Goal: Task Accomplishment & Management: Manage account settings

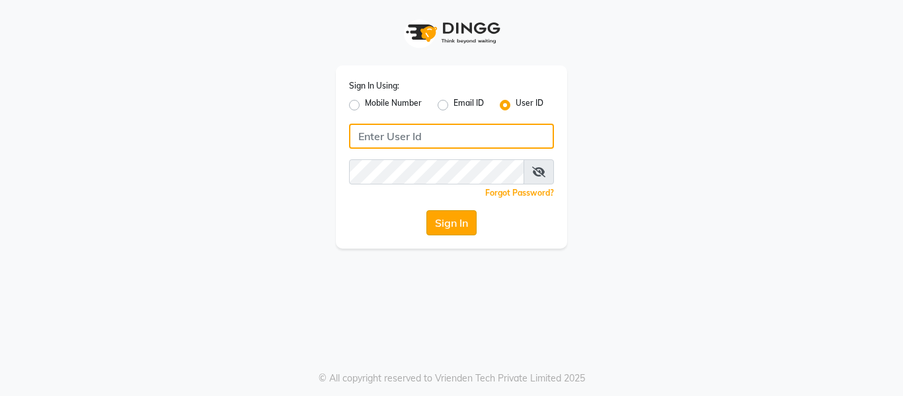
type input "soul"
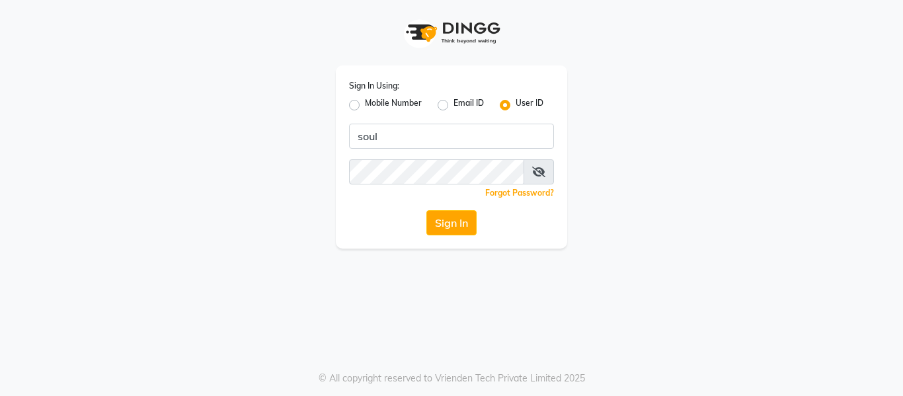
click at [461, 221] on button "Sign In" at bounding box center [451, 222] width 50 height 25
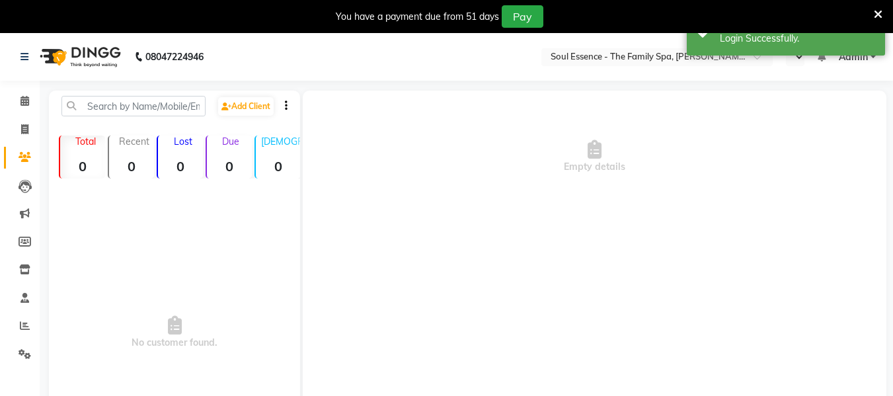
select select "en"
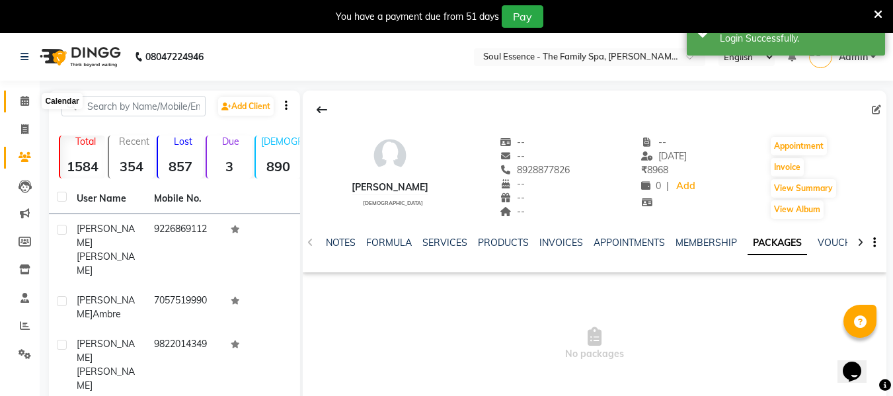
click at [24, 103] on icon at bounding box center [24, 101] width 9 height 10
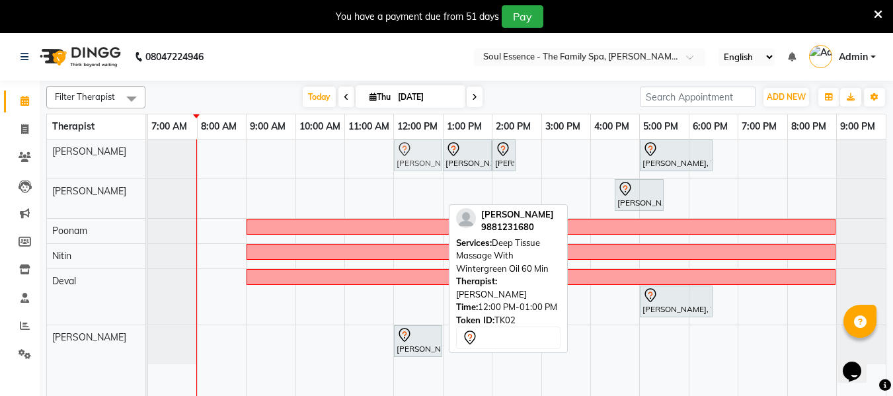
drag, startPoint x: 412, startPoint y: 197, endPoint x: 414, endPoint y: 159, distance: 37.7
click at [412, 163] on tbody "[PERSON_NAME], TK01, 01:00 PM-02:00 PM, Signature Pedicure [PERSON_NAME], TK01,…" at bounding box center [517, 251] width 738 height 225
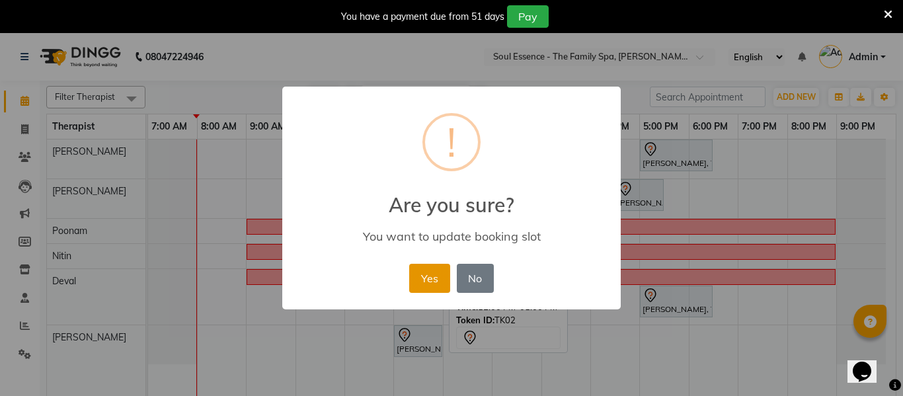
click at [430, 277] on button "Yes" at bounding box center [429, 278] width 40 height 29
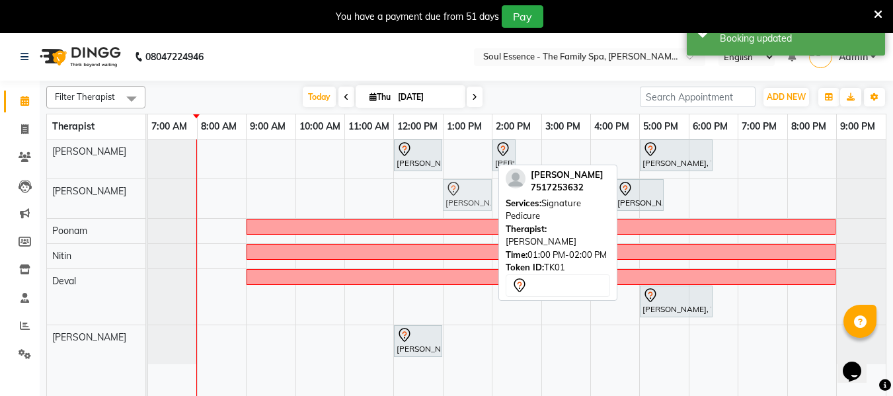
drag, startPoint x: 481, startPoint y: 164, endPoint x: 482, endPoint y: 197, distance: 33.1
click at [482, 197] on tbody "[PERSON_NAME], TK02, 12:00 PM-01:00 PM, Deep Tissue Massage With Wintergreen Oi…" at bounding box center [517, 251] width 738 height 225
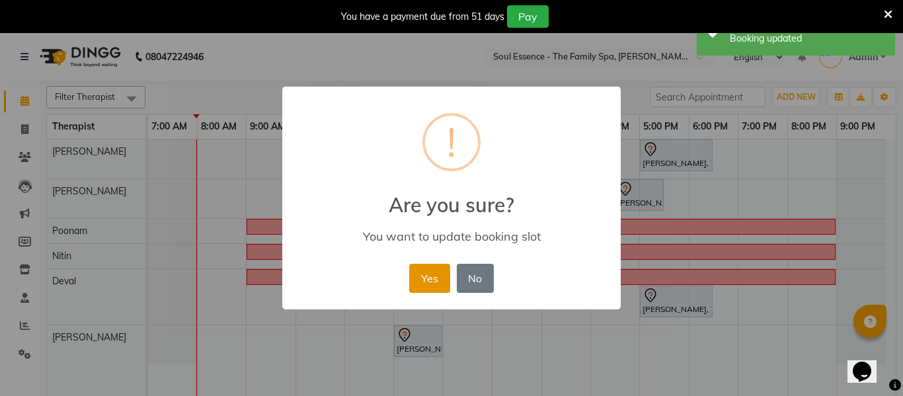
click at [430, 282] on button "Yes" at bounding box center [429, 278] width 40 height 29
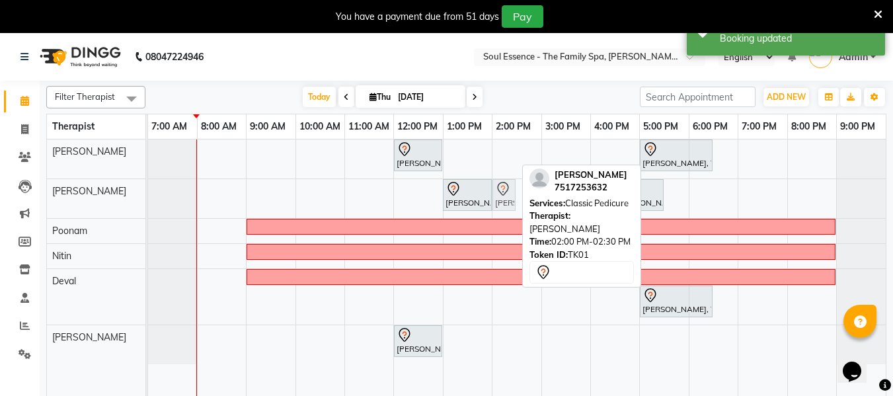
drag, startPoint x: 504, startPoint y: 157, endPoint x: 504, endPoint y: 184, distance: 26.4
click at [504, 192] on tbody "[PERSON_NAME], TK02, 12:00 PM-01:00 PM, Deep Tissue Massage With Wintergreen Oi…" at bounding box center [517, 251] width 738 height 225
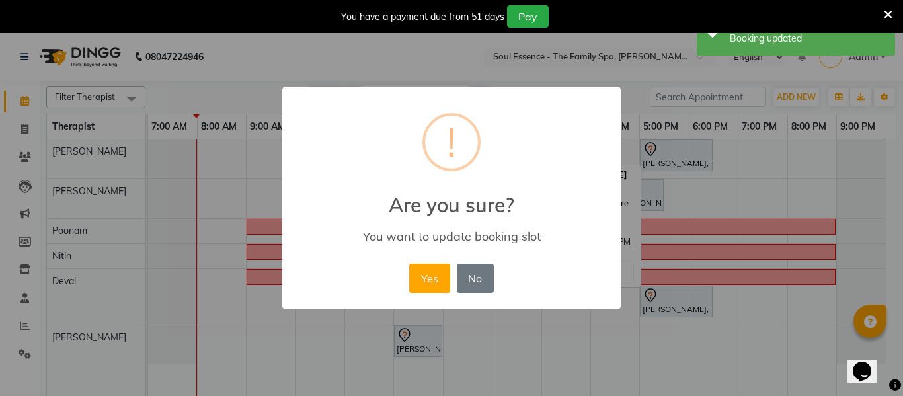
drag, startPoint x: 432, startPoint y: 280, endPoint x: 453, endPoint y: 262, distance: 27.2
click at [432, 278] on button "Yes" at bounding box center [429, 278] width 40 height 29
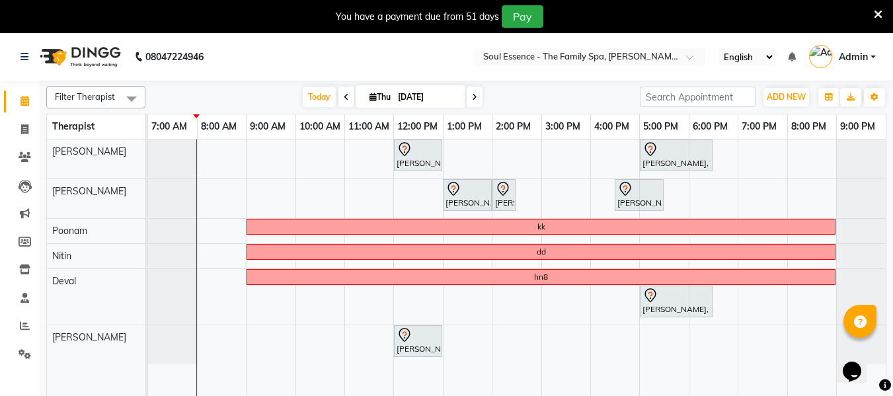
click at [469, 98] on span at bounding box center [475, 97] width 16 height 20
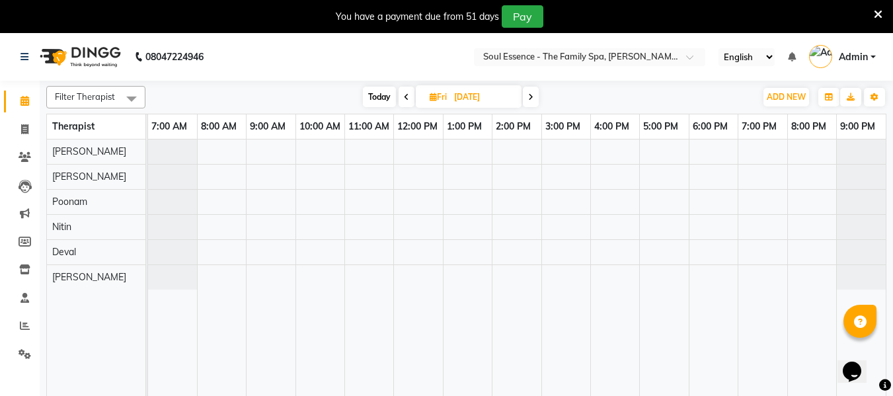
click at [405, 95] on icon at bounding box center [406, 97] width 5 height 8
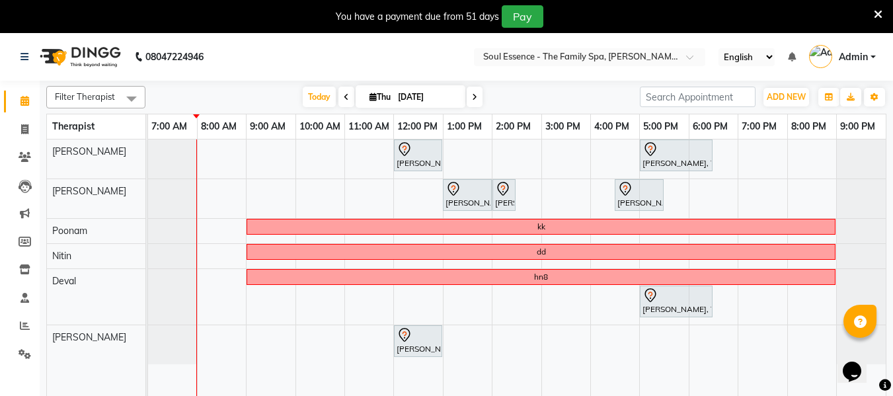
click at [472, 100] on icon at bounding box center [474, 97] width 5 height 8
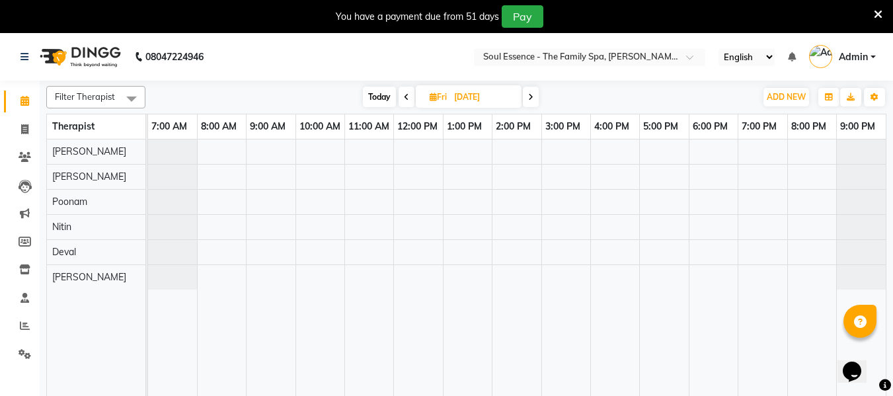
click at [407, 93] on icon at bounding box center [406, 97] width 5 height 8
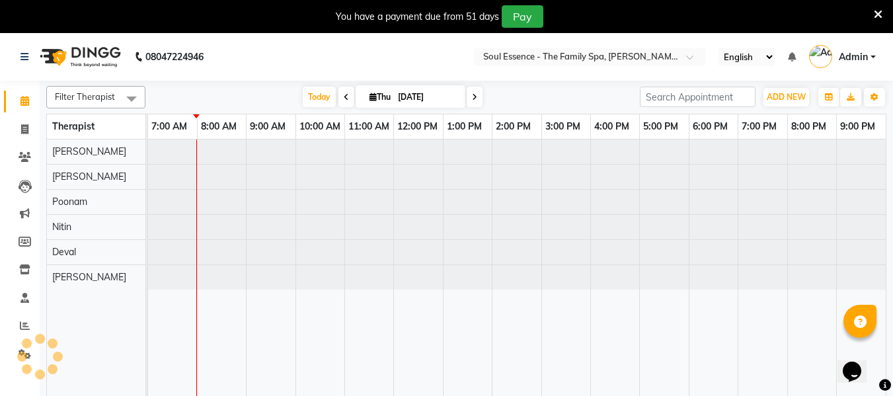
type input "[DATE]"
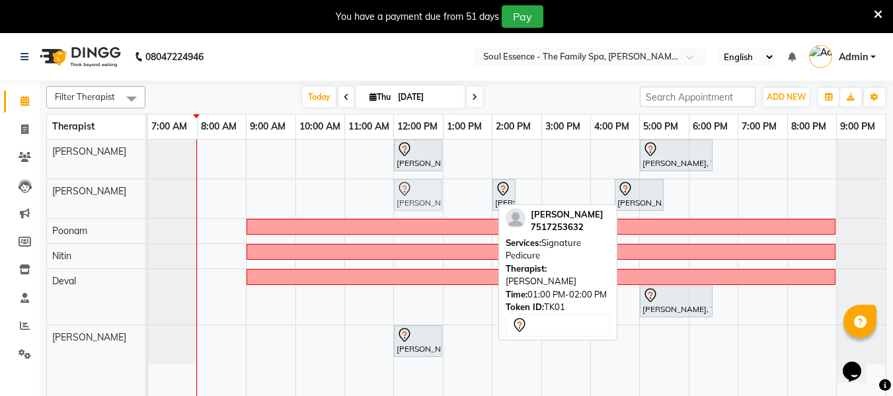
drag, startPoint x: 457, startPoint y: 193, endPoint x: 421, endPoint y: 194, distance: 36.4
click at [148, 194] on div "[PERSON_NAME], TK01, 01:00 PM-02:00 PM, Signature Pedicure [PERSON_NAME], TK01,…" at bounding box center [148, 198] width 0 height 39
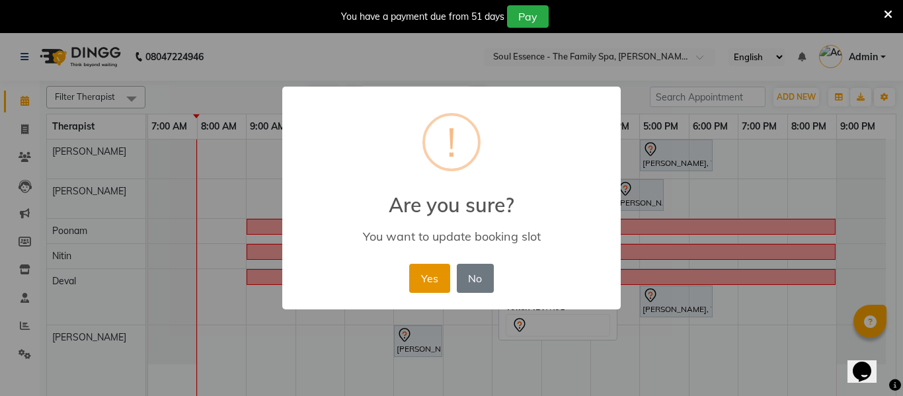
click at [440, 284] on button "Yes" at bounding box center [429, 278] width 40 height 29
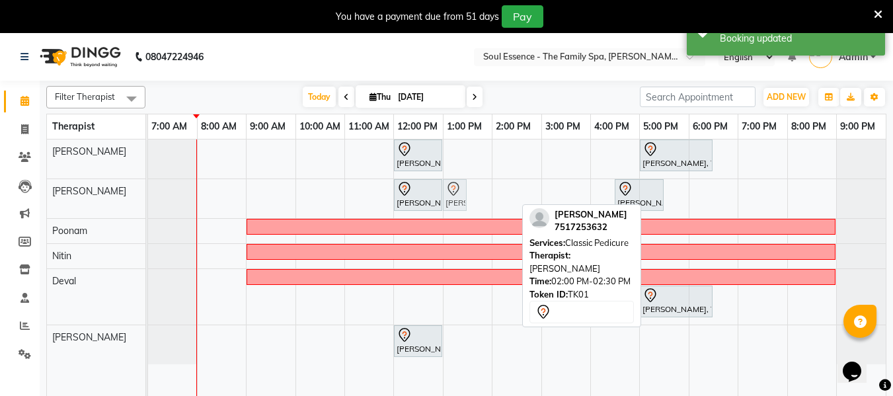
drag, startPoint x: 510, startPoint y: 201, endPoint x: 483, endPoint y: 197, distance: 27.4
click at [483, 197] on div "[PERSON_NAME], TK02, 12:00 PM-01:00 PM, Deep Tissue Massage With Wintergreen Oi…" at bounding box center [517, 275] width 738 height 273
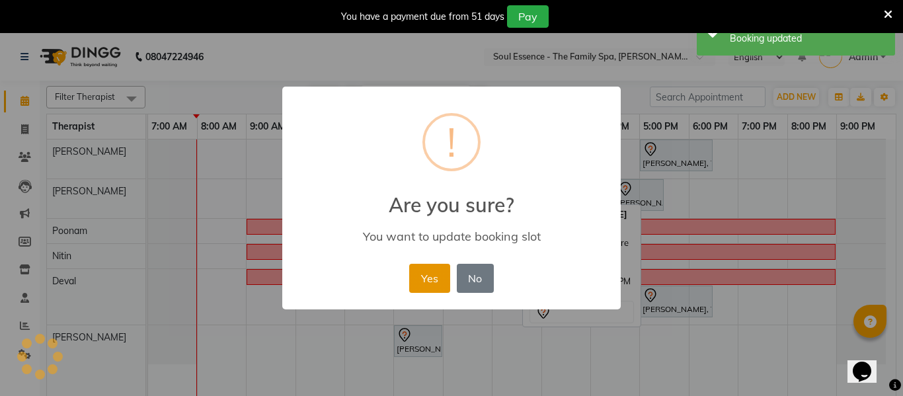
click at [436, 270] on button "Yes" at bounding box center [429, 278] width 40 height 29
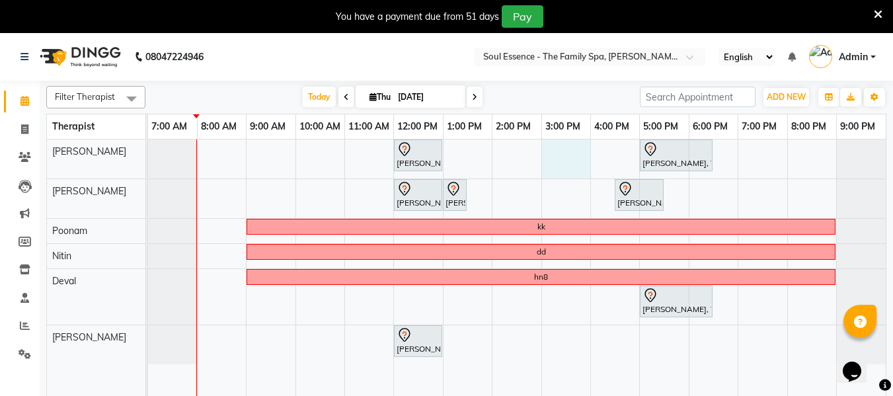
click at [550, 163] on div "[PERSON_NAME], TK02, 12:00 PM-01:00 PM, Deep Tissue Massage With Wintergreen Oi…" at bounding box center [517, 275] width 738 height 273
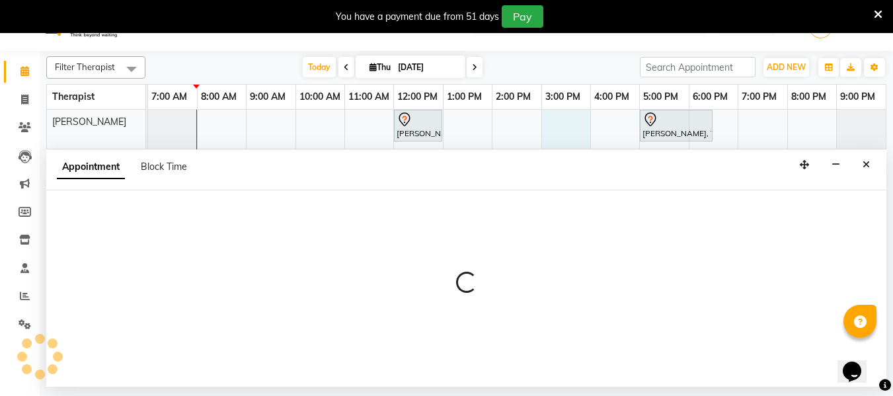
scroll to position [33, 0]
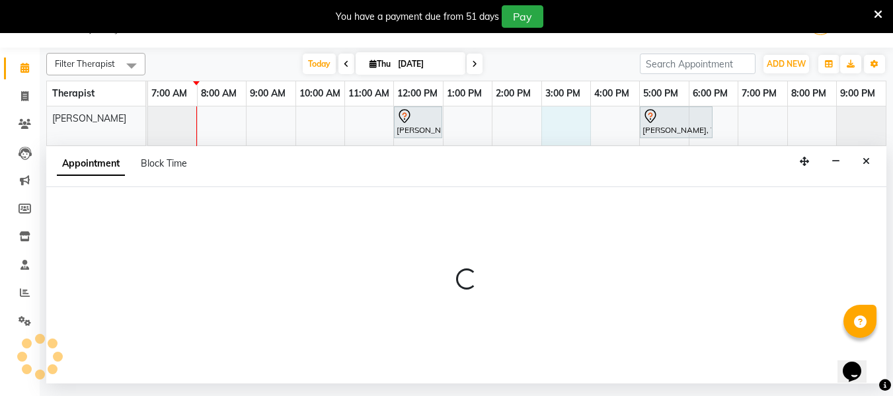
select select "64215"
select select "900"
select select "tentative"
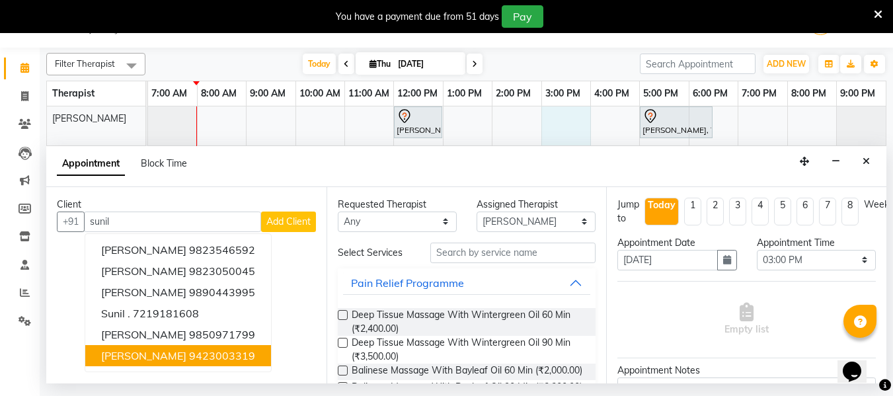
click at [149, 350] on span "[PERSON_NAME]" at bounding box center [143, 355] width 85 height 13
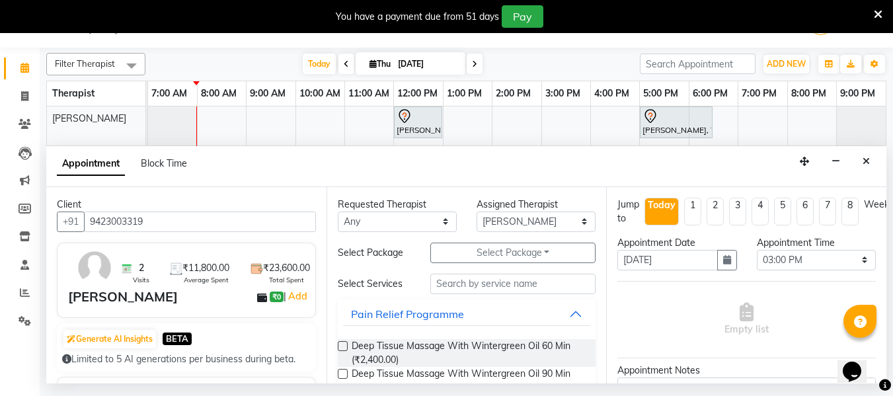
type input "9423003319"
drag, startPoint x: 382, startPoint y: 215, endPoint x: 390, endPoint y: 231, distance: 17.7
click at [390, 231] on select "Any Deval [PERSON_NAME] [PERSON_NAME]" at bounding box center [397, 222] width 119 height 20
click at [338, 212] on select "Any Deval [PERSON_NAME] [PERSON_NAME]" at bounding box center [397, 222] width 119 height 20
drag, startPoint x: 422, startPoint y: 350, endPoint x: 451, endPoint y: 353, distance: 29.9
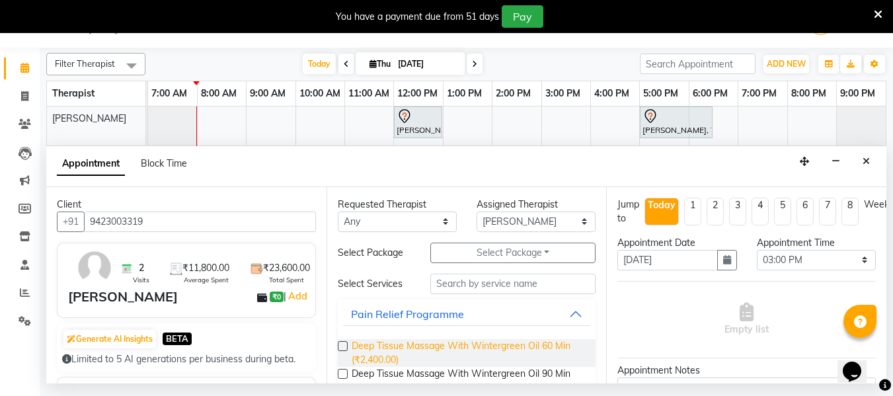
click at [422, 350] on span "Deep Tissue Massage With Wintergreen Oil 60 Min (₹2,400.00)" at bounding box center [469, 353] width 234 height 28
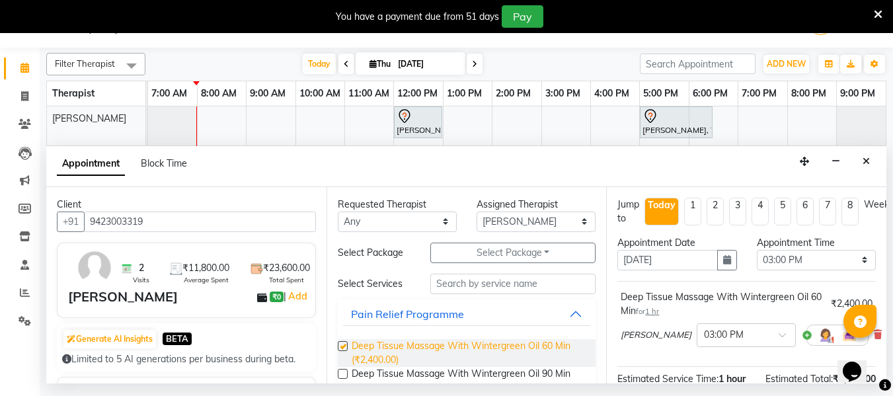
checkbox input "false"
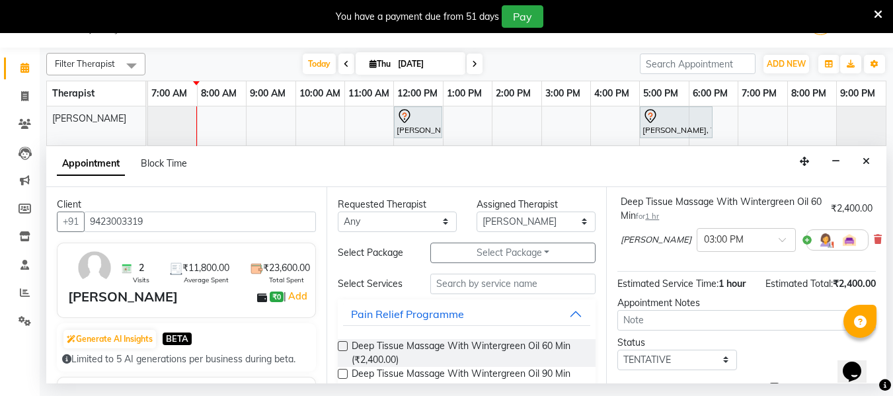
scroll to position [175, 0]
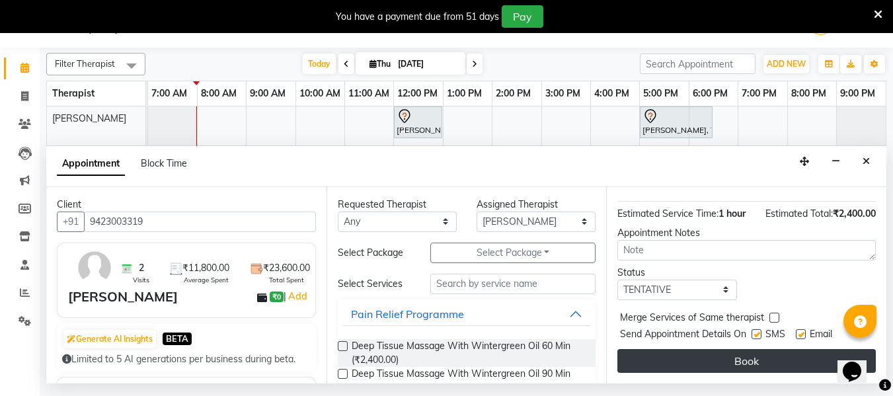
click at [775, 349] on button "Book" at bounding box center [746, 361] width 258 height 24
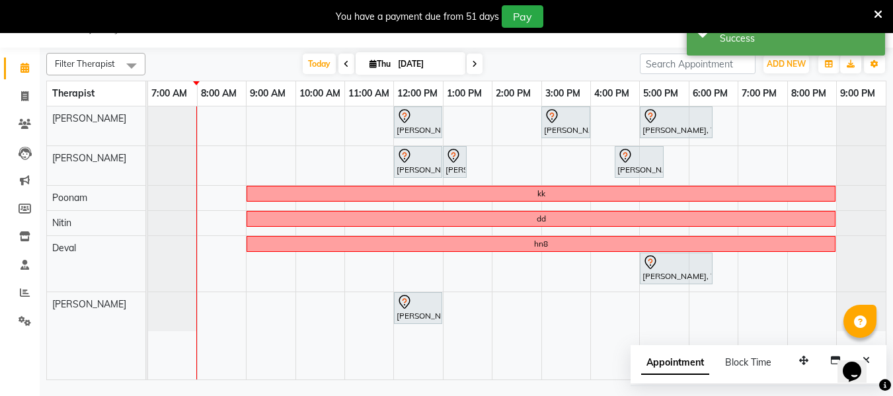
scroll to position [0, 0]
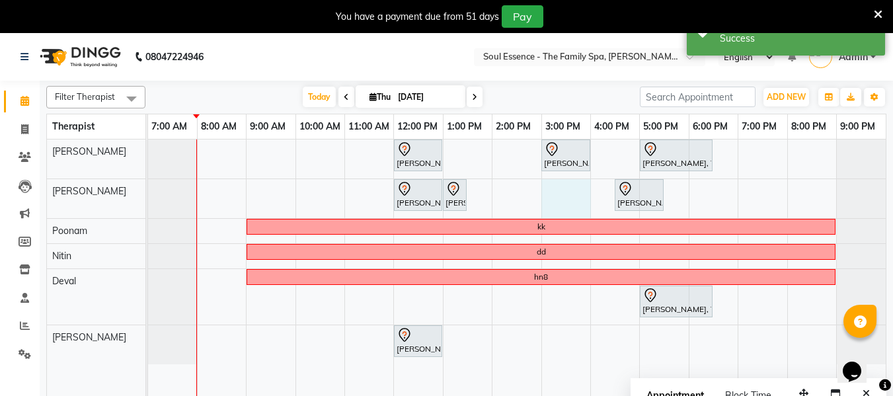
click at [573, 200] on div "[PERSON_NAME], TK02, 12:00 PM-01:00 PM, Deep Tissue Massage With Wintergreen Oi…" at bounding box center [517, 275] width 738 height 273
select select "12594"
select select "900"
select select "tentative"
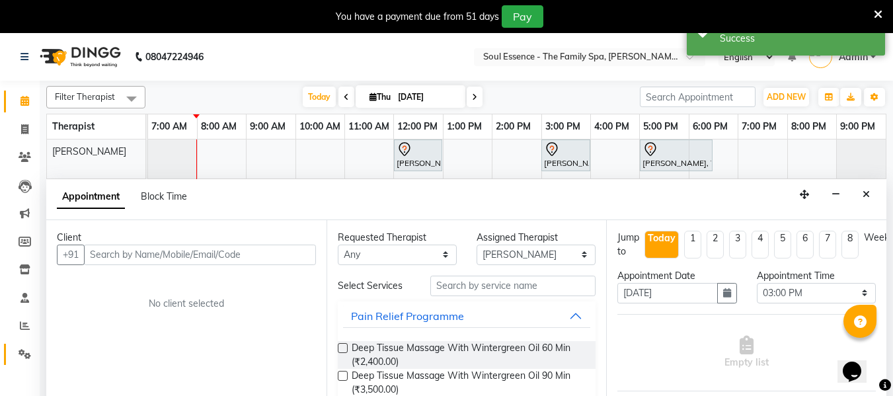
scroll to position [33, 0]
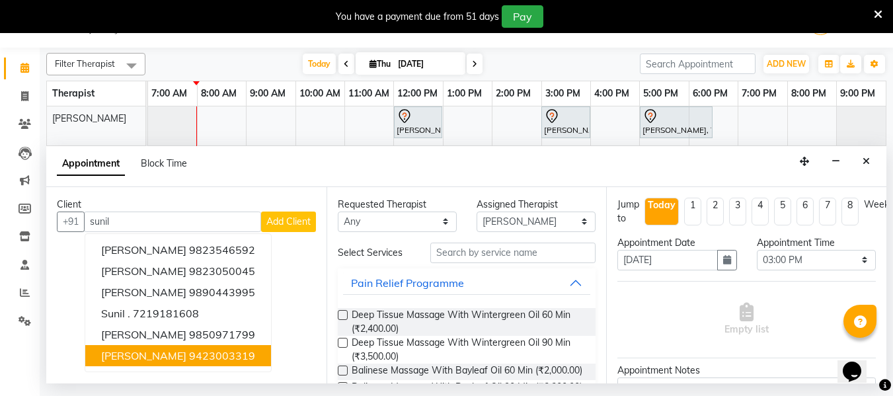
click at [141, 358] on span "[PERSON_NAME]" at bounding box center [143, 355] width 85 height 13
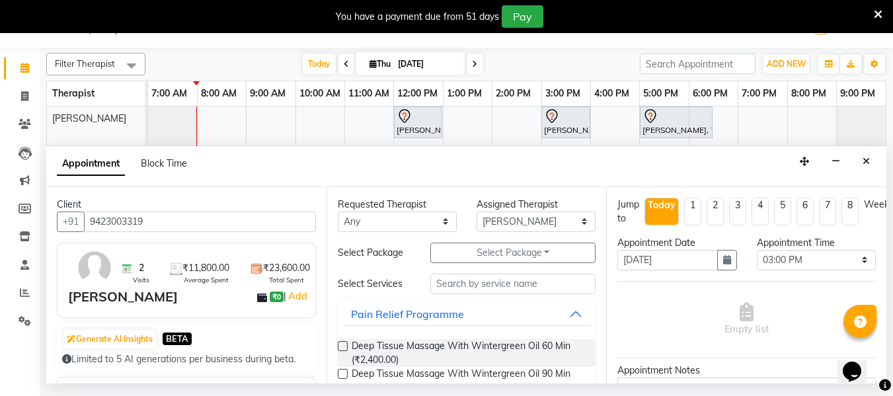
type input "9423003319"
drag, startPoint x: 345, startPoint y: 221, endPoint x: 348, endPoint y: 230, distance: 9.2
click at [346, 221] on select "Any Deval [PERSON_NAME] [PERSON_NAME]" at bounding box center [397, 222] width 119 height 20
click at [338, 212] on select "Any Deval [PERSON_NAME] [PERSON_NAME]" at bounding box center [397, 222] width 119 height 20
click at [414, 347] on span "Deep Tissue Massage With Wintergreen Oil 60 Min (₹2,400.00)" at bounding box center [469, 353] width 234 height 28
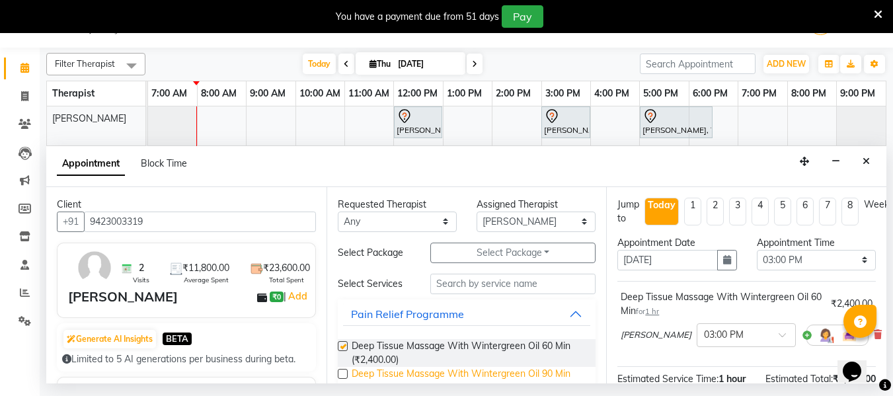
checkbox input "false"
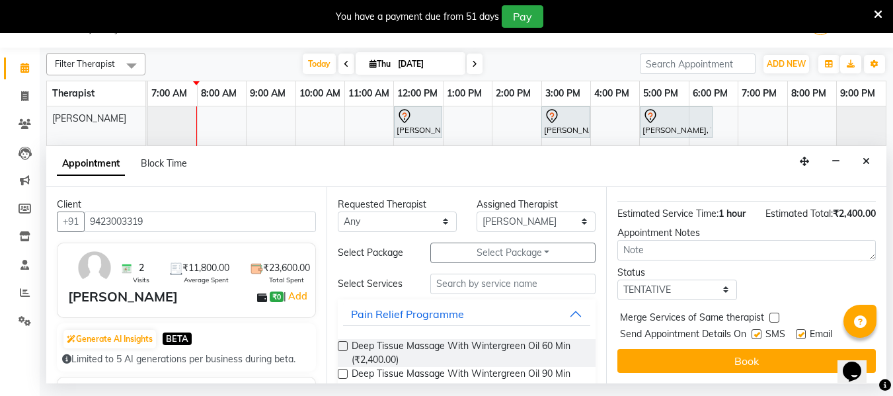
scroll to position [177, 0]
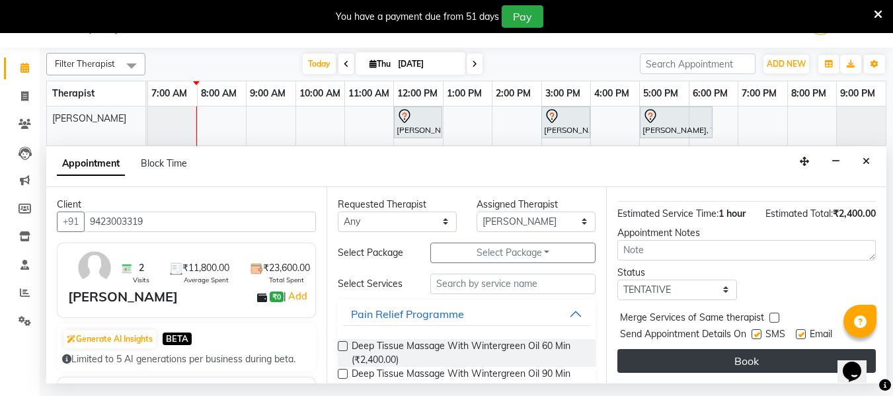
click at [709, 356] on button "Book" at bounding box center [746, 361] width 258 height 24
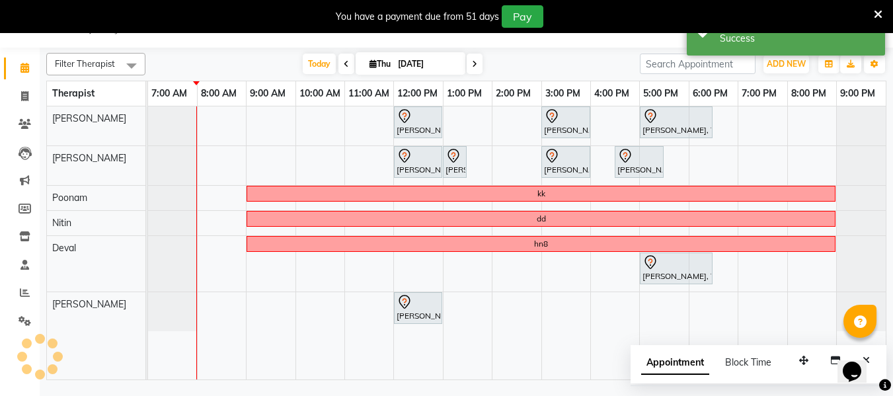
scroll to position [0, 0]
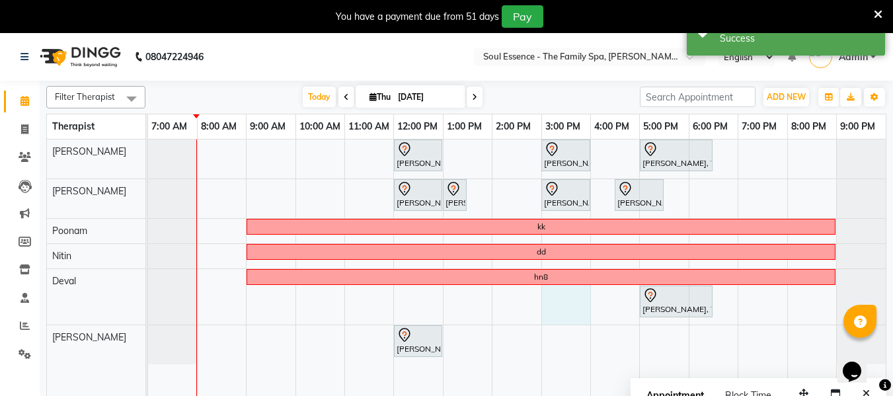
click at [561, 295] on div "[PERSON_NAME], TK02, 12:00 PM-01:00 PM, Deep Tissue Massage With Wintergreen Oi…" at bounding box center [517, 275] width 738 height 273
select select "66088"
select select "tentative"
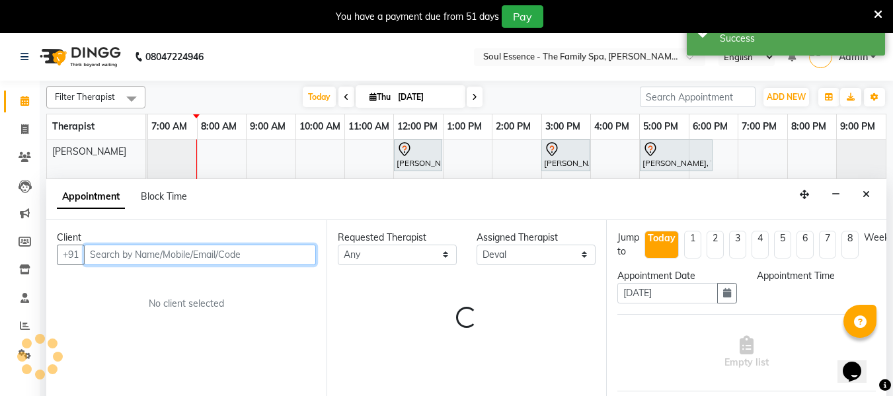
select select "900"
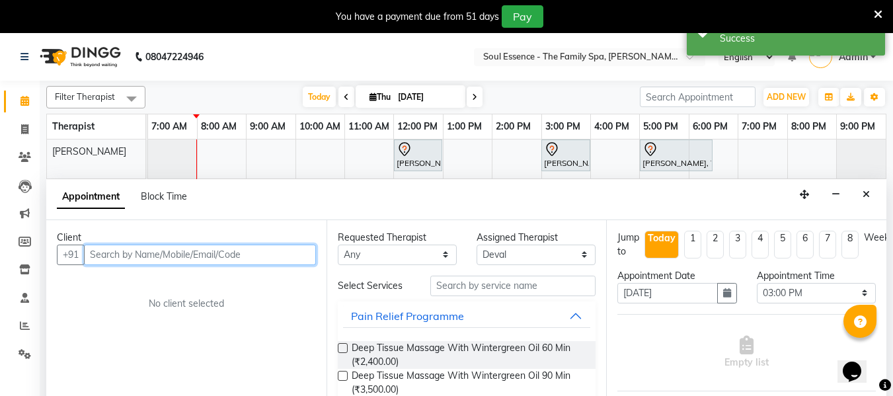
scroll to position [33, 0]
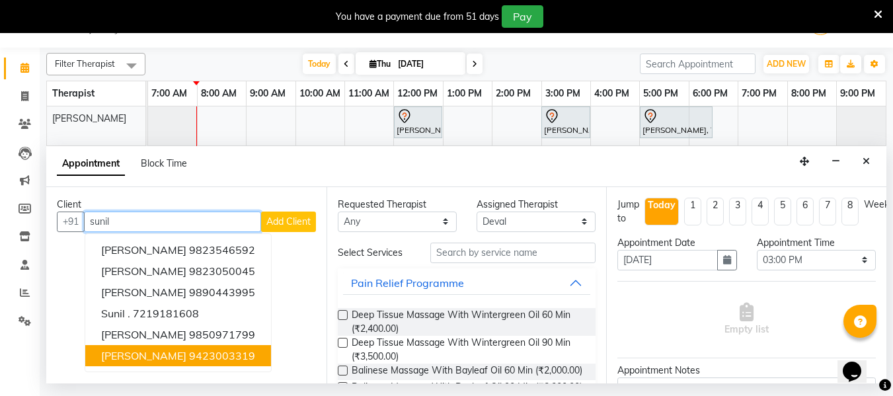
drag, startPoint x: 171, startPoint y: 350, endPoint x: 206, endPoint y: 355, distance: 34.8
click at [171, 350] on span "[PERSON_NAME]" at bounding box center [143, 355] width 85 height 13
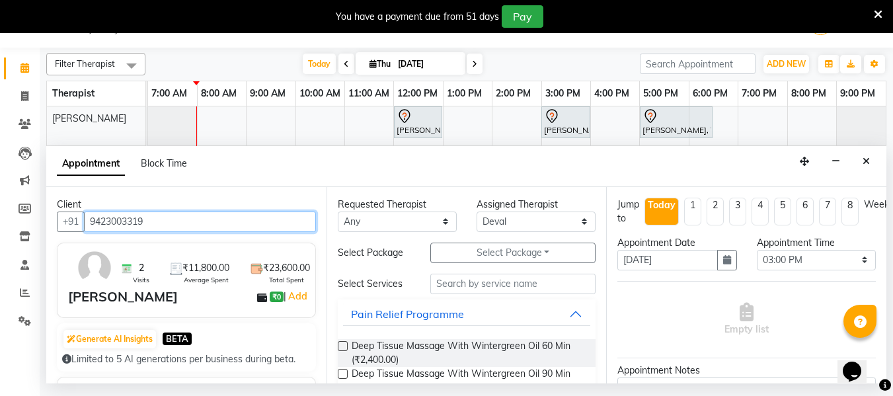
type input "9423003319"
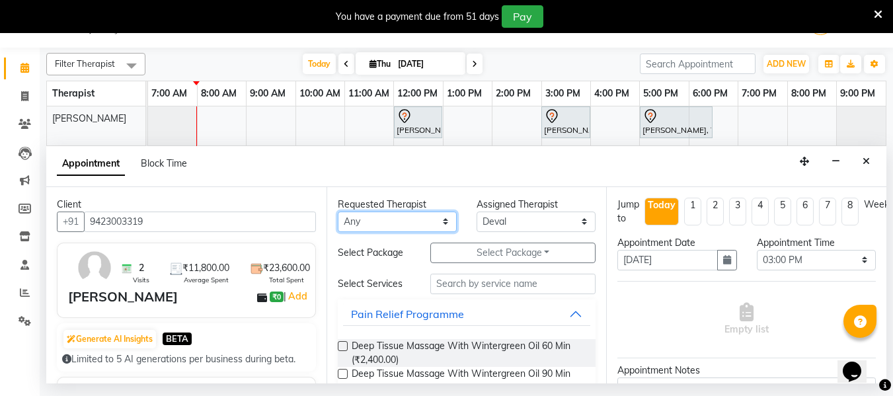
click at [375, 221] on select "Any Deval [PERSON_NAME] [PERSON_NAME]" at bounding box center [397, 222] width 119 height 20
click at [338, 212] on select "Any Deval [PERSON_NAME] [PERSON_NAME]" at bounding box center [397, 222] width 119 height 20
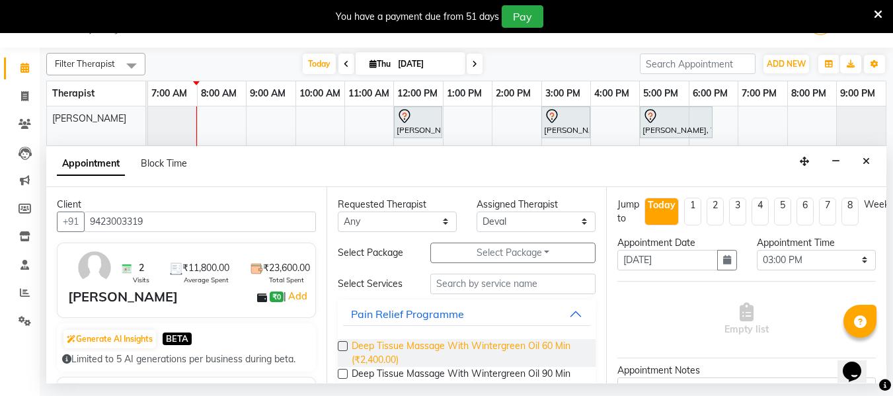
drag, startPoint x: 412, startPoint y: 346, endPoint x: 448, endPoint y: 340, distance: 36.7
click at [412, 346] on span "Deep Tissue Massage With Wintergreen Oil 60 Min (₹2,400.00)" at bounding box center [469, 353] width 234 height 28
checkbox input "false"
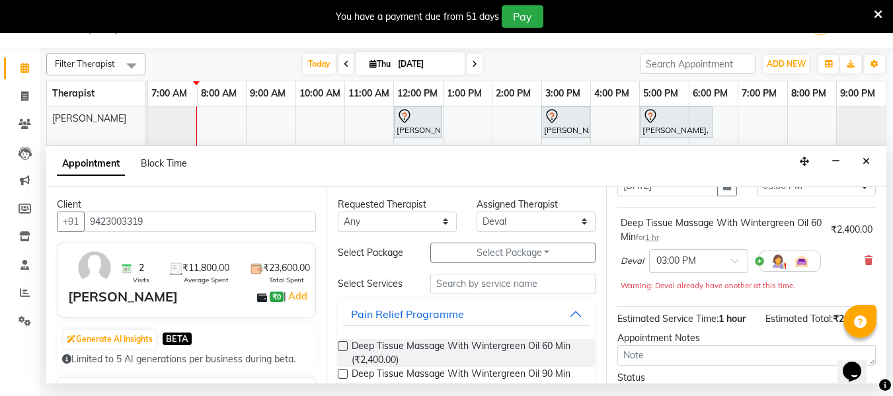
scroll to position [189, 0]
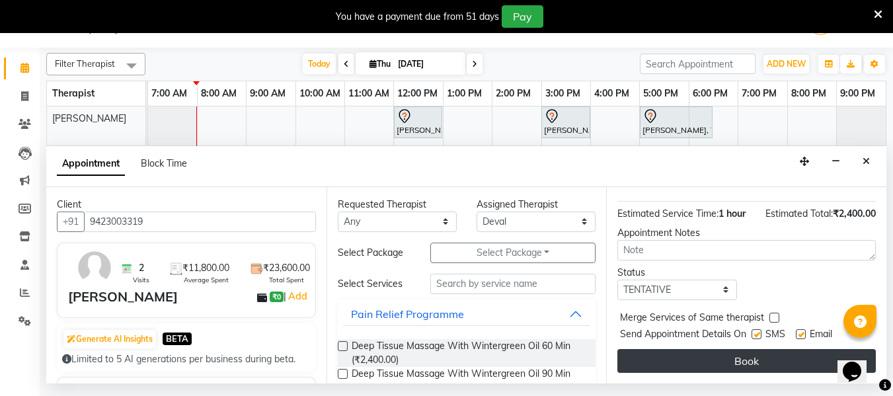
click at [679, 360] on button "Book" at bounding box center [746, 361] width 258 height 24
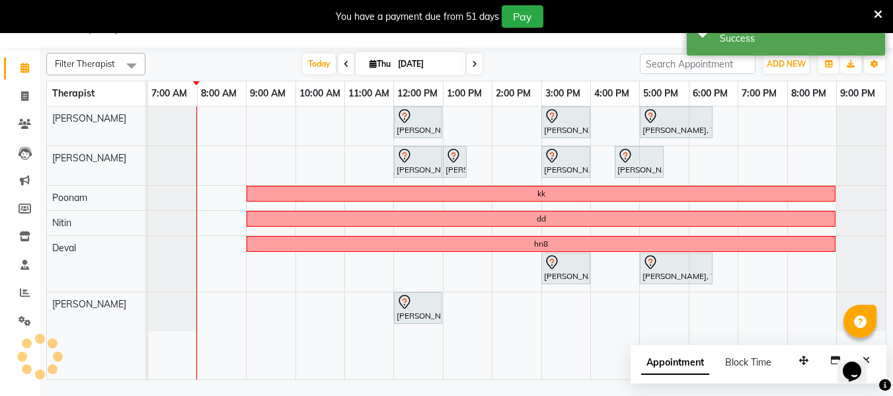
scroll to position [0, 0]
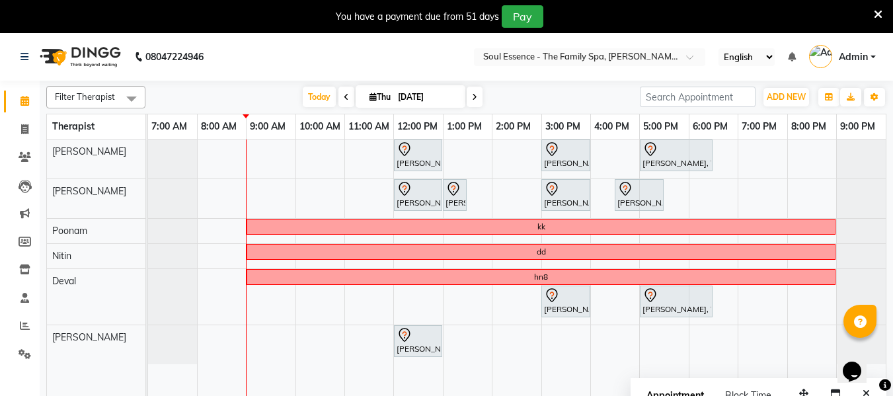
click at [474, 97] on icon at bounding box center [474, 97] width 5 height 8
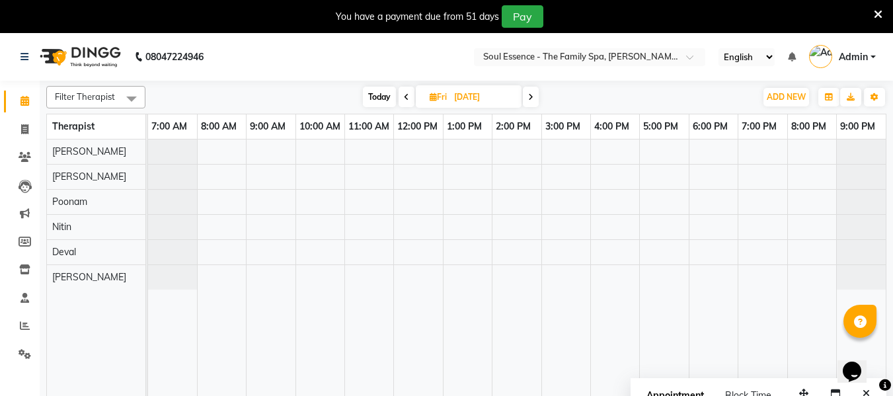
click at [405, 102] on span at bounding box center [407, 97] width 16 height 20
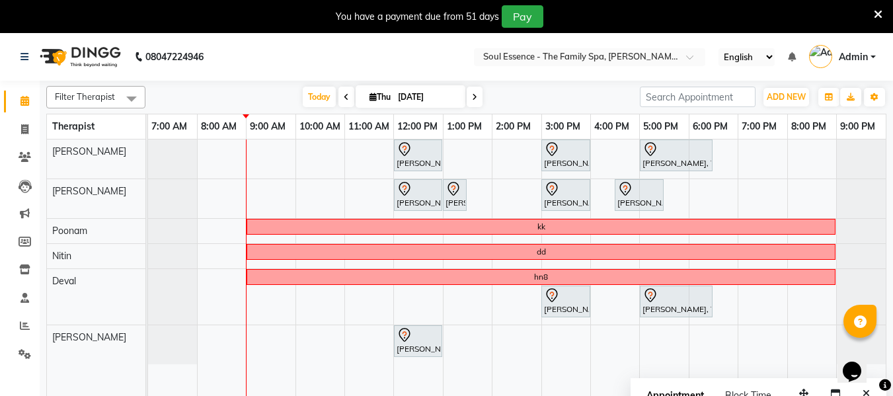
click at [471, 102] on span at bounding box center [475, 97] width 16 height 20
type input "[DATE]"
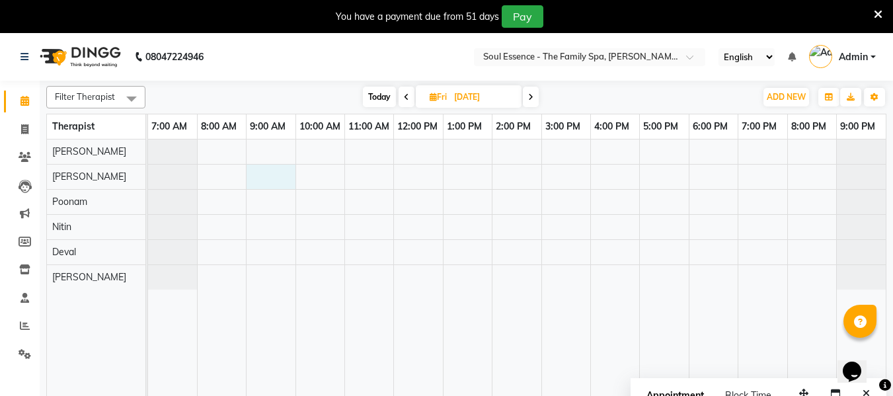
click at [278, 181] on div at bounding box center [517, 275] width 738 height 273
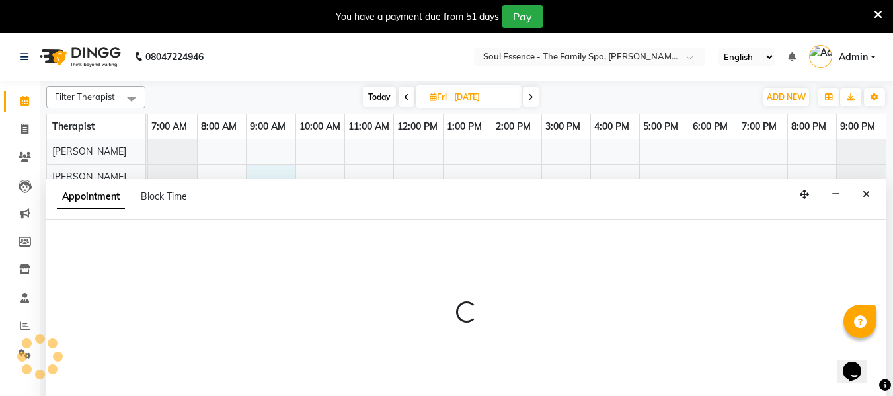
select select "12594"
select select "540"
select select "tentative"
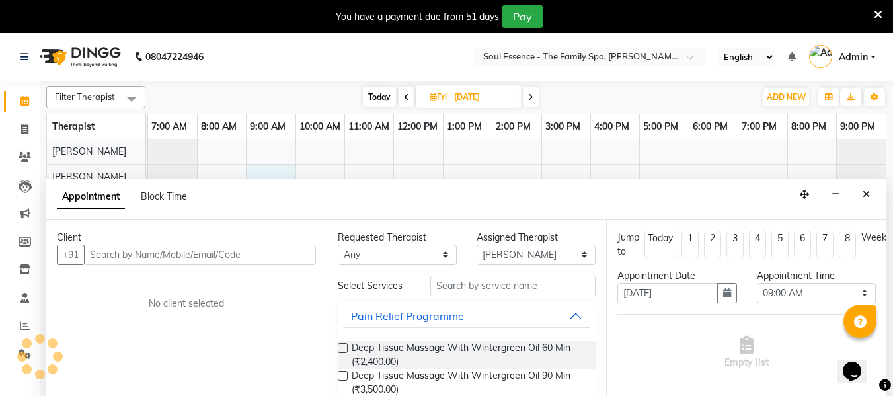
scroll to position [33, 0]
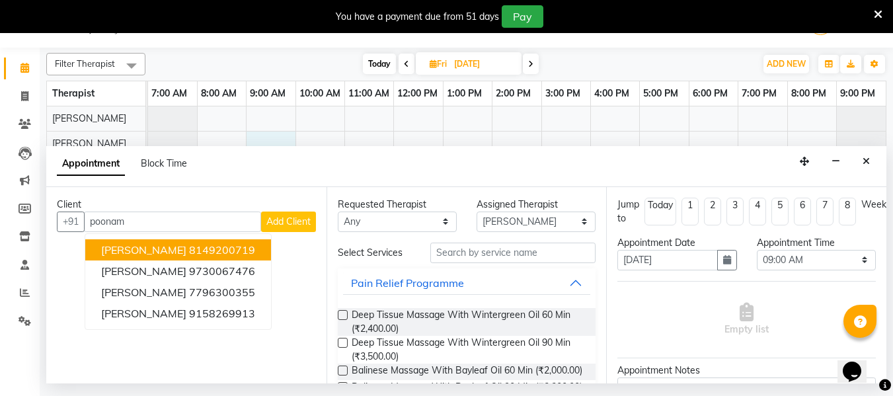
click at [141, 252] on span "[PERSON_NAME]" at bounding box center [143, 249] width 85 height 13
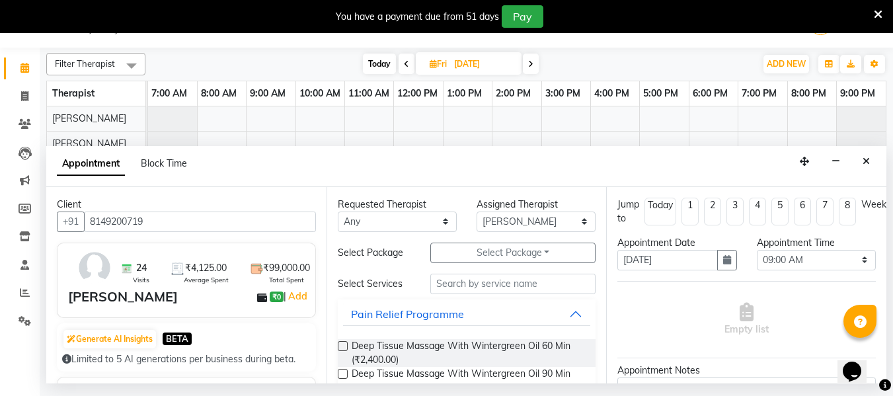
type input "8149200719"
drag, startPoint x: 356, startPoint y: 216, endPoint x: 363, endPoint y: 225, distance: 10.8
click at [357, 216] on select "Any Deval [PERSON_NAME] [PERSON_NAME]" at bounding box center [397, 222] width 119 height 20
click at [338, 212] on select "Any Deval [PERSON_NAME] [PERSON_NAME]" at bounding box center [397, 222] width 119 height 20
click at [455, 288] on input "text" at bounding box center [512, 284] width 165 height 20
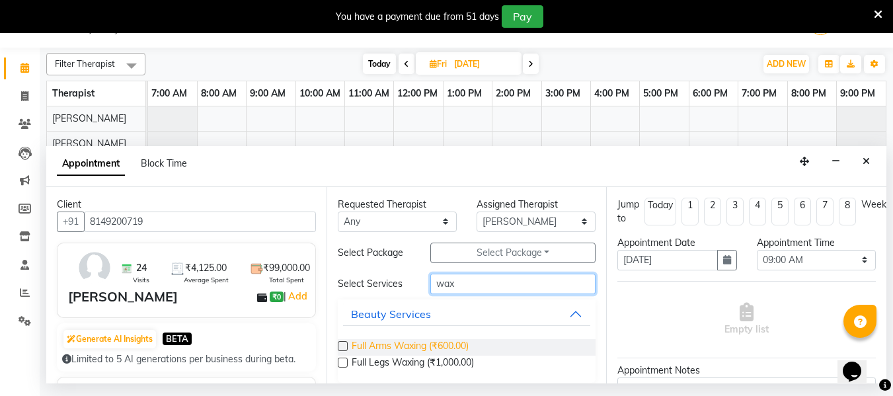
type input "wax"
click at [400, 340] on span "Full Arms Waxing (₹600.00)" at bounding box center [410, 347] width 117 height 17
checkbox input "false"
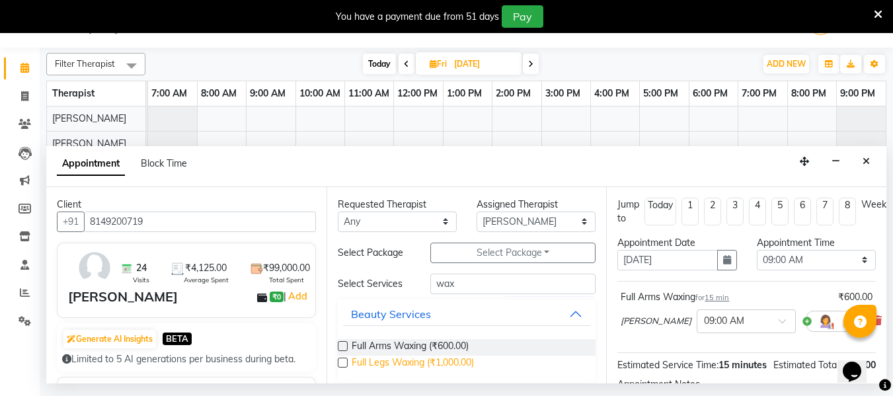
drag, startPoint x: 408, startPoint y: 364, endPoint x: 418, endPoint y: 362, distance: 10.1
click at [412, 364] on span "Full Legs Waxing (₹1,000.00)" at bounding box center [413, 364] width 122 height 17
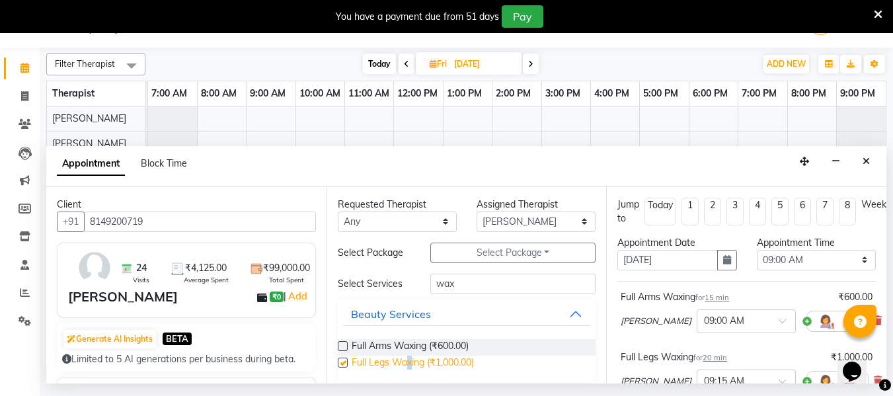
checkbox input "false"
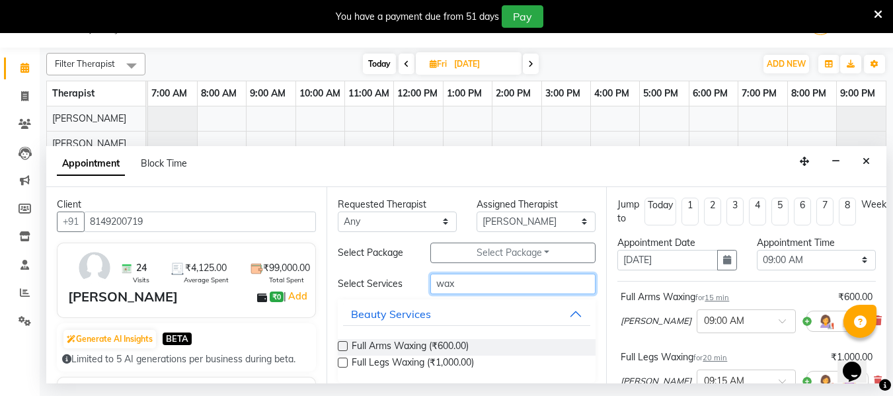
click at [462, 286] on input "wax" at bounding box center [512, 284] width 165 height 20
type input "w"
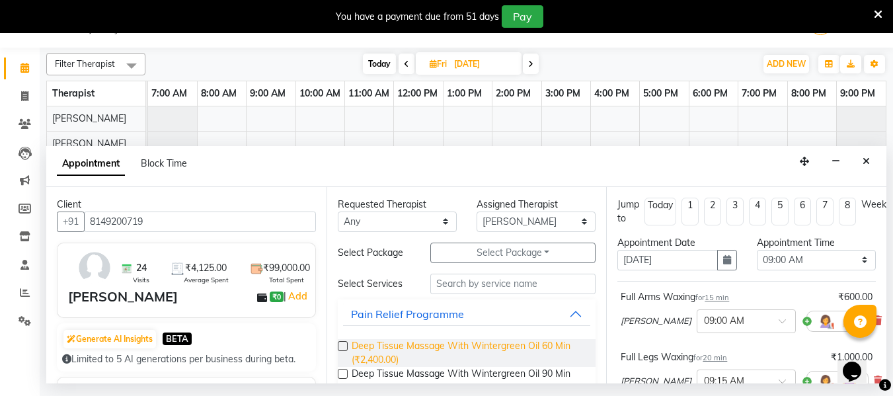
click at [432, 348] on span "Deep Tissue Massage With Wintergreen Oil 60 Min (₹2,400.00)" at bounding box center [469, 353] width 234 height 28
checkbox input "false"
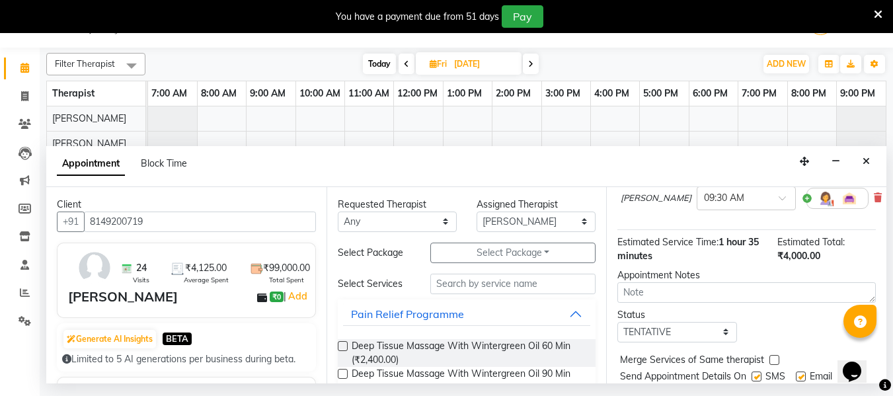
scroll to position [315, 0]
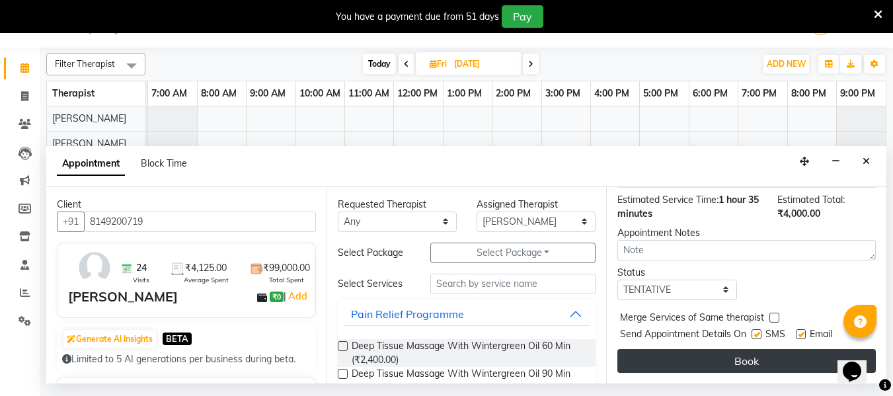
click at [760, 349] on button "Book" at bounding box center [746, 361] width 258 height 24
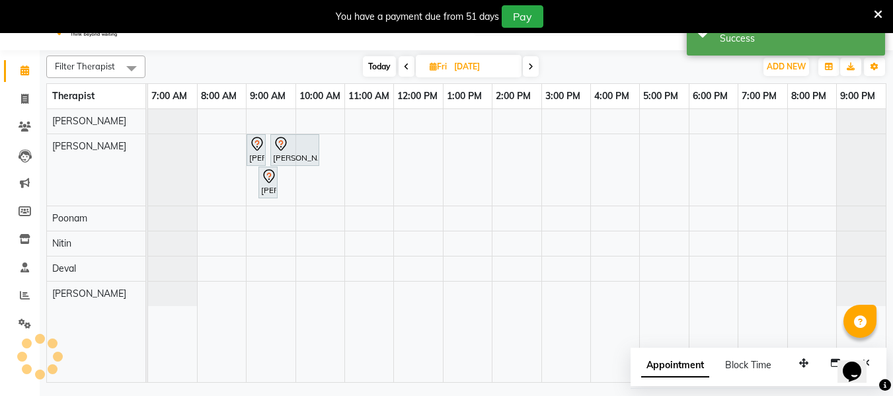
scroll to position [0, 0]
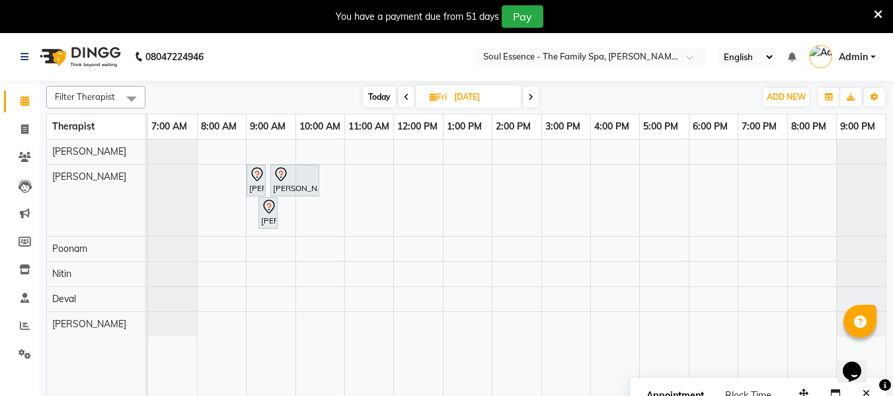
click at [404, 98] on icon at bounding box center [406, 97] width 5 height 8
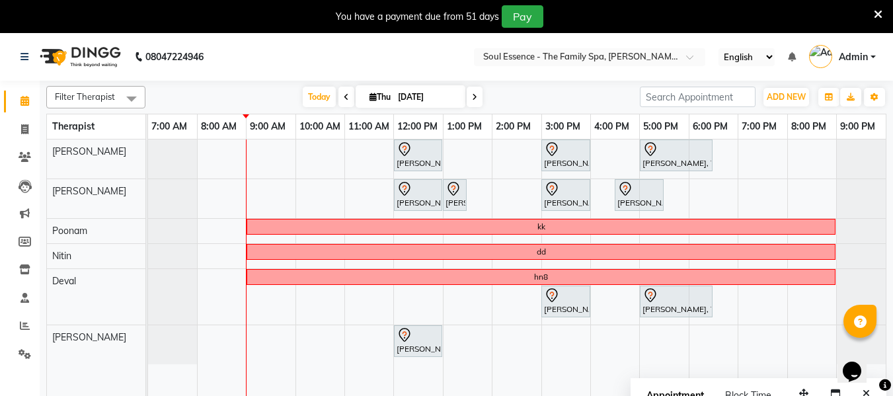
click at [472, 99] on icon at bounding box center [474, 97] width 5 height 8
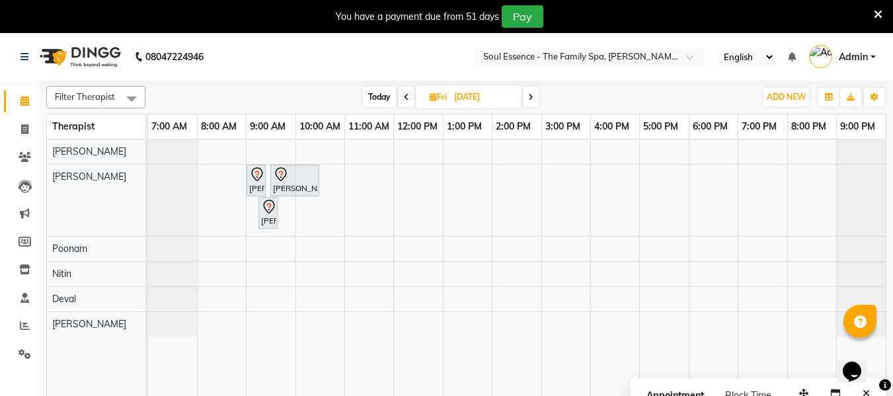
click at [404, 98] on icon at bounding box center [406, 97] width 5 height 8
type input "[DATE]"
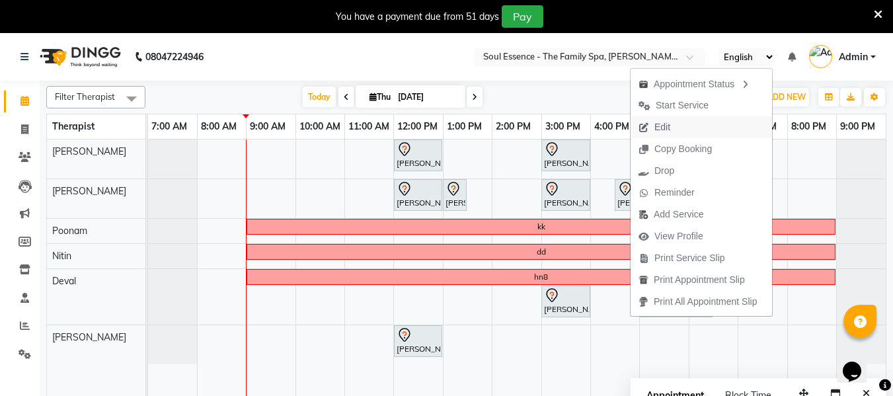
click at [693, 130] on button "Edit" at bounding box center [701, 127] width 141 height 22
select select "tentative"
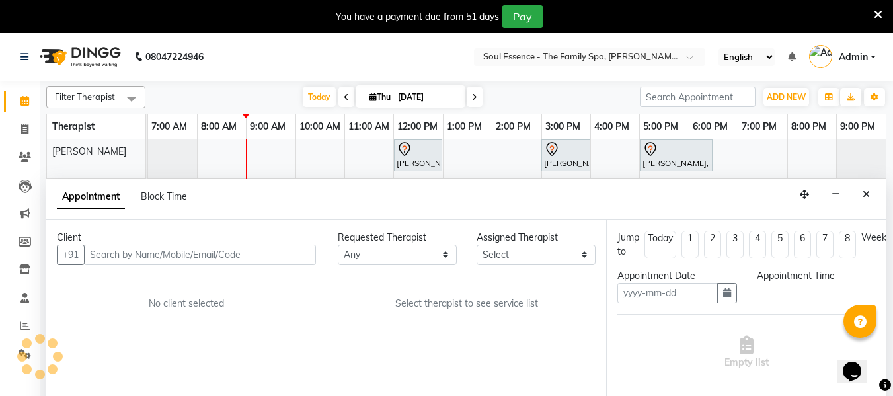
scroll to position [33, 0]
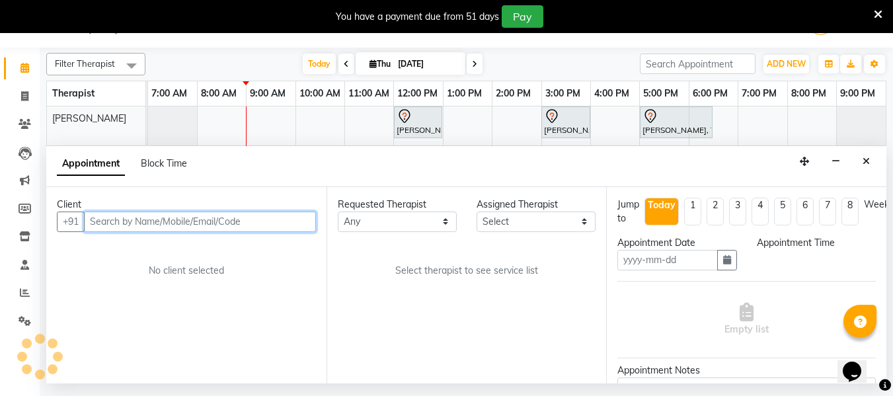
type input "[DATE]"
select select "990"
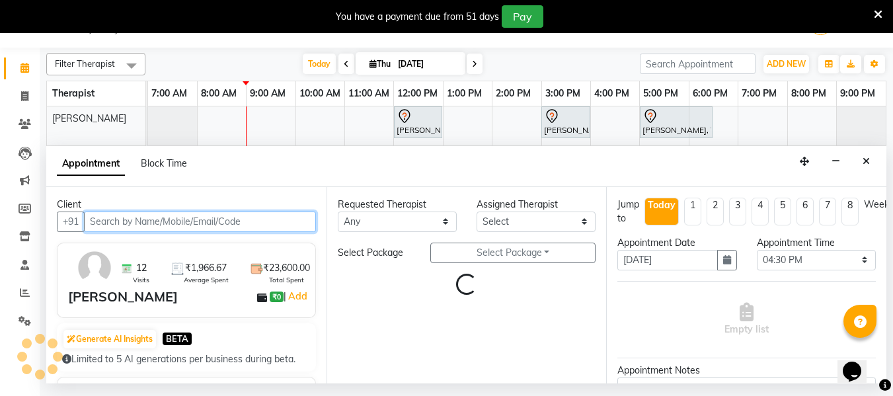
select select "12594"
select select "1188"
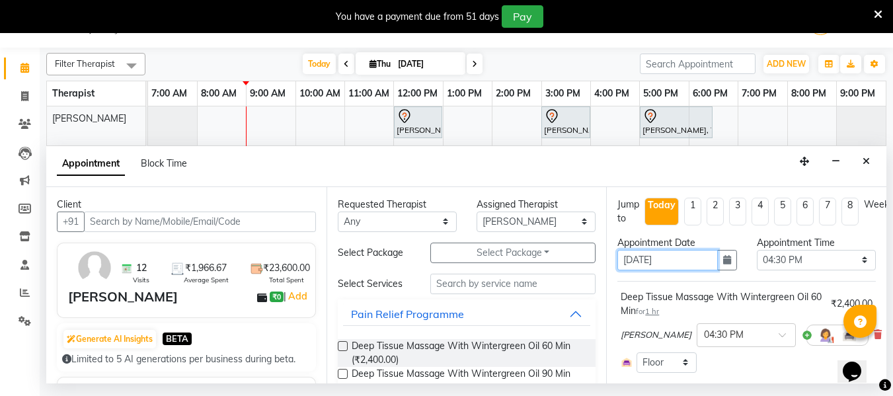
click at [636, 260] on input "[DATE]" at bounding box center [667, 260] width 100 height 20
type input "0-09-2025"
type input "[DATE]"
select select "990"
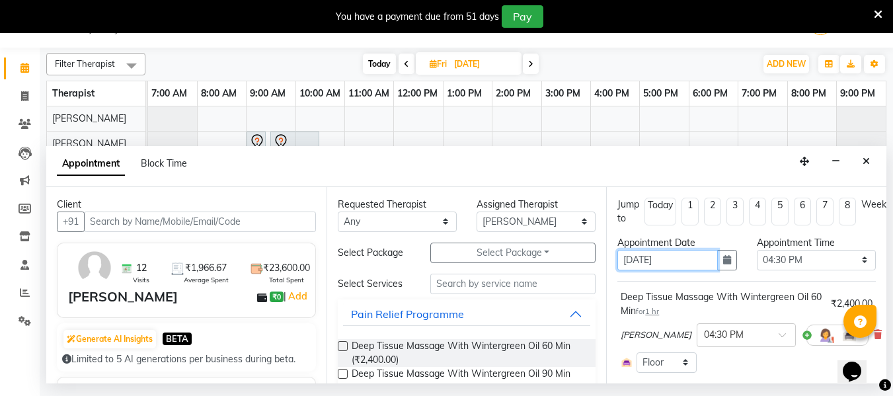
scroll to position [159, 0]
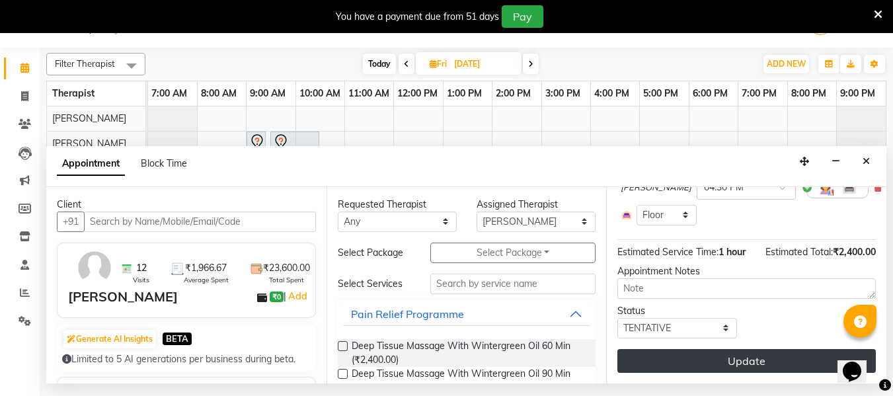
type input "[DATE]"
click at [764, 350] on button "Update" at bounding box center [746, 361] width 258 height 24
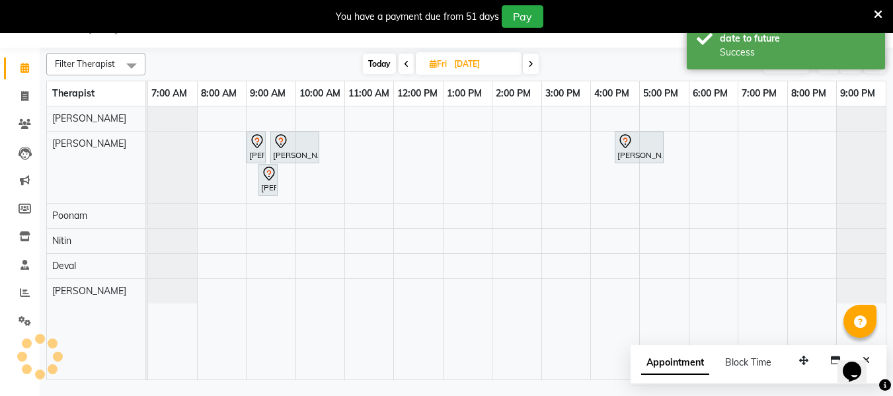
scroll to position [0, 0]
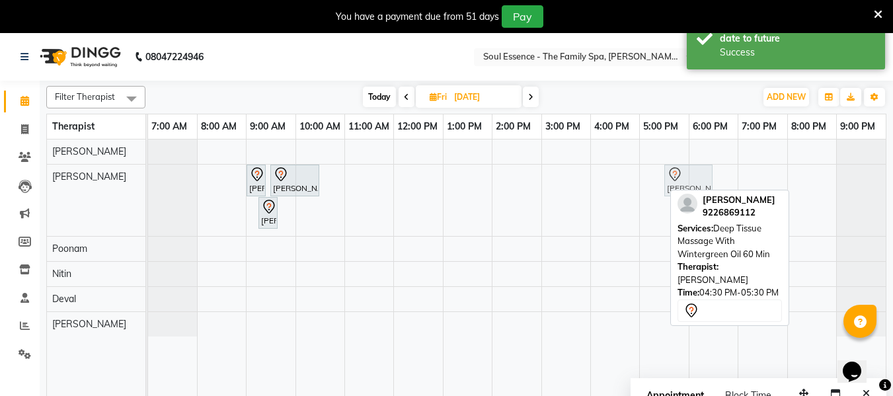
drag, startPoint x: 650, startPoint y: 189, endPoint x: 715, endPoint y: 205, distance: 67.3
click at [715, 205] on div "Filter Therapist Select All [PERSON_NAME] [PERSON_NAME] Nitin [PERSON_NAME] [DA…" at bounding box center [466, 247] width 840 height 332
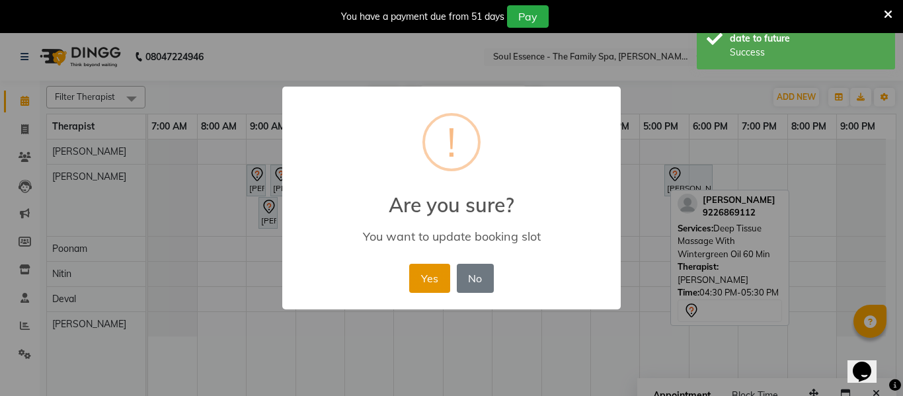
click at [423, 276] on button "Yes" at bounding box center [429, 278] width 40 height 29
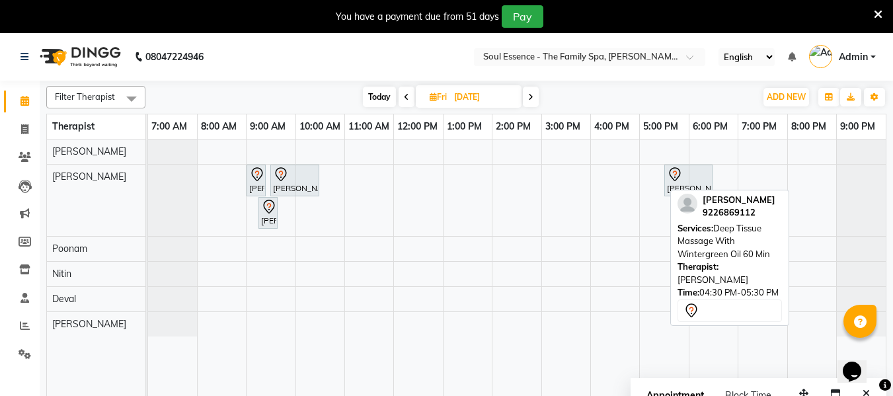
drag, startPoint x: 373, startPoint y: 75, endPoint x: 373, endPoint y: 65, distance: 10.6
click at [373, 66] on nav "08047224946 Select Location × Soul Essence - The Family Spa, [PERSON_NAME] Colo…" at bounding box center [446, 57] width 893 height 48
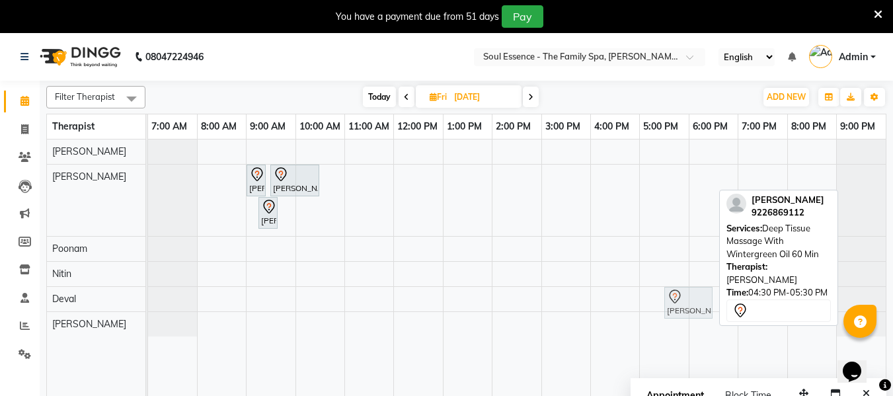
drag, startPoint x: 690, startPoint y: 188, endPoint x: 693, endPoint y: 303, distance: 115.7
click at [693, 303] on tbody "[PERSON_NAME], 09:00 AM-09:15 AM, Full Arms Waxing [PERSON_NAME], 09:30 AM-10:3…" at bounding box center [517, 237] width 738 height 197
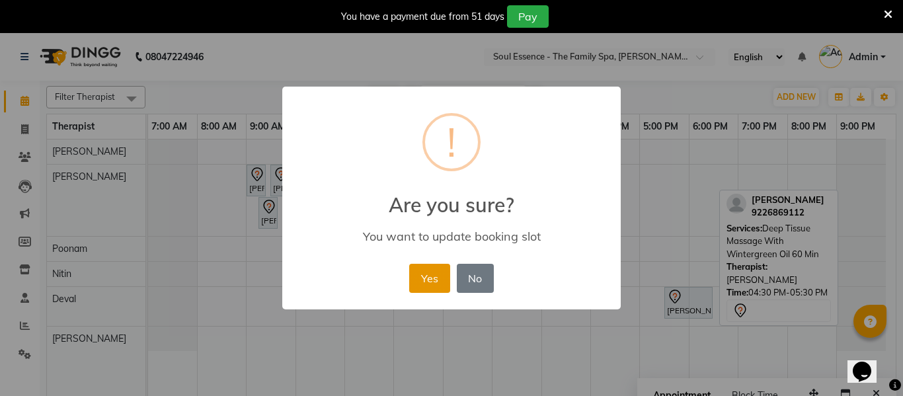
click at [424, 272] on button "Yes" at bounding box center [429, 278] width 40 height 29
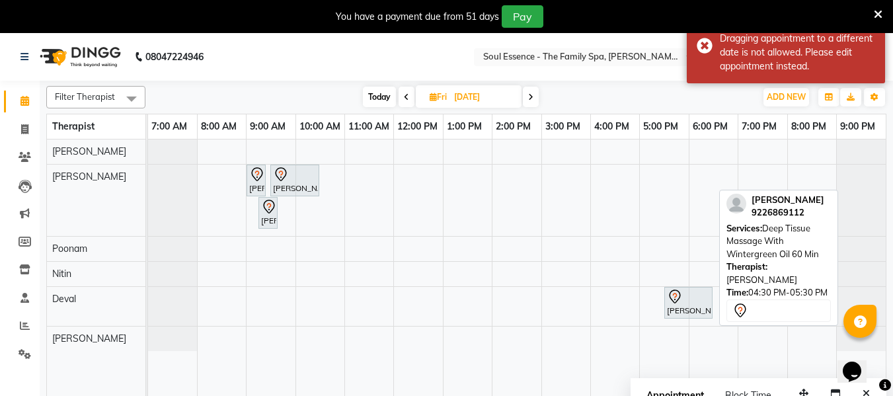
click at [405, 100] on icon at bounding box center [406, 97] width 5 height 8
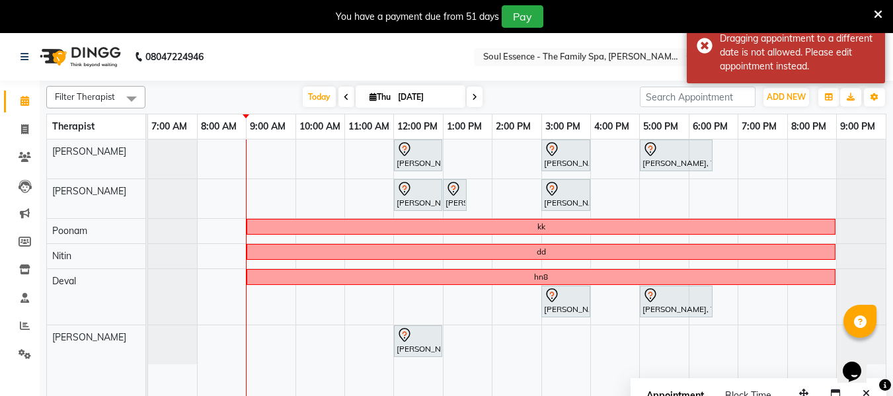
drag, startPoint x: 476, startPoint y: 93, endPoint x: 481, endPoint y: 110, distance: 17.2
click at [476, 94] on span at bounding box center [475, 97] width 16 height 20
type input "[DATE]"
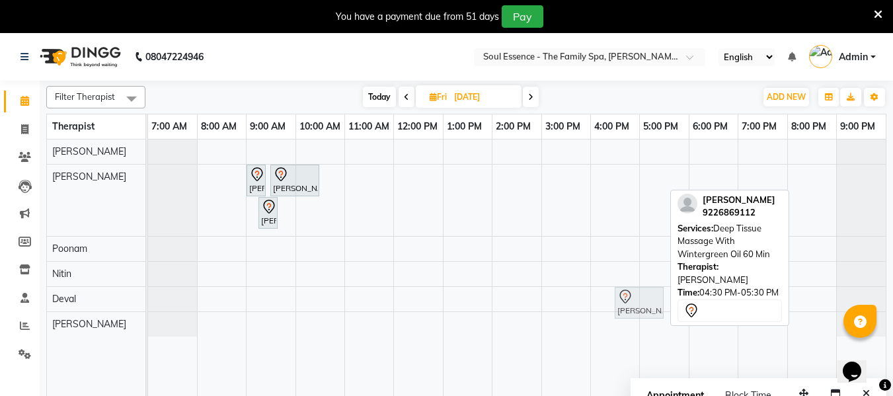
drag, startPoint x: 633, startPoint y: 176, endPoint x: 643, endPoint y: 288, distance: 112.1
click at [643, 288] on tbody "[PERSON_NAME], 09:00 AM-09:15 AM, Full Arms Waxing [PERSON_NAME], 09:30 AM-10:3…" at bounding box center [517, 237] width 738 height 197
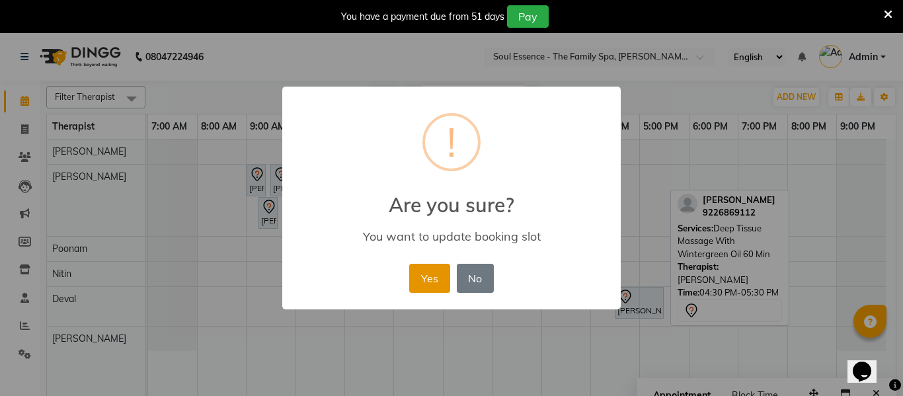
click at [442, 274] on button "Yes" at bounding box center [429, 278] width 40 height 29
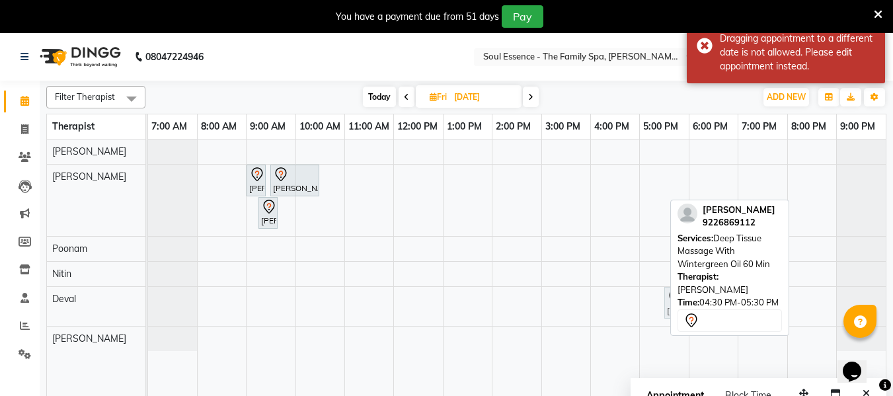
drag, startPoint x: 630, startPoint y: 305, endPoint x: 681, endPoint y: 311, distance: 51.8
click at [681, 311] on div "Filter Therapist Select All [PERSON_NAME] [PERSON_NAME] Nitin [PERSON_NAME] [DA…" at bounding box center [466, 247] width 840 height 332
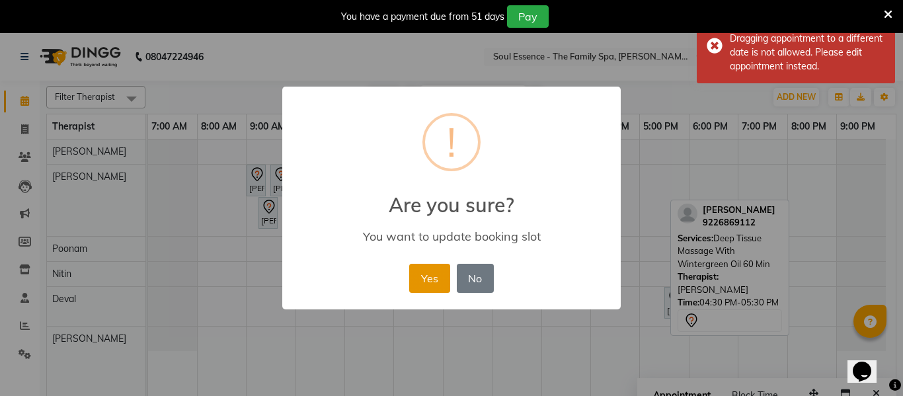
click at [431, 280] on button "Yes" at bounding box center [429, 278] width 40 height 29
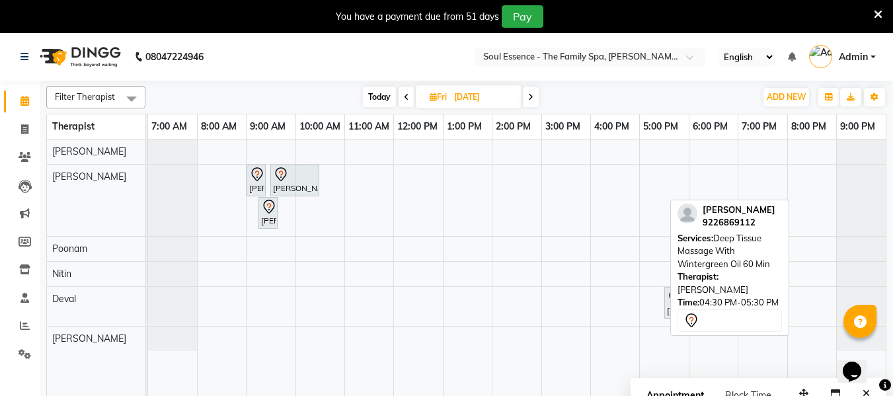
click at [393, 44] on nav "08047224946 Select Location × Soul Essence - The Family Spa, [PERSON_NAME] Colo…" at bounding box center [446, 57] width 893 height 48
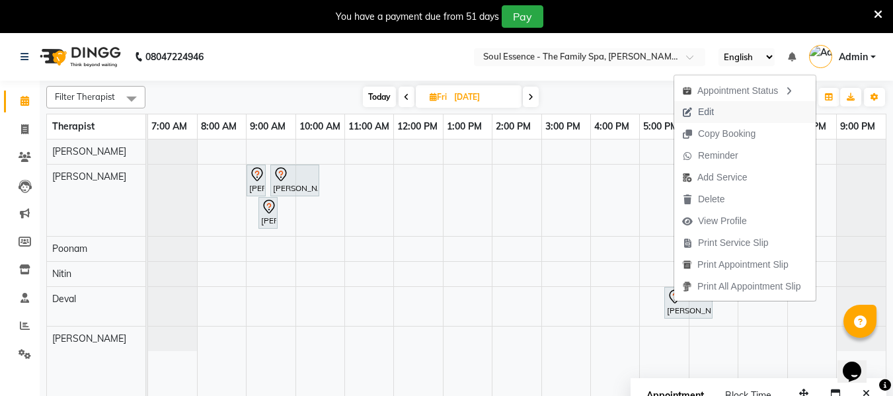
click at [719, 112] on span "Edit" at bounding box center [698, 112] width 48 height 22
select select "tentative"
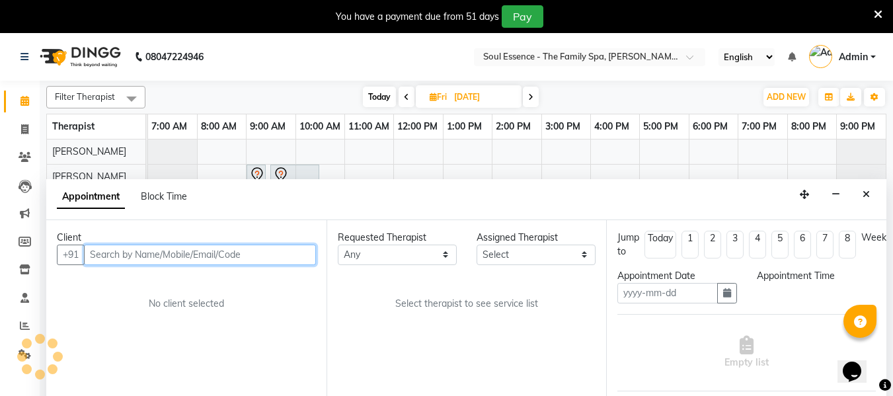
type input "[DATE]"
select select "990"
select select "12594"
select select "1188"
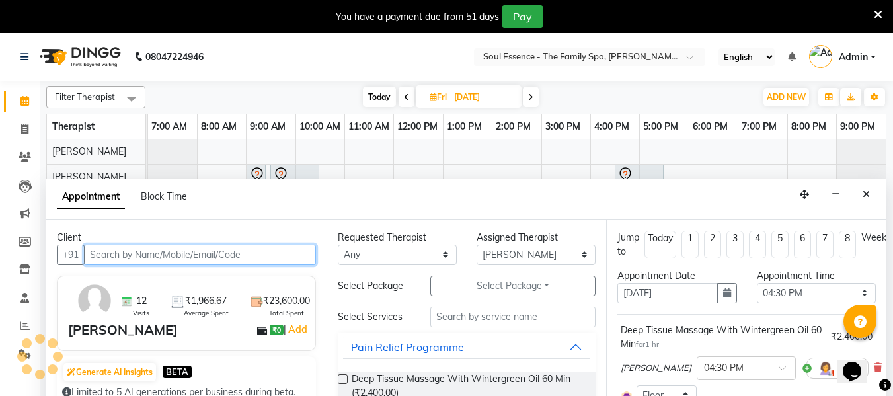
scroll to position [33, 0]
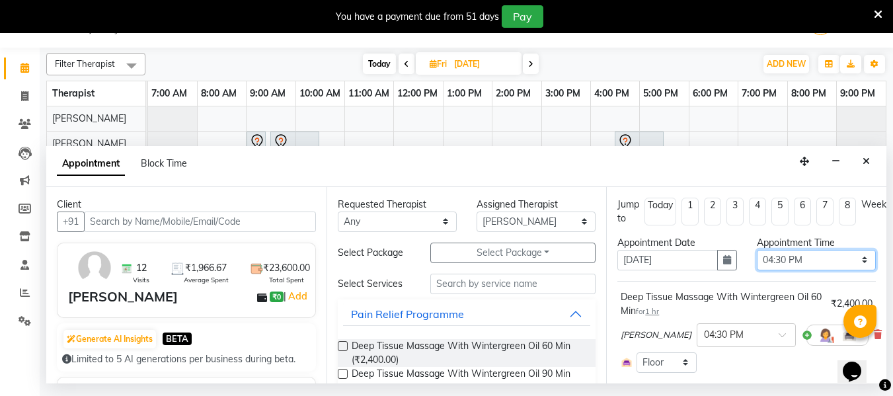
click at [768, 254] on select "Select 08:00 AM 08:15 AM 08:30 AM 08:45 AM 09:00 AM 09:15 AM 09:30 AM 09:45 AM …" at bounding box center [816, 260] width 119 height 20
select select "1050"
click at [757, 250] on select "Select 08:00 AM 08:15 AM 08:30 AM 08:45 AM 09:00 AM 09:15 AM 09:30 AM 09:45 AM …" at bounding box center [816, 260] width 119 height 20
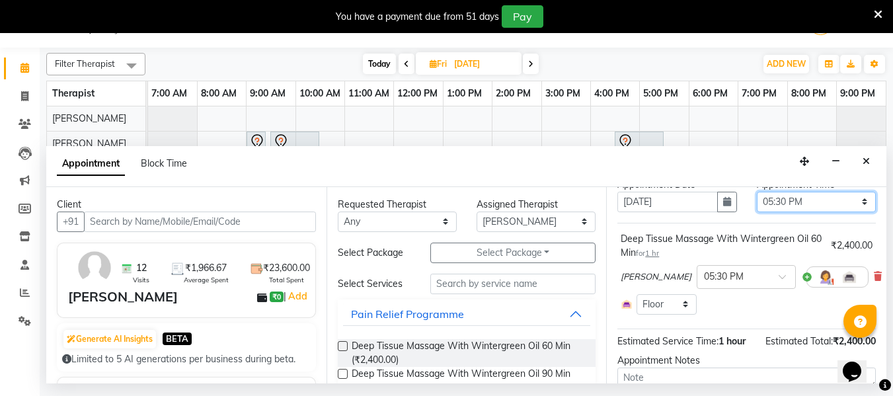
scroll to position [159, 0]
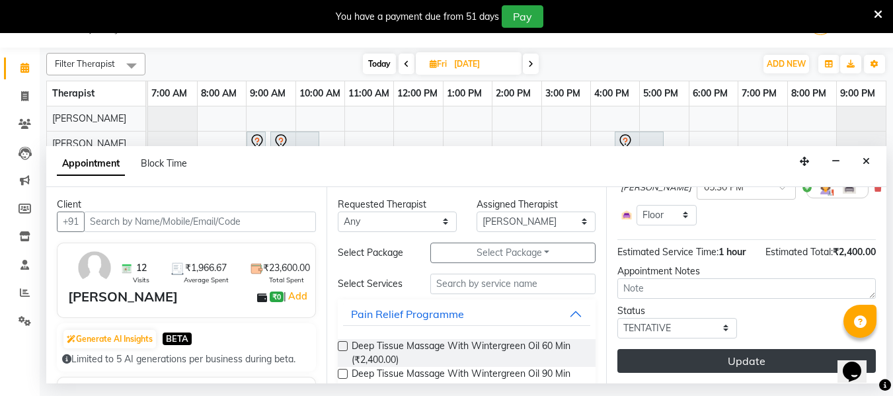
click at [743, 349] on button "Update" at bounding box center [746, 361] width 258 height 24
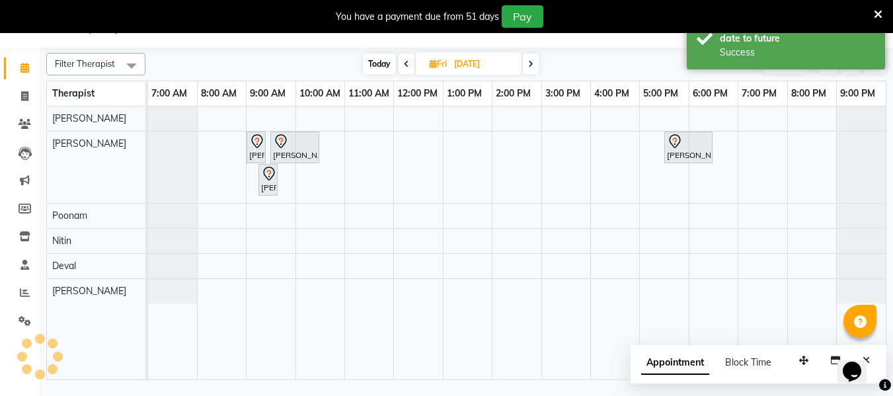
scroll to position [0, 0]
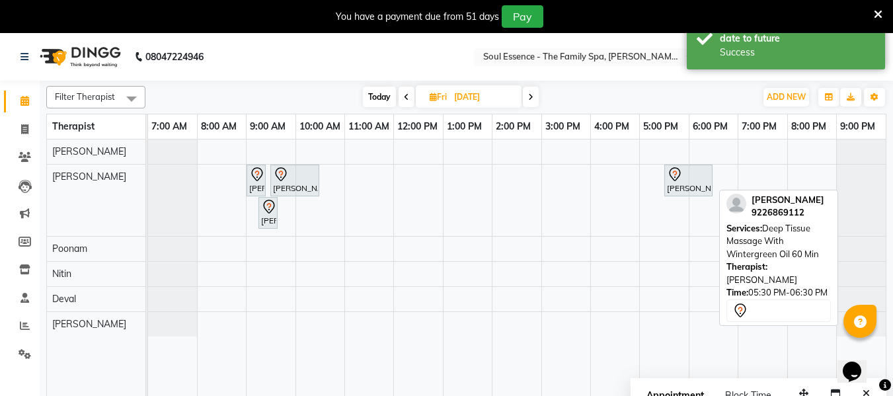
click at [683, 186] on div "[PERSON_NAME], 05:30 PM-06:30 PM, Deep Tissue Massage With Wintergreen Oil 60 M…" at bounding box center [689, 181] width 46 height 28
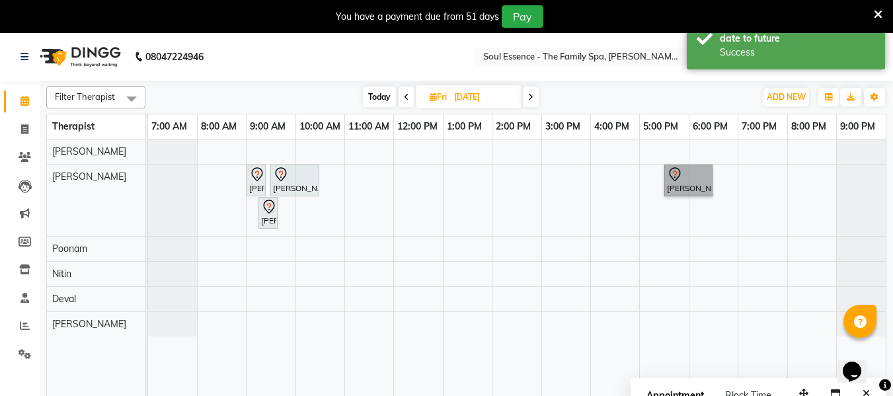
drag, startPoint x: 684, startPoint y: 185, endPoint x: 674, endPoint y: 200, distance: 17.6
drag, startPoint x: 674, startPoint y: 200, endPoint x: 458, endPoint y: 61, distance: 256.9
click at [453, 60] on nav "08047224946 Select Location × Soul Essence - The Family Spa, [PERSON_NAME] Colo…" at bounding box center [446, 57] width 893 height 48
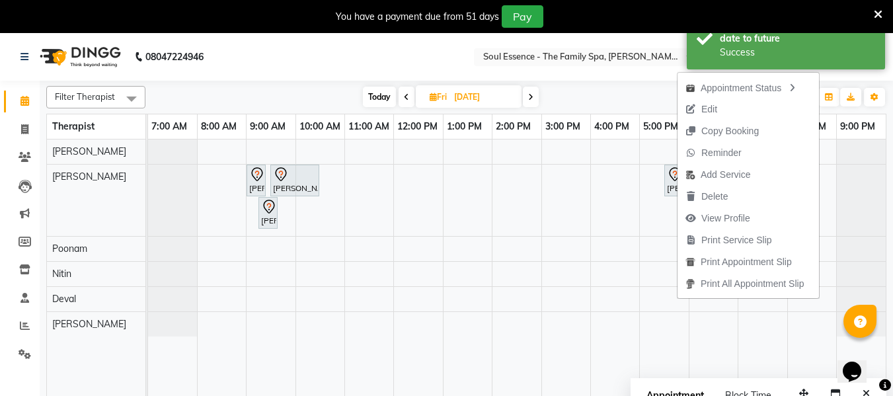
click at [710, 110] on span "Edit" at bounding box center [709, 109] width 16 height 14
select select "tentative"
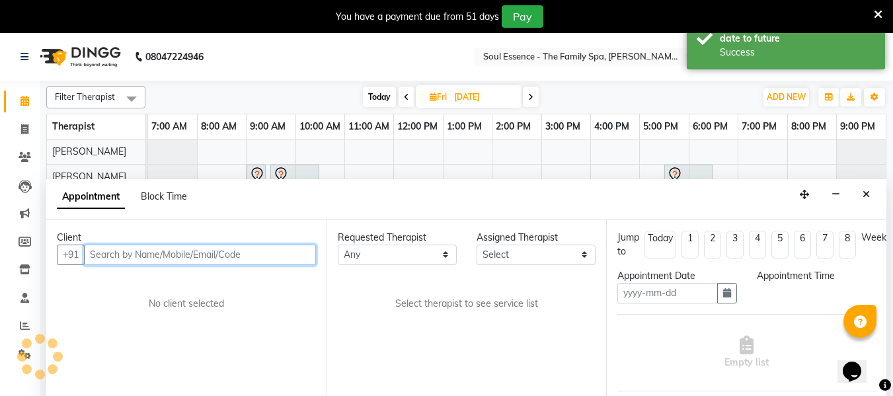
type input "[DATE]"
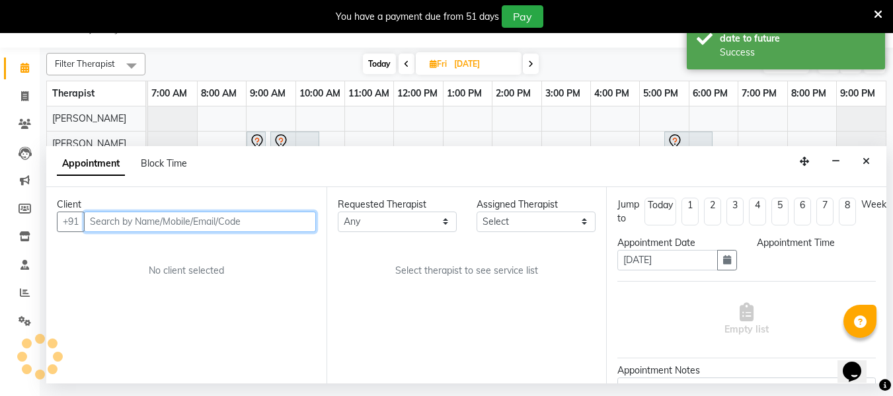
select select "1050"
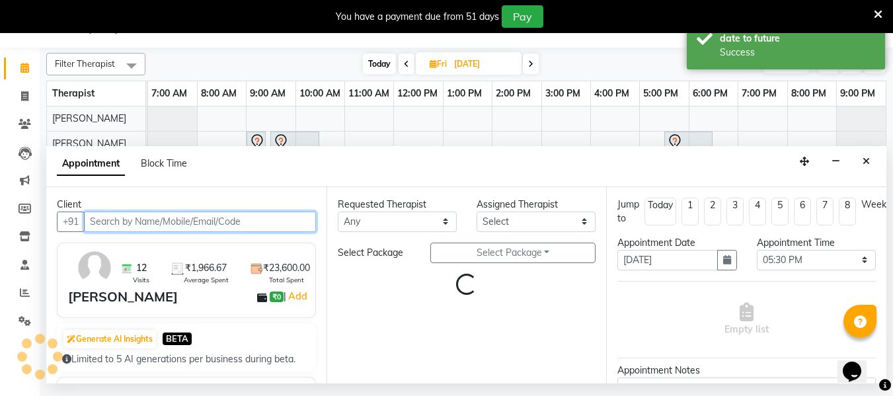
select select "12594"
select select "1188"
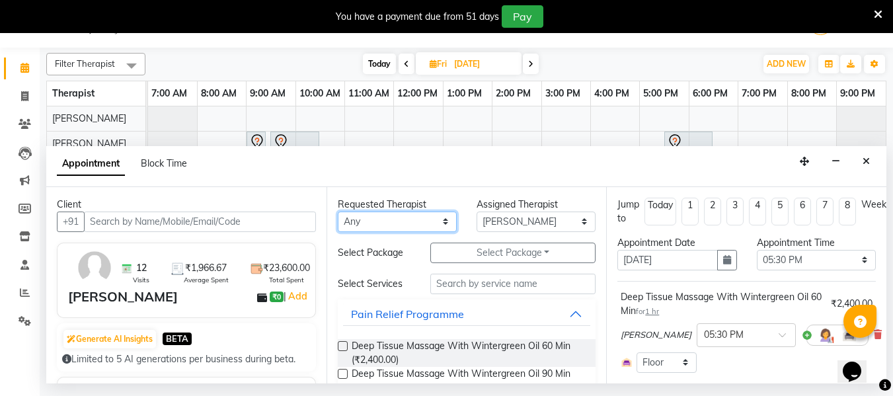
click at [383, 224] on select "Any Deval [PERSON_NAME] [PERSON_NAME]" at bounding box center [397, 222] width 119 height 20
select select "66088"
click at [338, 212] on select "Any Deval [PERSON_NAME] [PERSON_NAME]" at bounding box center [397, 222] width 119 height 20
select select "66088"
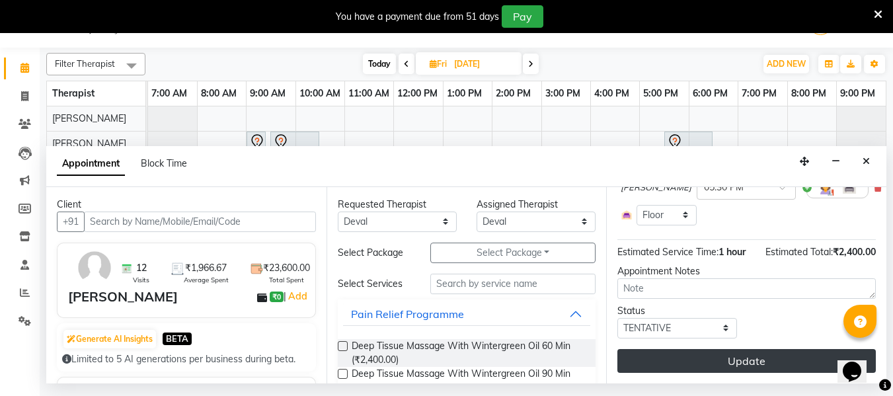
click at [738, 349] on button "Update" at bounding box center [746, 361] width 258 height 24
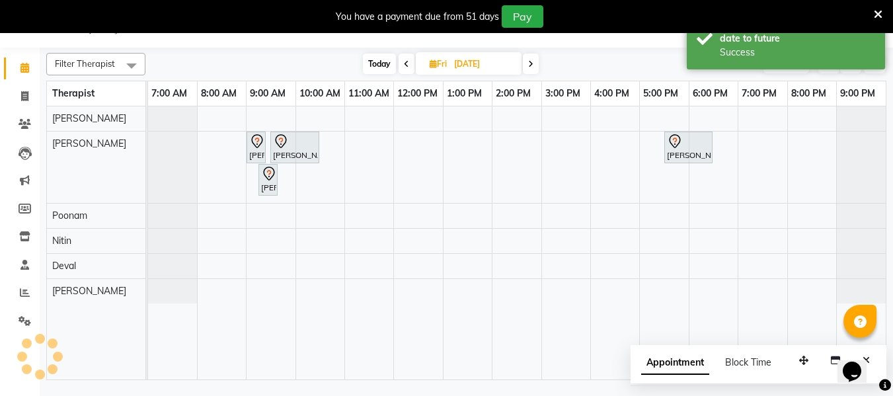
scroll to position [0, 0]
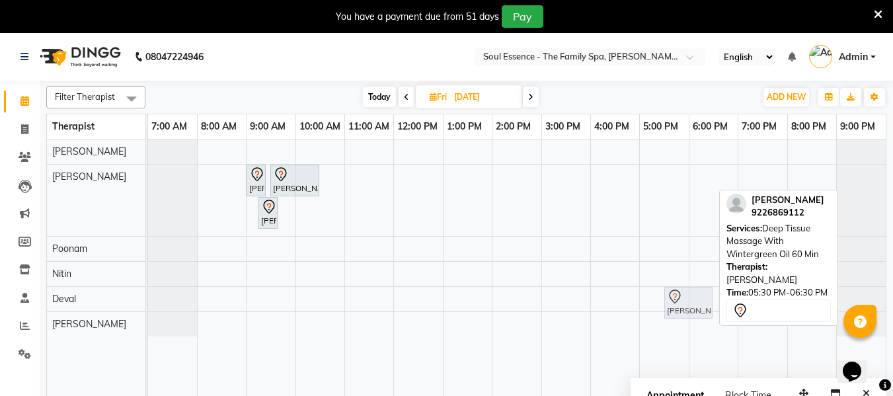
drag, startPoint x: 696, startPoint y: 181, endPoint x: 697, endPoint y: 295, distance: 114.4
click at [697, 295] on tbody "[PERSON_NAME], 09:00 AM-09:15 AM, Full Arms Waxing [PERSON_NAME], 09:30 AM-10:3…" at bounding box center [517, 237] width 738 height 197
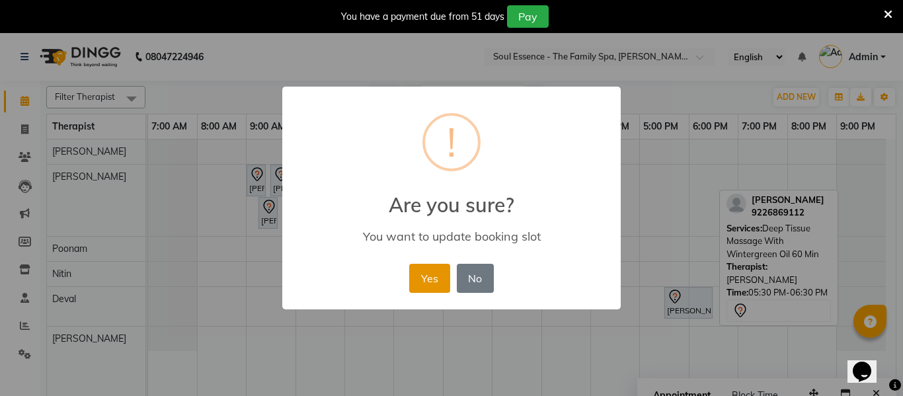
click at [433, 277] on button "Yes" at bounding box center [429, 278] width 40 height 29
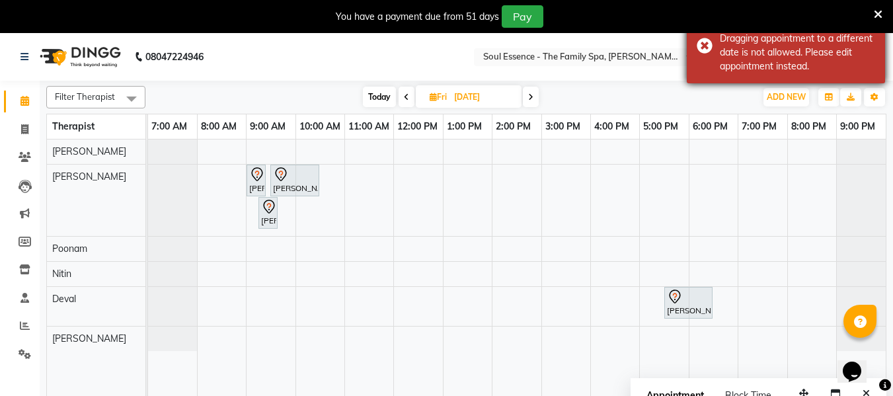
click at [702, 44] on div "Error Dragging appointment to a different date is not allowed. Please edit appo…" at bounding box center [786, 45] width 198 height 75
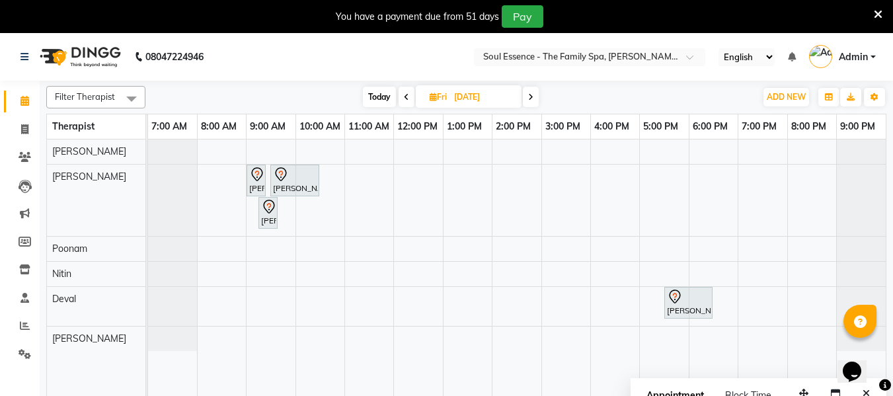
click at [401, 92] on span at bounding box center [407, 97] width 16 height 20
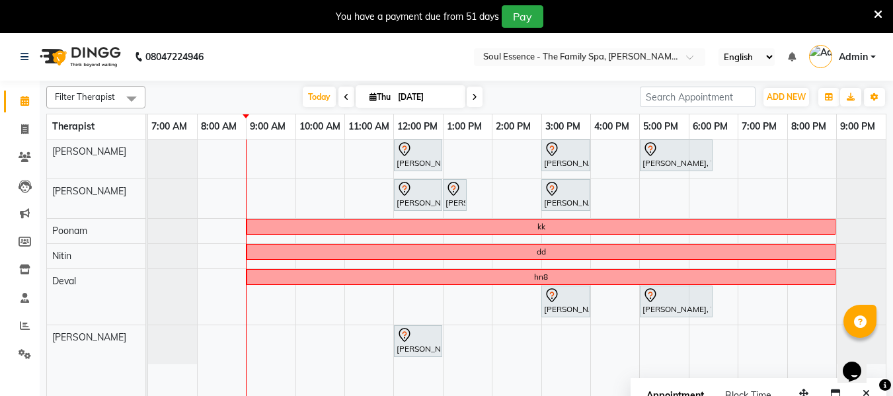
click at [468, 89] on span at bounding box center [475, 97] width 16 height 20
type input "[DATE]"
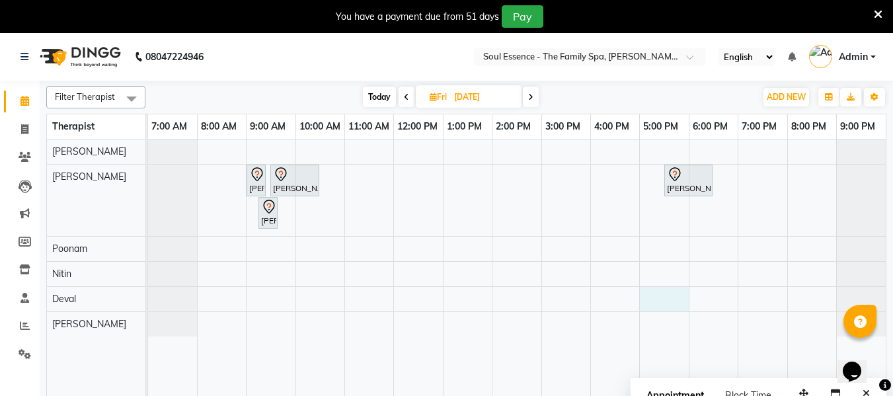
click at [683, 298] on div "[PERSON_NAME], 09:00 AM-09:15 AM, Full Arms Waxing [PERSON_NAME], 09:30 AM-10:3…" at bounding box center [517, 275] width 738 height 273
select select "66088"
select select "1020"
select select "tentative"
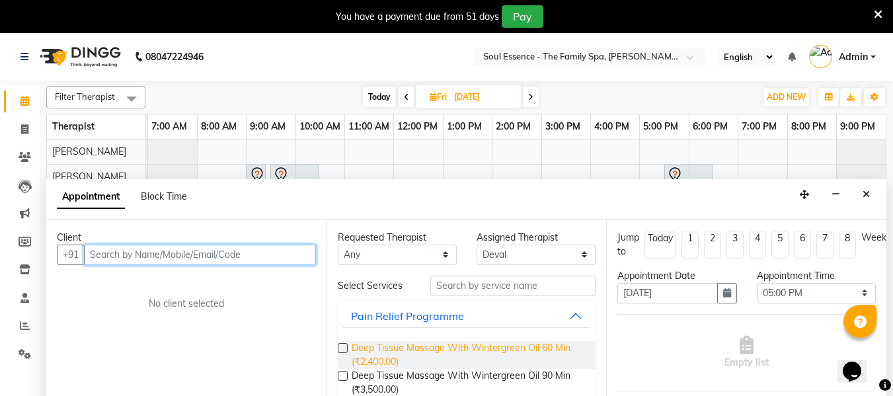
scroll to position [33, 0]
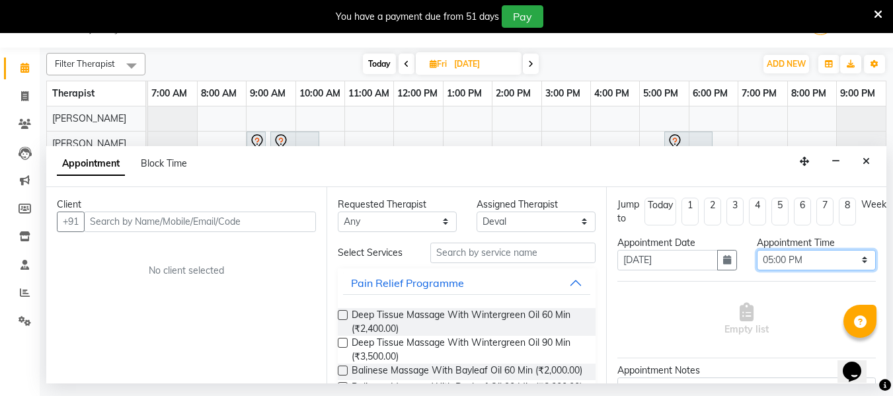
click at [781, 260] on select "Select 08:00 AM 08:15 AM 08:30 AM 08:45 AM 09:00 AM 09:15 AM 09:30 AM 09:45 AM …" at bounding box center [816, 260] width 119 height 20
select select "1050"
click at [757, 250] on select "Select 08:00 AM 08:15 AM 08:30 AM 08:45 AM 09:00 AM 09:15 AM 09:30 AM 09:45 AM …" at bounding box center [816, 260] width 119 height 20
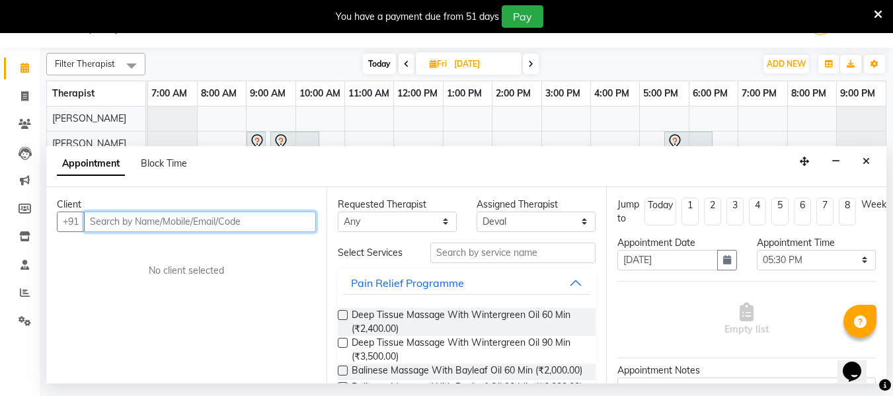
click at [141, 228] on input "text" at bounding box center [200, 222] width 232 height 20
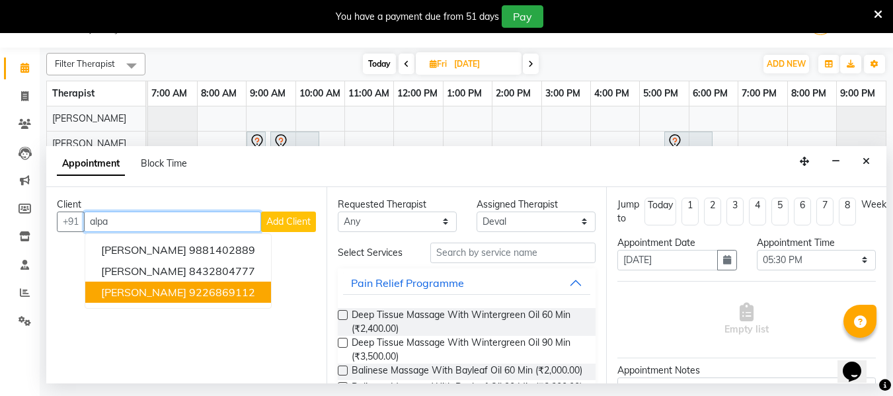
click at [224, 289] on ngb-highlight "9226869112" at bounding box center [222, 292] width 66 height 13
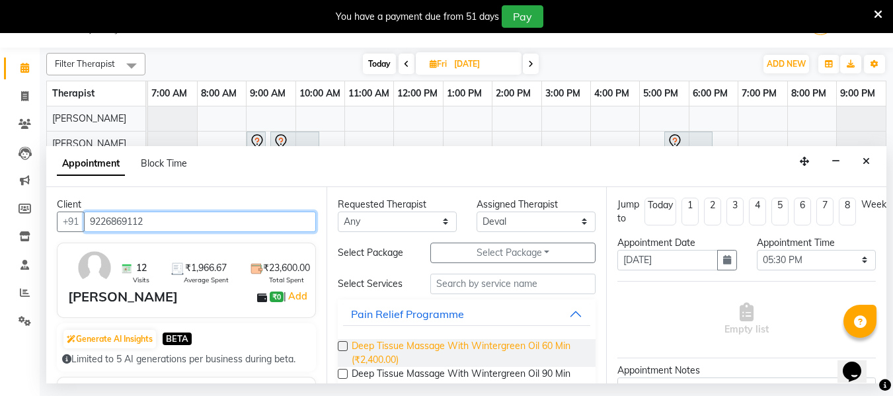
type input "9226869112"
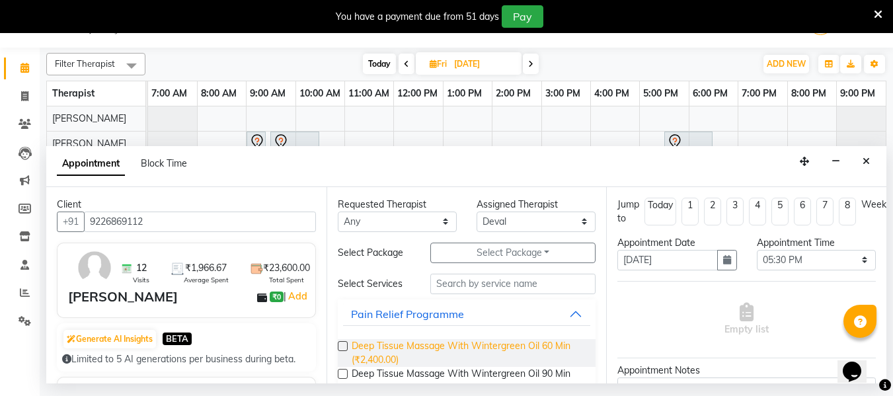
click at [381, 344] on span "Deep Tissue Massage With Wintergreen Oil 60 Min (₹2,400.00)" at bounding box center [469, 353] width 234 height 28
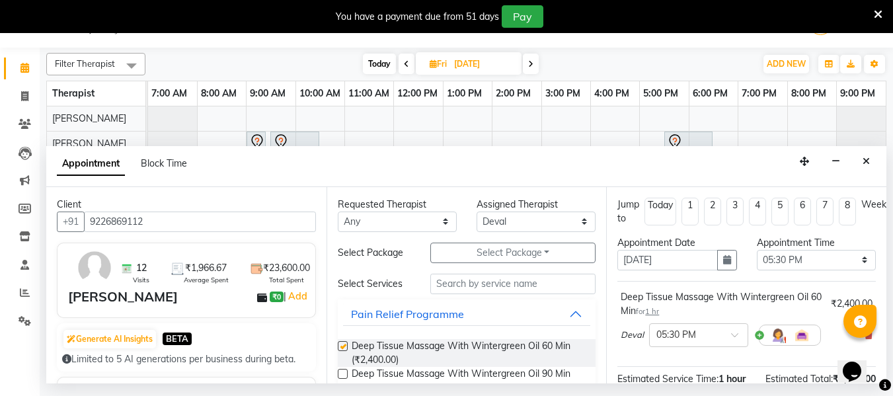
checkbox input "false"
click at [372, 228] on select "Any Deval [PERSON_NAME] [PERSON_NAME]" at bounding box center [397, 222] width 119 height 20
click at [338, 212] on select "Any Deval [PERSON_NAME] [PERSON_NAME]" at bounding box center [397, 222] width 119 height 20
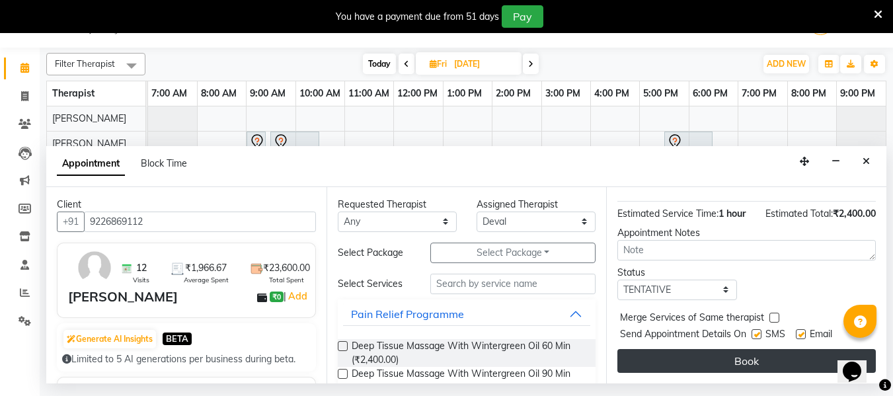
click at [746, 349] on button "Book" at bounding box center [746, 361] width 258 height 24
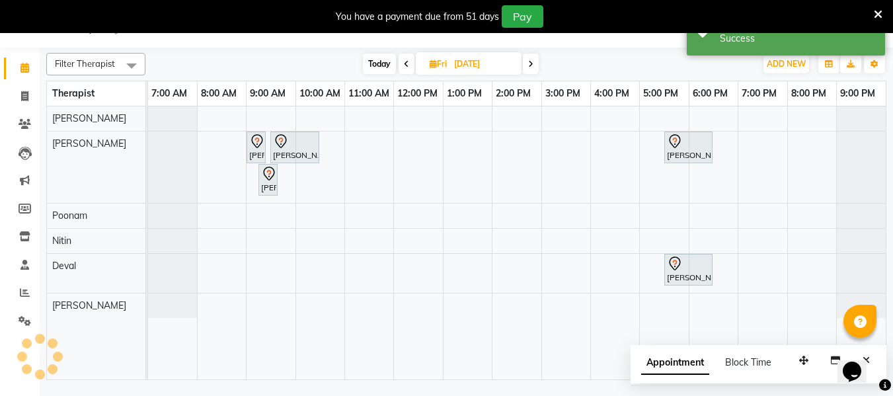
scroll to position [0, 0]
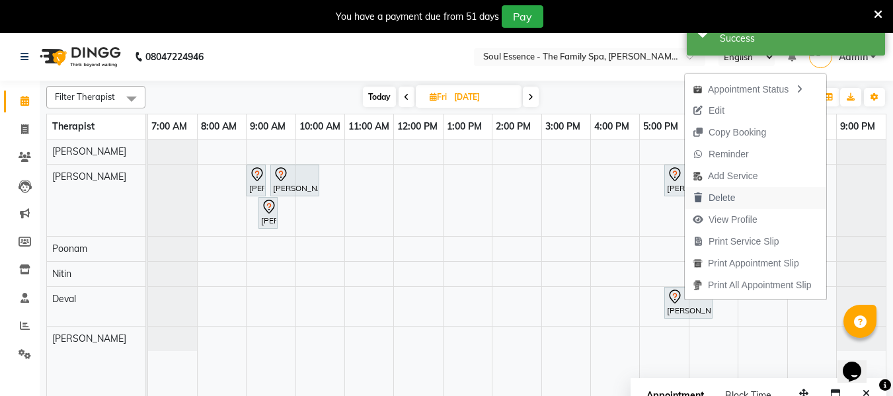
click at [732, 196] on span "Delete" at bounding box center [722, 198] width 26 height 14
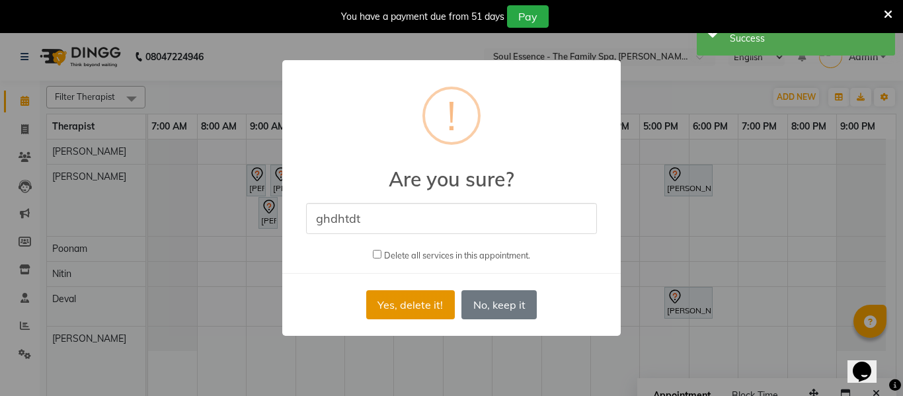
type input "ghdhtdt"
click at [385, 304] on button "Yes, delete it!" at bounding box center [410, 304] width 89 height 29
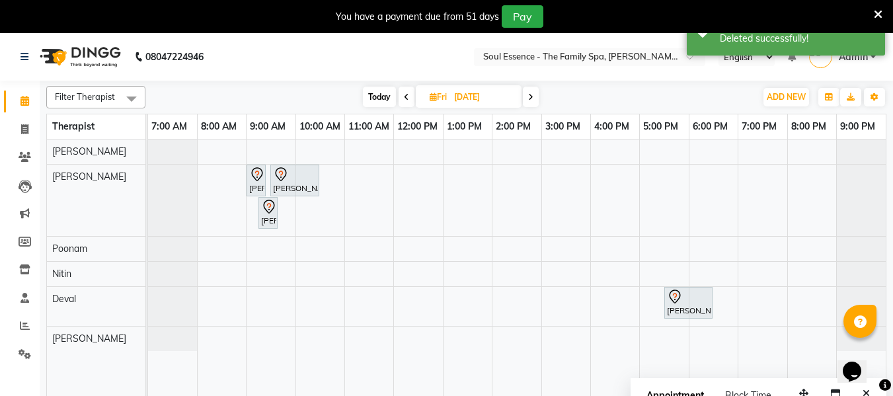
click at [403, 93] on span at bounding box center [407, 97] width 16 height 20
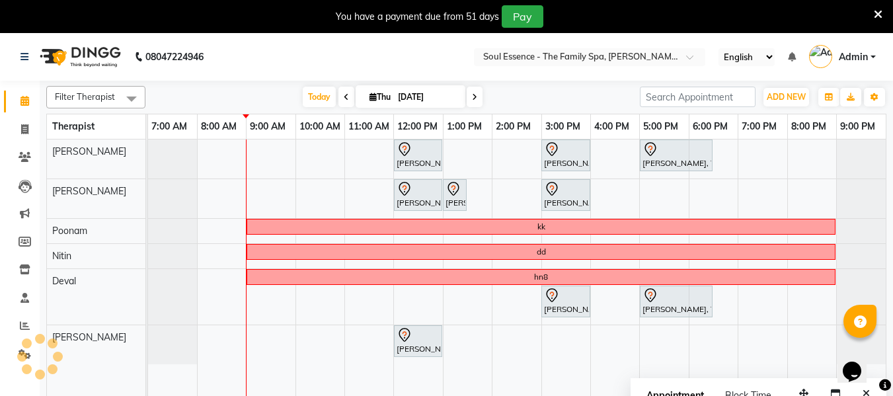
drag, startPoint x: 471, startPoint y: 96, endPoint x: 477, endPoint y: 104, distance: 10.5
click at [472, 97] on icon at bounding box center [474, 97] width 5 height 8
type input "[DATE]"
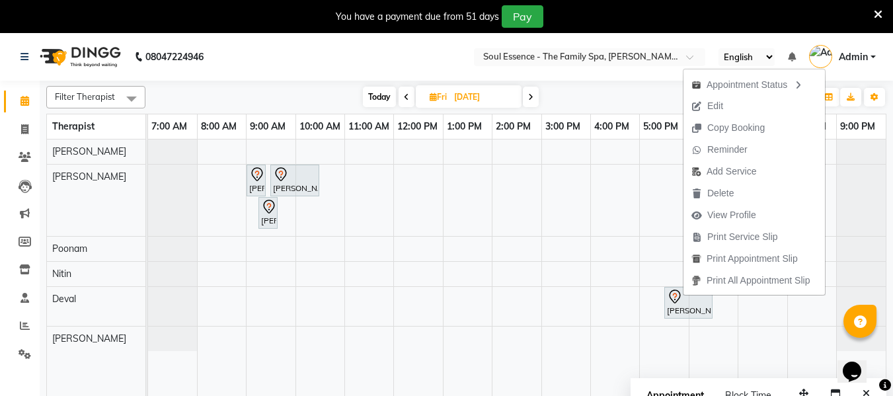
click at [727, 102] on span "Edit" at bounding box center [707, 106] width 48 height 22
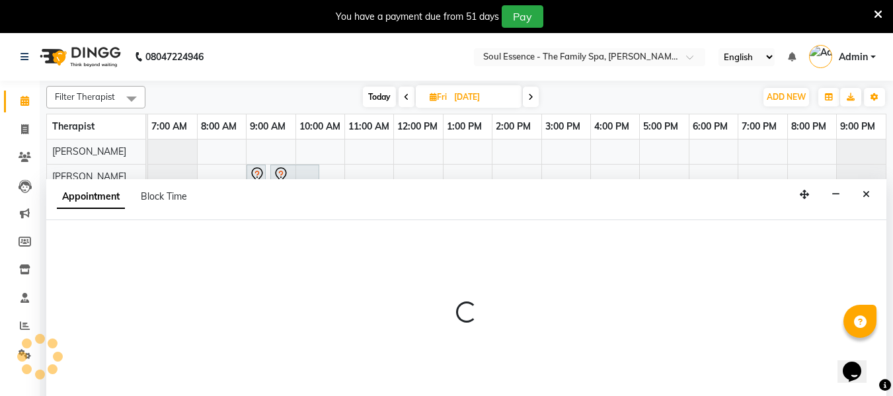
select select "tentative"
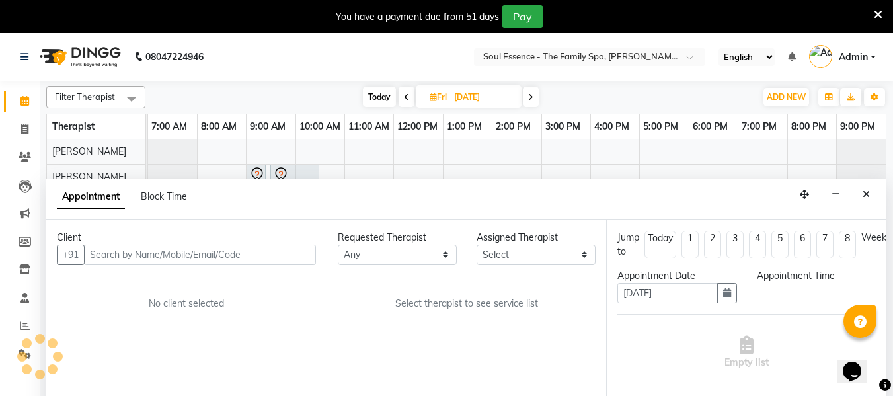
select select "1050"
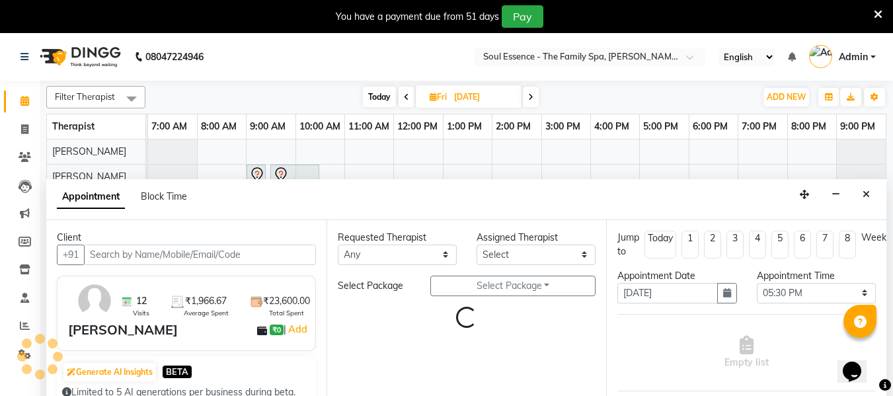
select select "66088"
select select "1188"
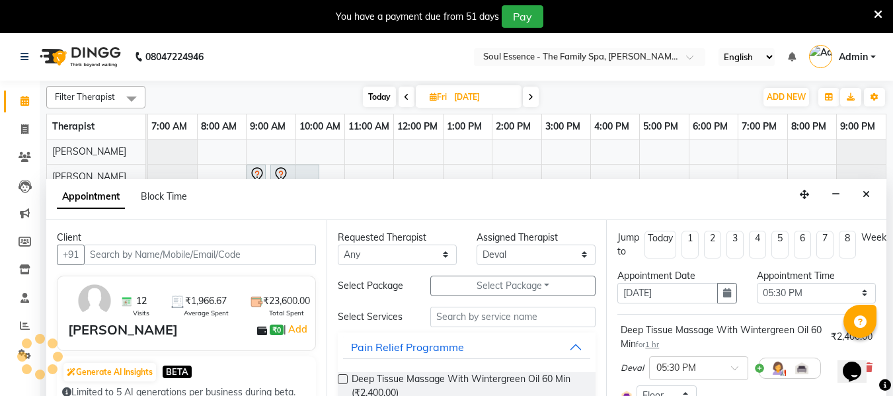
scroll to position [33, 0]
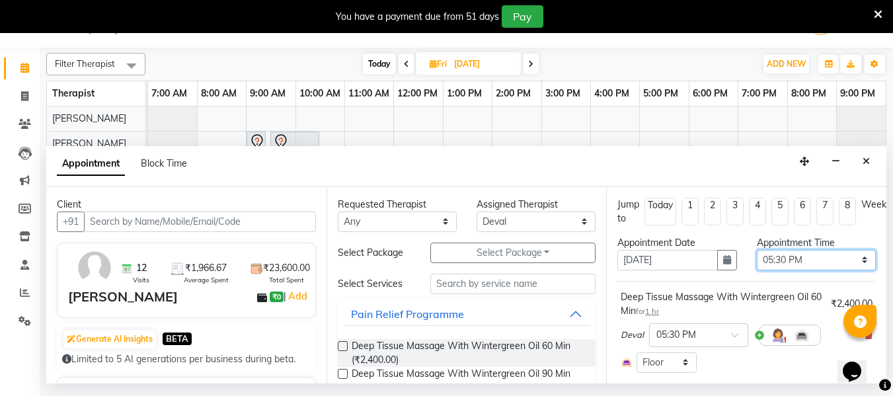
click at [777, 259] on select "Select 08:00 AM 08:15 AM 08:30 AM 08:45 AM 09:00 AM 09:15 AM 09:30 AM 09:45 AM …" at bounding box center [816, 260] width 119 height 20
select select "1020"
click at [757, 250] on select "Select 08:00 AM 08:15 AM 08:30 AM 08:45 AM 09:00 AM 09:15 AM 09:30 AM 09:45 AM …" at bounding box center [816, 260] width 119 height 20
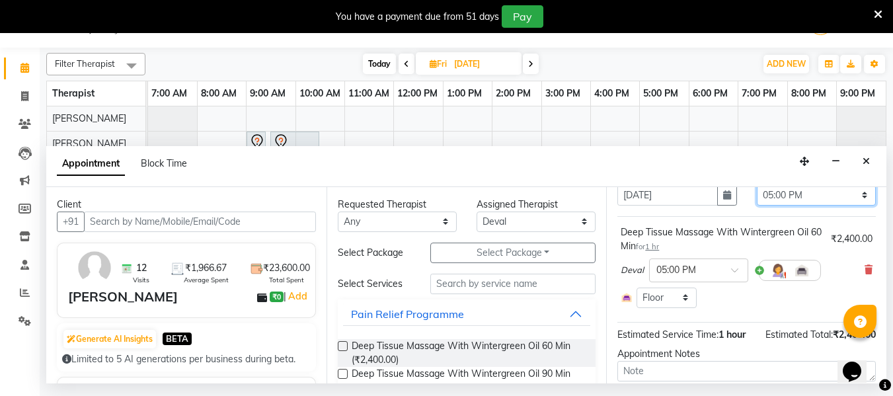
scroll to position [157, 0]
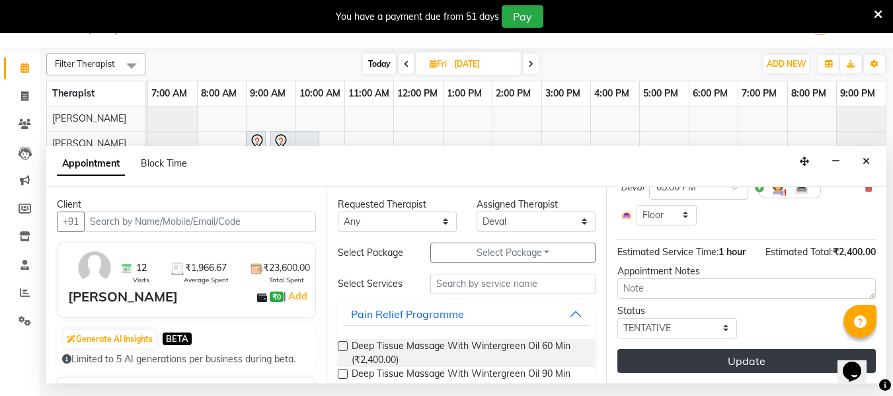
click at [734, 349] on button "Update" at bounding box center [746, 361] width 258 height 24
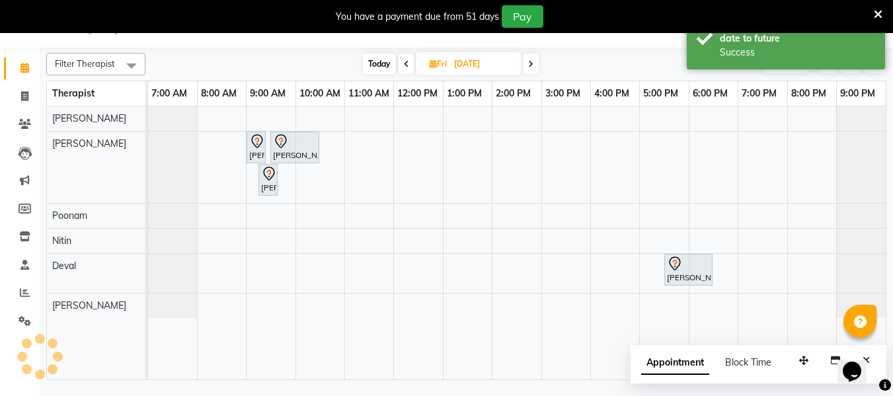
scroll to position [0, 0]
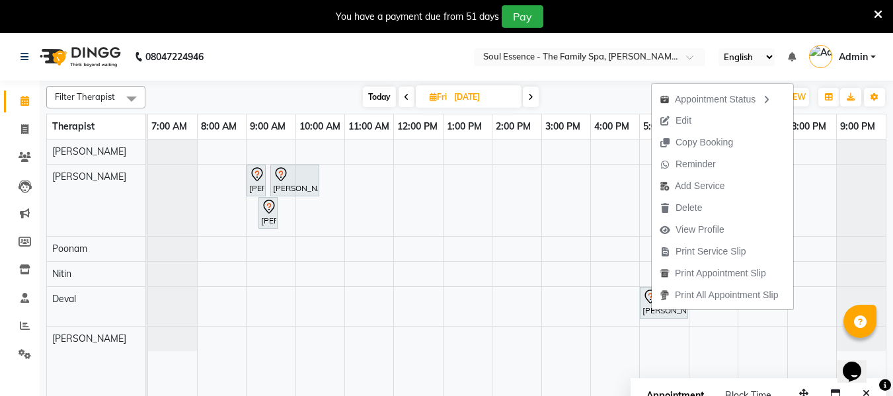
drag, startPoint x: 687, startPoint y: 123, endPoint x: 708, endPoint y: 128, distance: 21.8
click at [691, 122] on span "Edit" at bounding box center [684, 121] width 16 height 14
select select "tentative"
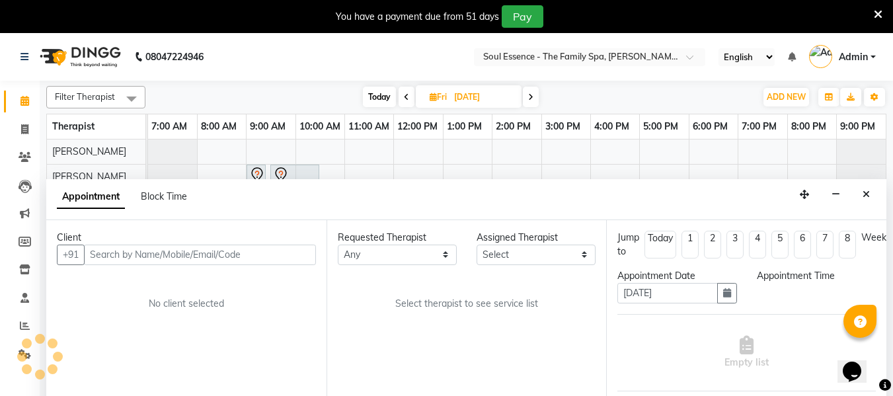
select select "66088"
select select "1020"
select select "1188"
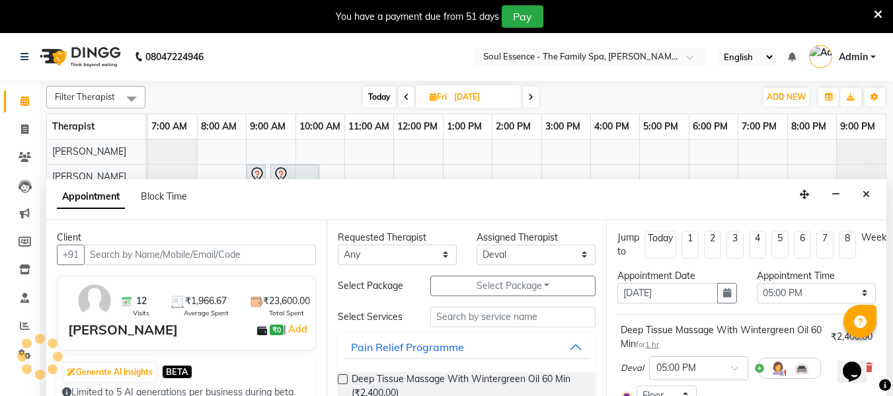
scroll to position [33, 0]
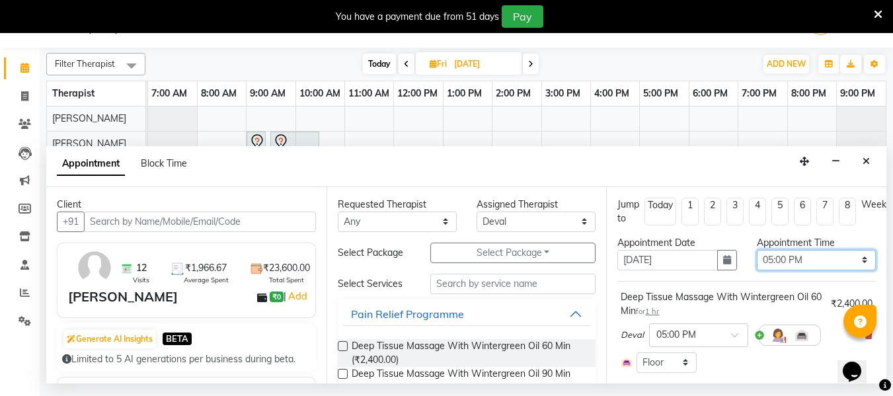
click at [766, 258] on select "Select 08:00 AM 08:15 AM 08:30 AM 08:45 AM 09:00 AM 09:15 AM 09:30 AM 09:45 AM …" at bounding box center [816, 260] width 119 height 20
select select "1050"
click at [757, 250] on select "Select 08:00 AM 08:15 AM 08:30 AM 08:45 AM 09:00 AM 09:15 AM 09:30 AM 09:45 AM …" at bounding box center [816, 260] width 119 height 20
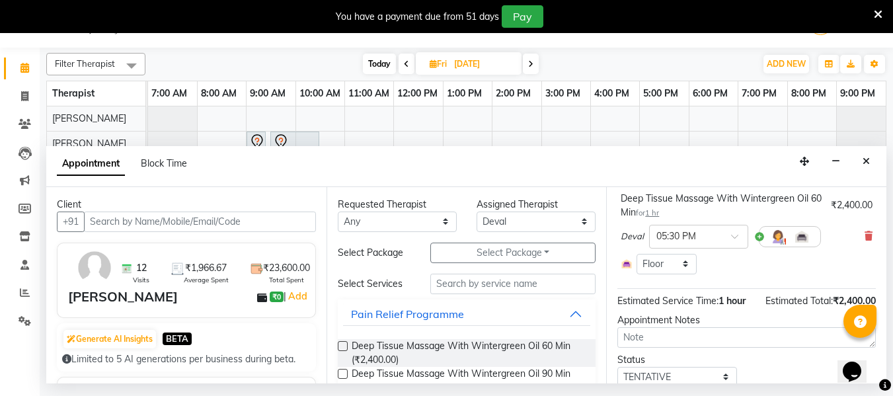
scroll to position [157, 0]
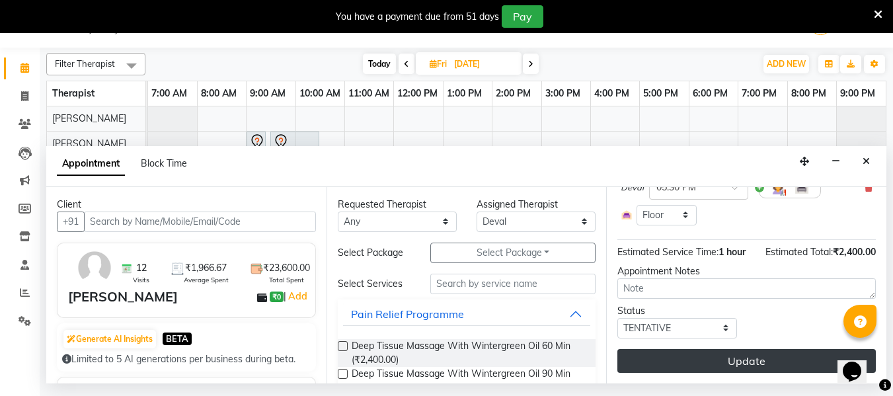
click at [748, 349] on button "Update" at bounding box center [746, 361] width 258 height 24
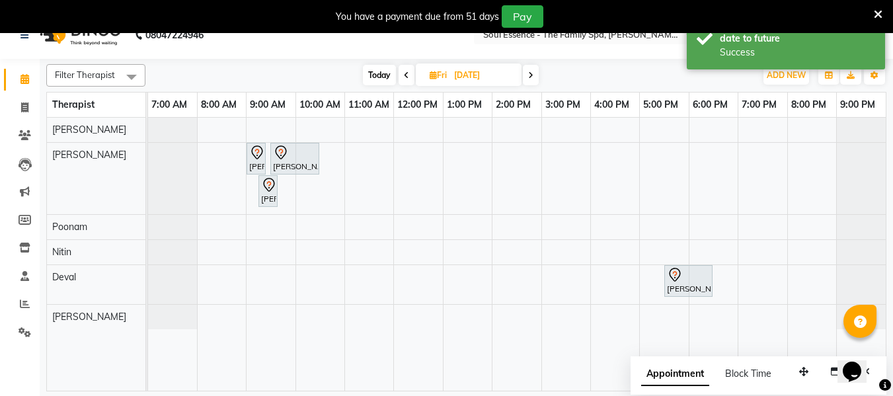
scroll to position [33, 0]
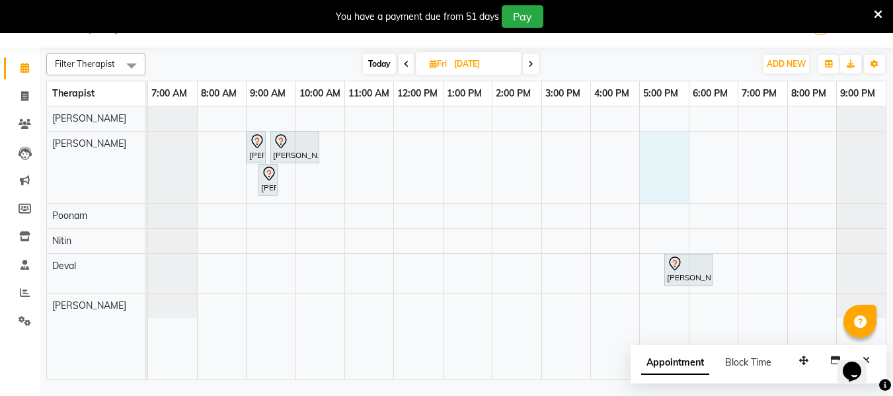
click at [684, 153] on div "[PERSON_NAME], 09:00 AM-09:15 AM, Full Arms Waxing [PERSON_NAME], 09:30 AM-10:3…" at bounding box center [517, 242] width 738 height 273
select select "12594"
select select "1020"
select select "tentative"
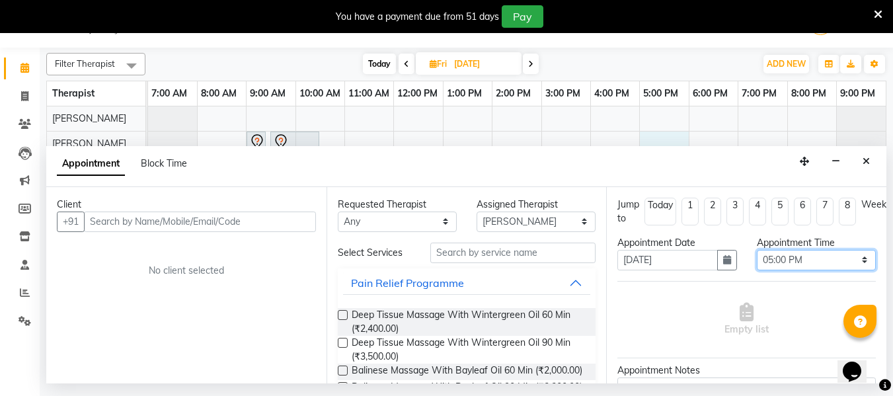
click at [775, 263] on select "Select 08:00 AM 08:15 AM 08:30 AM 08:45 AM 09:00 AM 09:15 AM 09:30 AM 09:45 AM …" at bounding box center [816, 260] width 119 height 20
select select "1050"
click at [757, 250] on select "Select 08:00 AM 08:15 AM 08:30 AM 08:45 AM 09:00 AM 09:15 AM 09:30 AM 09:45 AM …" at bounding box center [816, 260] width 119 height 20
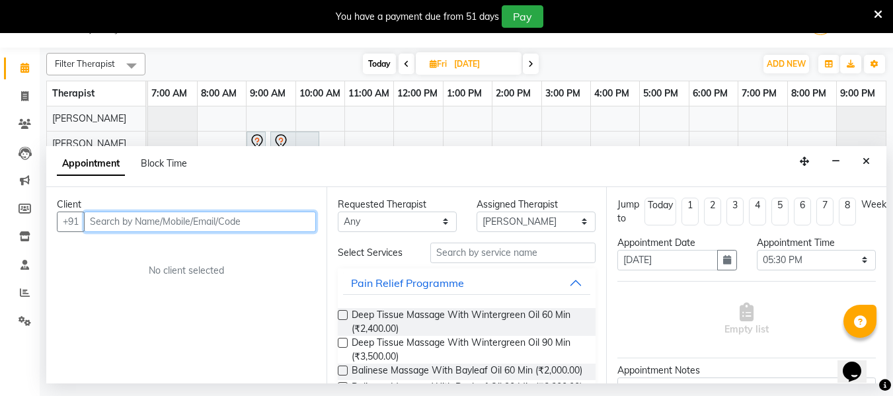
click at [95, 222] on input "text" at bounding box center [200, 222] width 232 height 20
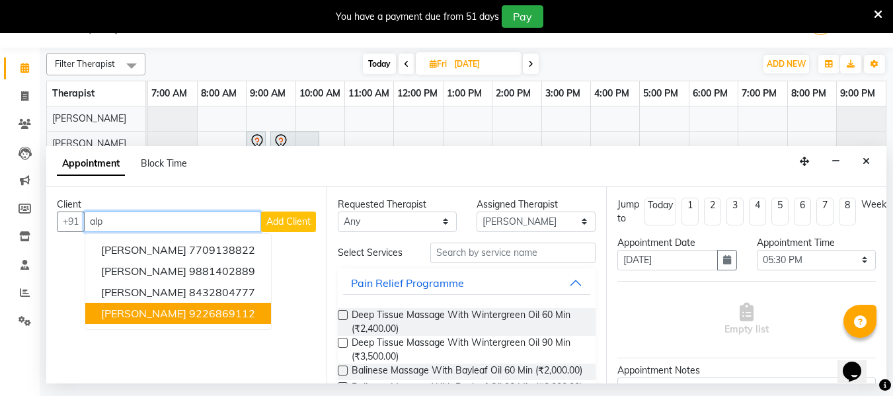
click at [189, 309] on ngb-highlight "9226869112" at bounding box center [222, 313] width 66 height 13
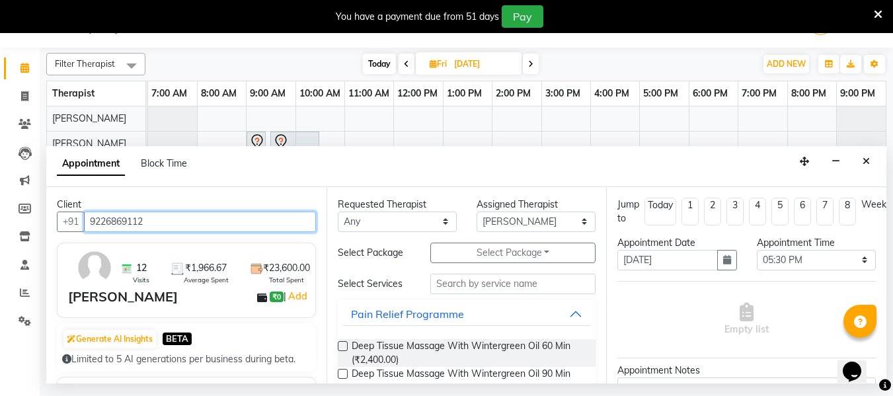
type input "9226869112"
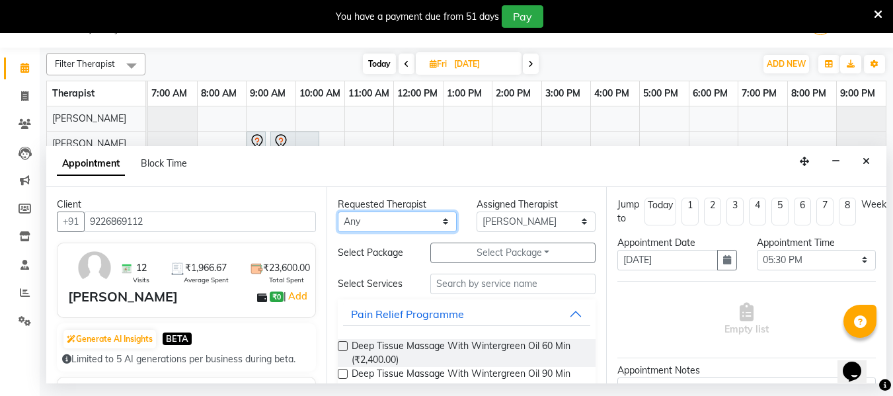
click at [378, 219] on select "Any Deval [PERSON_NAME] [PERSON_NAME]" at bounding box center [397, 222] width 119 height 20
click at [338, 212] on select "Any Deval [PERSON_NAME] [PERSON_NAME]" at bounding box center [397, 222] width 119 height 20
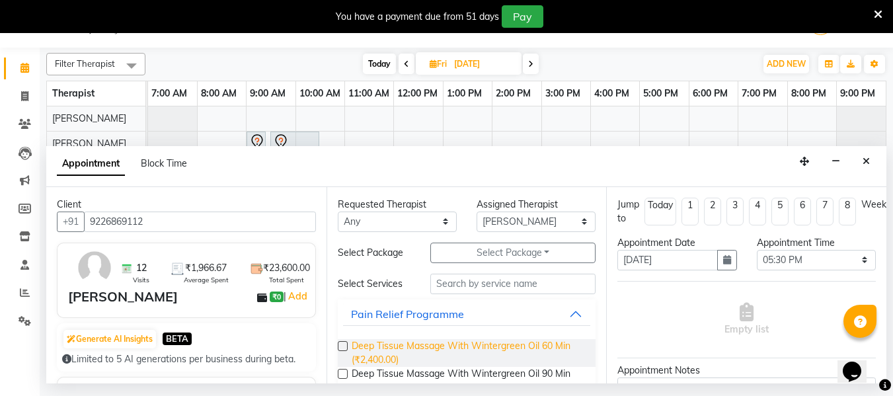
click at [368, 346] on span "Deep Tissue Massage With Wintergreen Oil 60 Min (₹2,400.00)" at bounding box center [469, 353] width 234 height 28
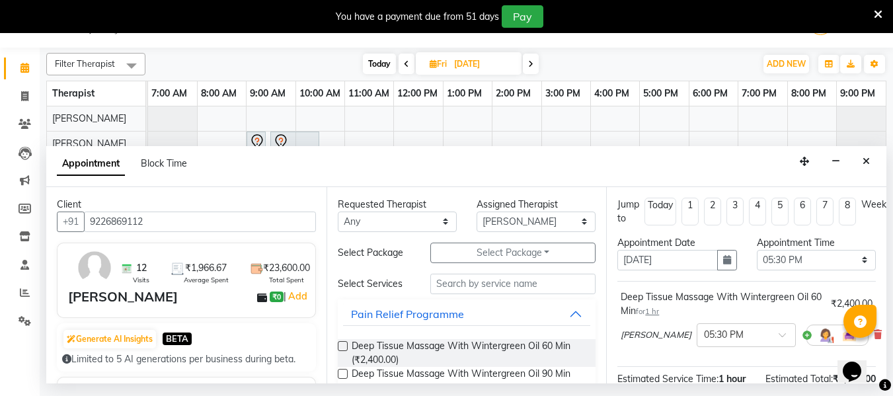
click at [377, 210] on div "Requested Therapist" at bounding box center [397, 205] width 119 height 14
click at [371, 233] on div "Requested Therapist Any Deval Gauri [PERSON_NAME] Poonam [PERSON_NAME] Assigned…" at bounding box center [467, 285] width 280 height 196
click at [372, 226] on select "Any Deval [PERSON_NAME] [PERSON_NAME]" at bounding box center [397, 222] width 119 height 20
click at [338, 212] on select "Any Deval [PERSON_NAME] [PERSON_NAME]" at bounding box center [397, 222] width 119 height 20
click at [416, 342] on span "Deep Tissue Massage With Wintergreen Oil 60 Min (₹2,400.00)" at bounding box center [469, 353] width 234 height 28
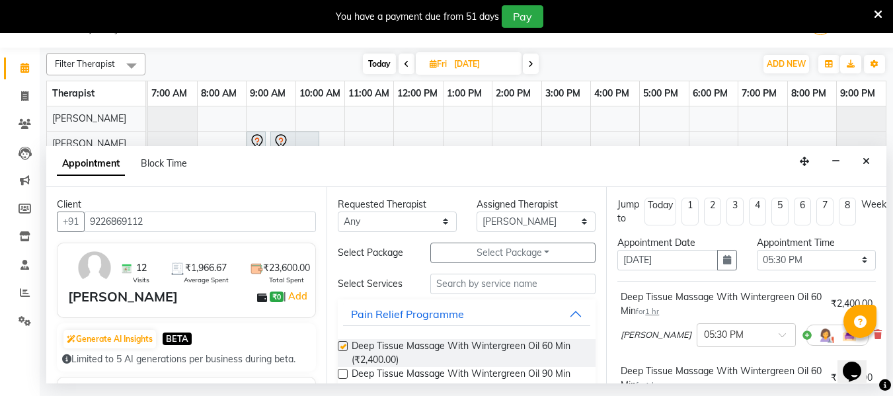
checkbox input "false"
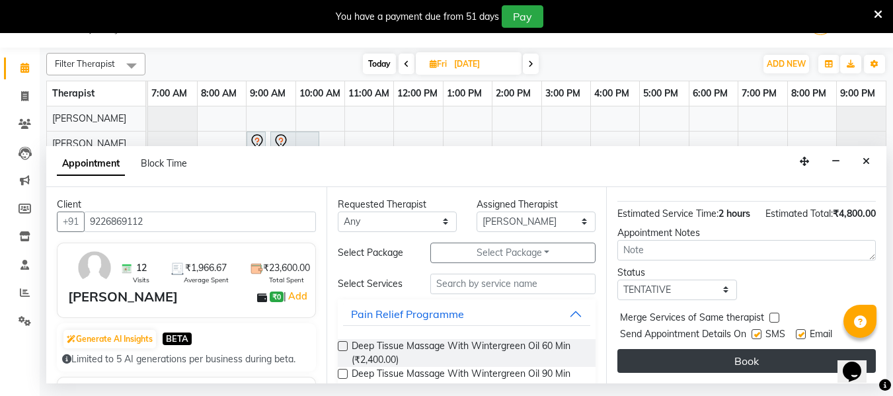
scroll to position [267, 0]
click at [749, 352] on button "Book" at bounding box center [746, 361] width 258 height 24
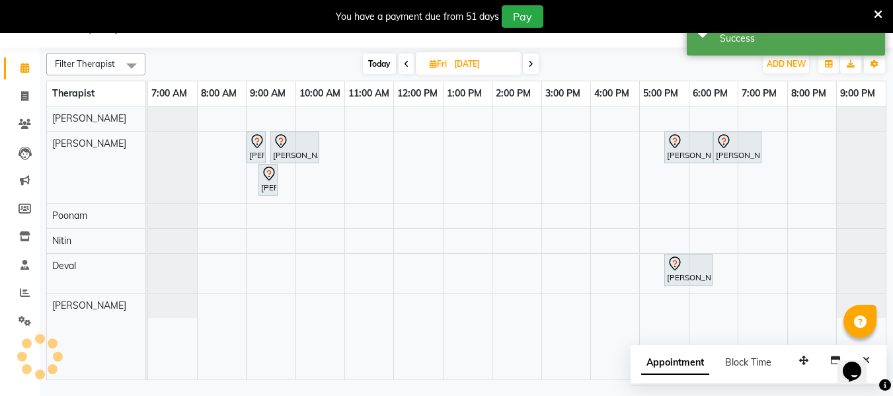
scroll to position [0, 0]
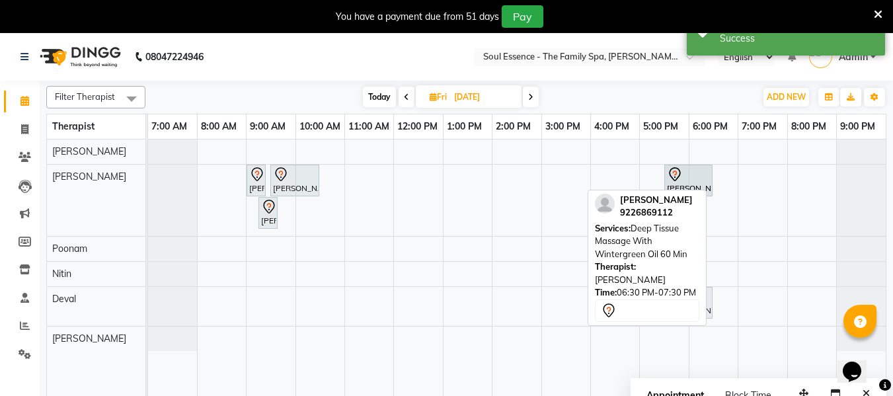
drag, startPoint x: 744, startPoint y: 179, endPoint x: 739, endPoint y: 184, distance: 7.0
click at [724, 180] on div "[PERSON_NAME], 09:00 AM-09:15 AM, Full Arms Waxing [PERSON_NAME], 09:30 AM-10:3…" at bounding box center [517, 275] width 738 height 273
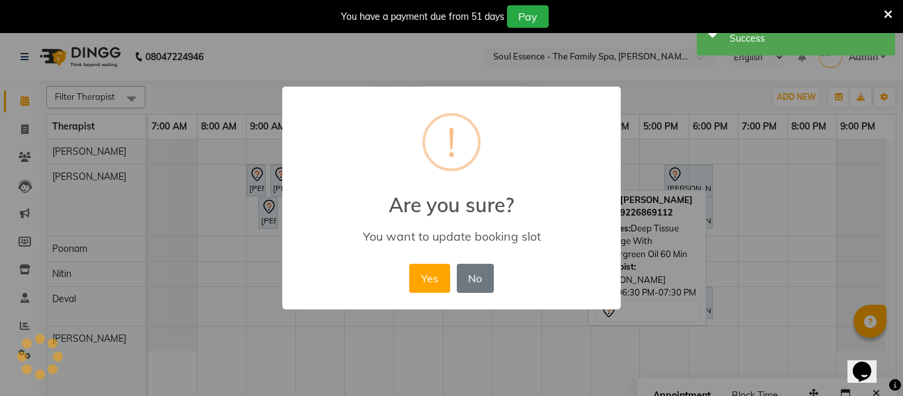
click at [447, 59] on div "× ! Are you sure? You want to update booking slot Yes No No" at bounding box center [451, 198] width 903 height 396
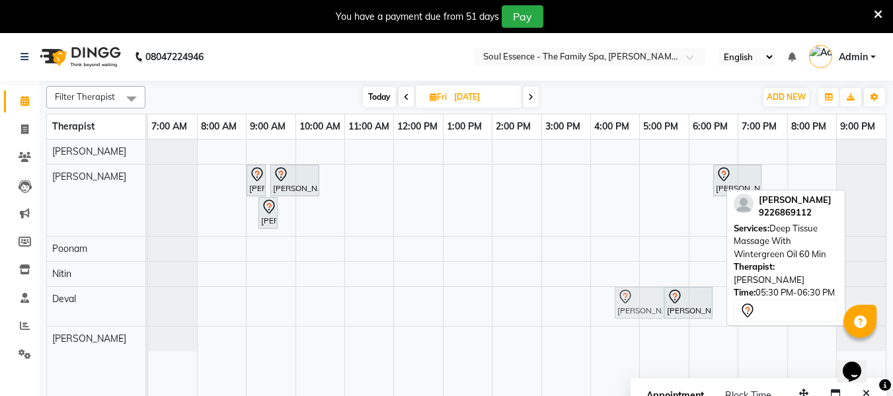
drag, startPoint x: 703, startPoint y: 184, endPoint x: 637, endPoint y: 300, distance: 133.2
click at [637, 300] on tbody "[PERSON_NAME], 09:00 AM-09:15 AM, Full Arms Waxing [PERSON_NAME], 09:30 AM-10:3…" at bounding box center [517, 245] width 738 height 212
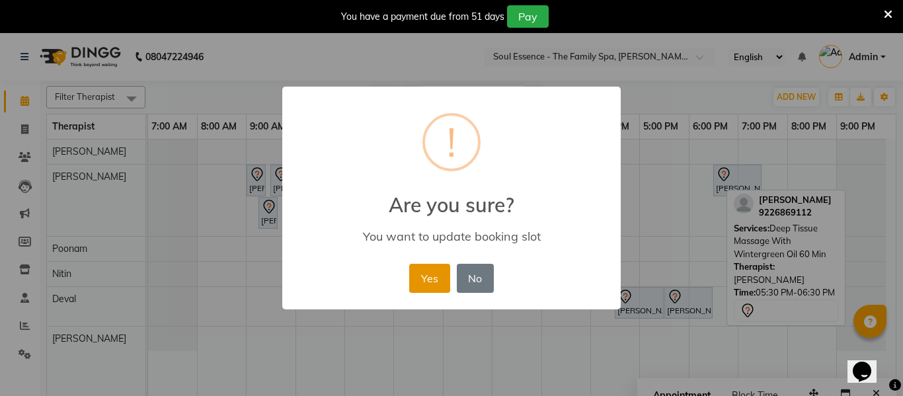
click at [426, 274] on button "Yes" at bounding box center [429, 278] width 40 height 29
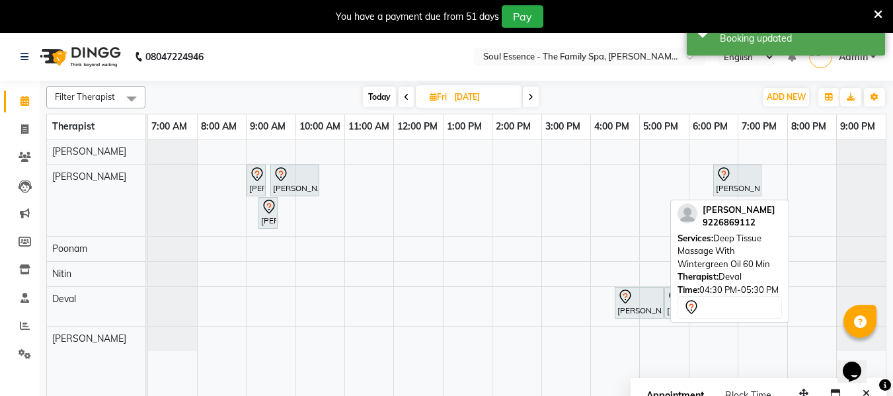
click at [629, 305] on div "[PERSON_NAME], 04:30 PM-05:30 PM, Deep Tissue Massage With Wintergreen Oil 60 M…" at bounding box center [639, 303] width 46 height 28
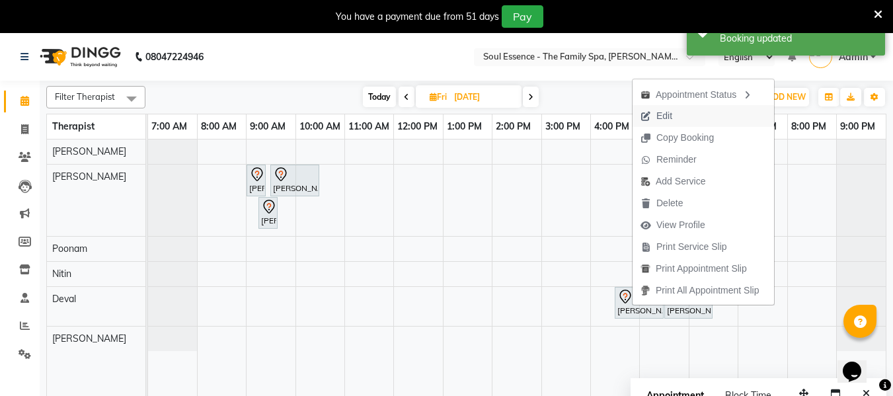
click at [679, 116] on span "Edit" at bounding box center [657, 116] width 48 height 22
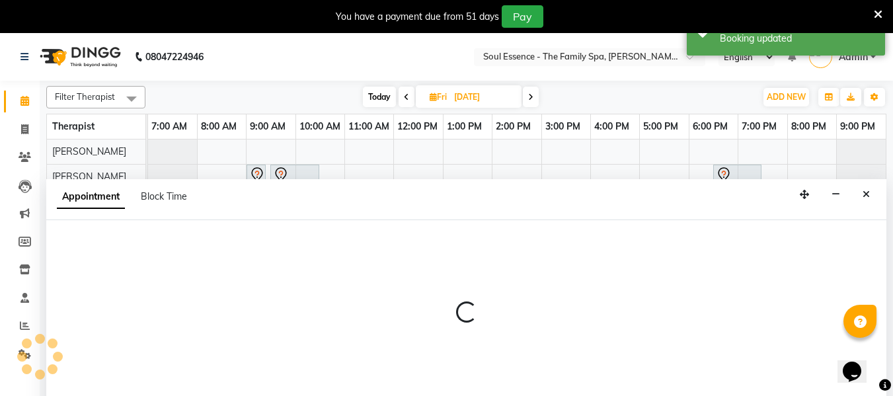
scroll to position [33, 0]
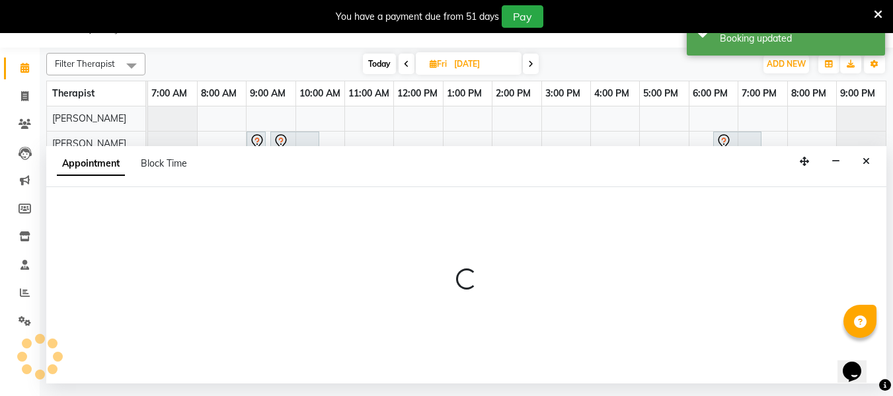
select select "tentative"
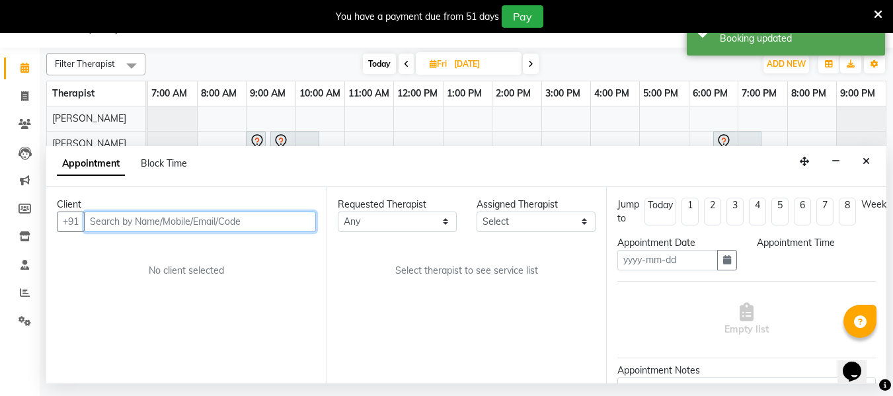
type input "[DATE]"
select select "990"
select select "12594"
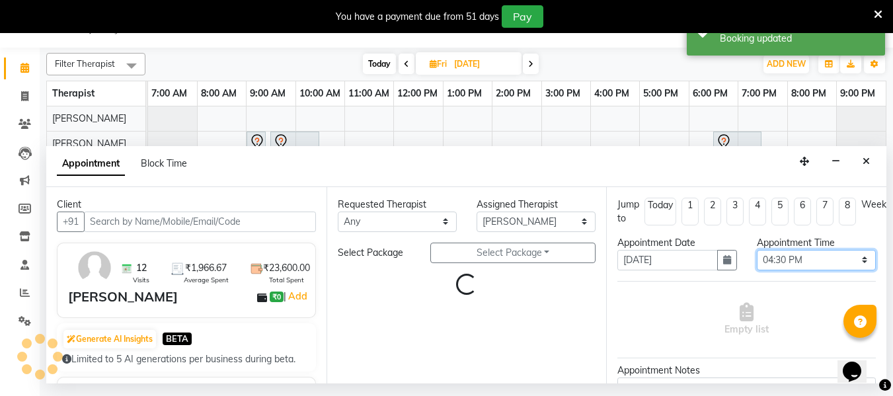
click at [779, 260] on select "Select 08:00 AM 08:15 AM 08:30 AM 08:45 AM 09:00 AM 09:15 AM 09:30 AM 09:45 AM …" at bounding box center [816, 260] width 119 height 20
select select "1188"
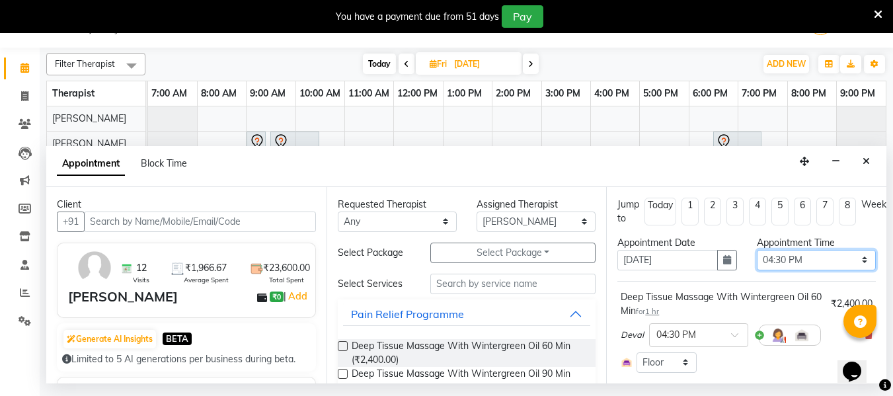
select select "960"
click at [757, 250] on select "Select 08:00 AM 08:15 AM 08:30 AM 08:45 AM 09:00 AM 09:15 AM 09:30 AM 09:45 AM …" at bounding box center [816, 260] width 119 height 20
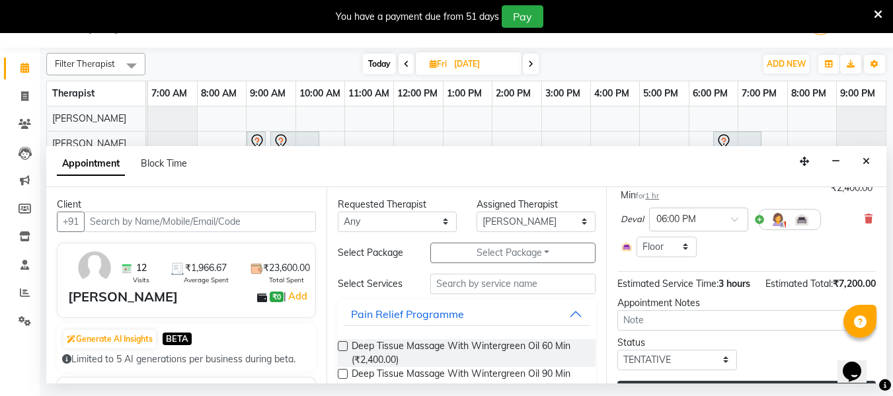
scroll to position [362, 0]
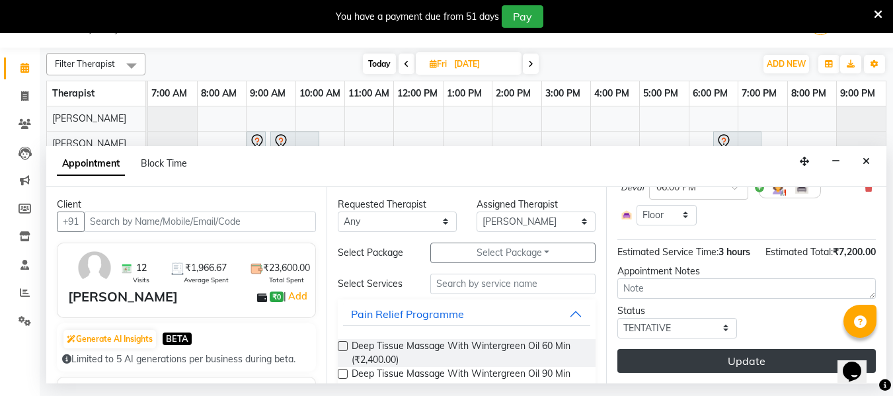
click at [773, 351] on button "Update" at bounding box center [746, 361] width 258 height 24
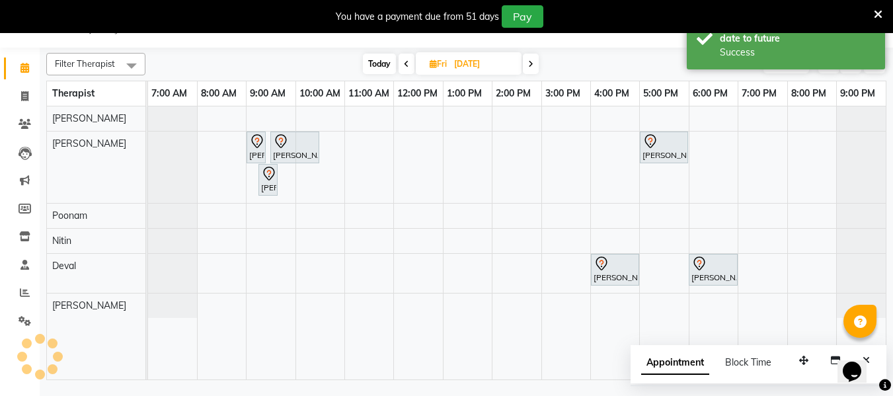
scroll to position [0, 0]
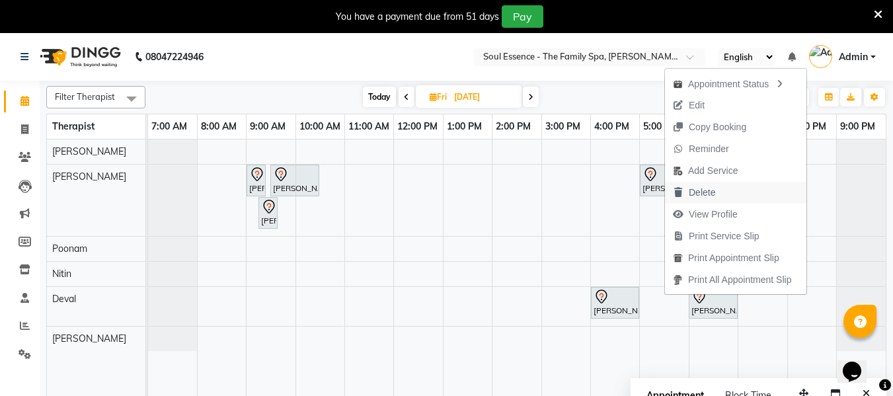
click at [720, 192] on span "Delete" at bounding box center [694, 193] width 58 height 22
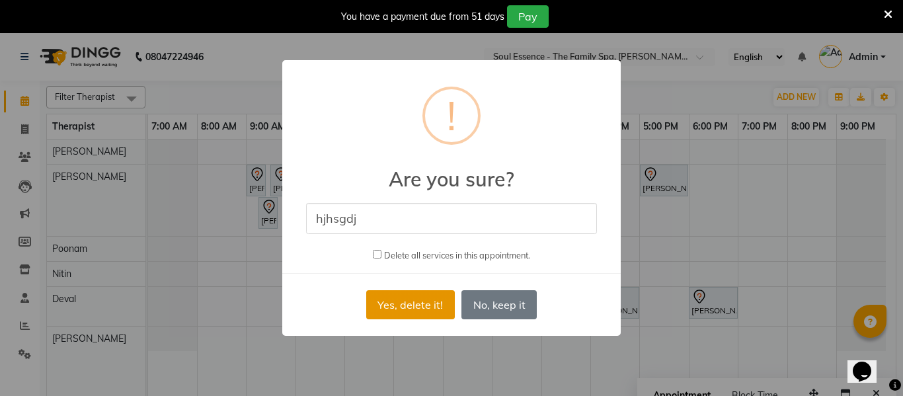
type input "hjhsgdj"
click at [400, 306] on button "Yes, delete it!" at bounding box center [410, 304] width 89 height 29
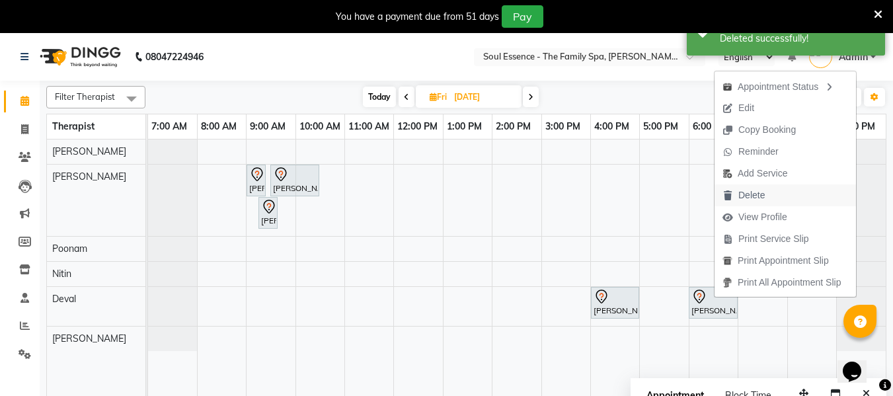
click at [764, 196] on span "Delete" at bounding box center [751, 195] width 26 height 14
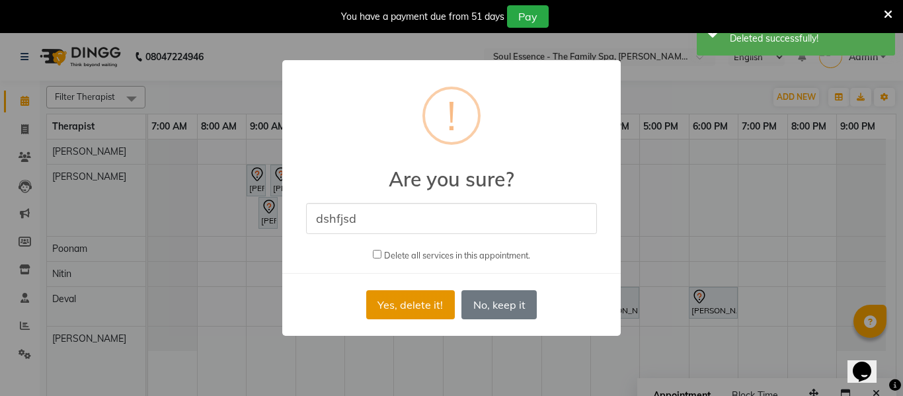
type input "dshfjsd"
click at [428, 312] on button "Yes, delete it!" at bounding box center [410, 304] width 89 height 29
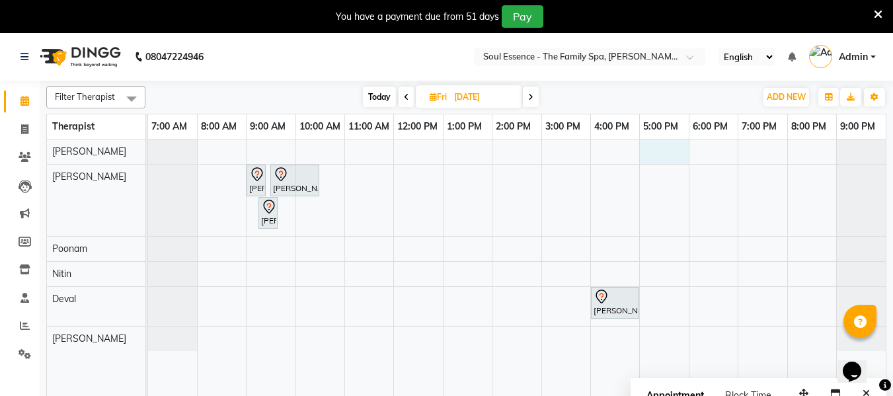
click at [675, 153] on div "[PERSON_NAME], 09:00 AM-09:15 AM, Full Arms Waxing [PERSON_NAME], 09:30 AM-10:3…" at bounding box center [517, 275] width 738 height 273
select select "64215"
select select "1020"
select select "tentative"
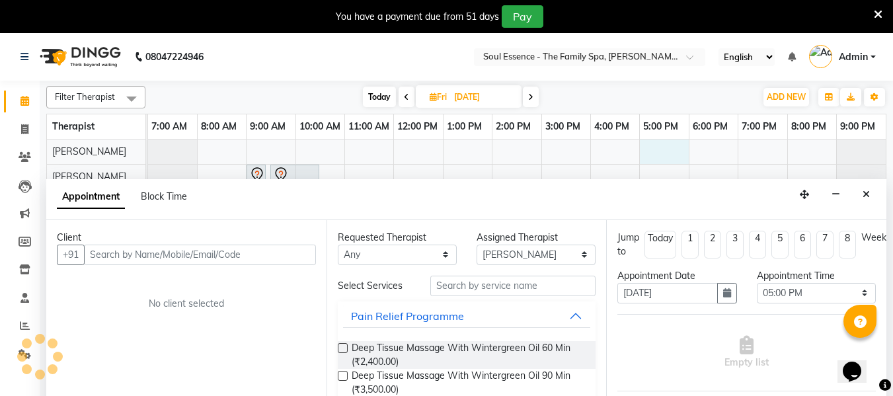
scroll to position [33, 0]
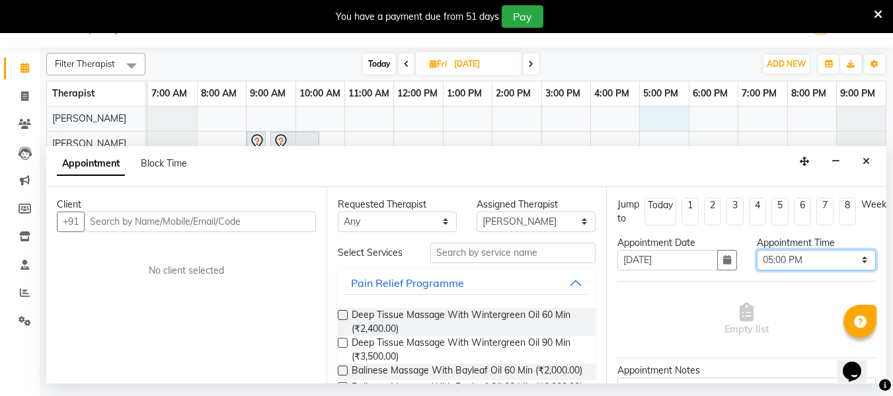
click at [795, 256] on select "Select 08:00 AM 08:15 AM 08:30 AM 08:45 AM 09:00 AM 09:15 AM 09:30 AM 09:45 AM …" at bounding box center [816, 260] width 119 height 20
select select "1050"
click at [757, 250] on select "Select 08:00 AM 08:15 AM 08:30 AM 08:45 AM 09:00 AM 09:15 AM 09:30 AM 09:45 AM …" at bounding box center [816, 260] width 119 height 20
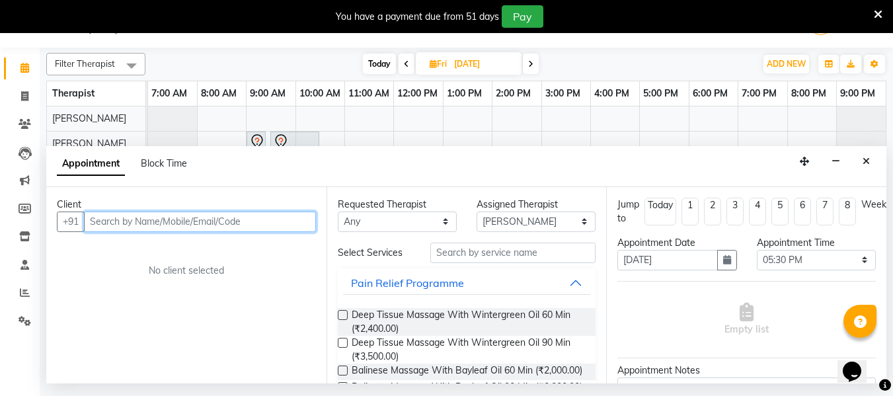
click at [112, 226] on input "text" at bounding box center [200, 222] width 232 height 20
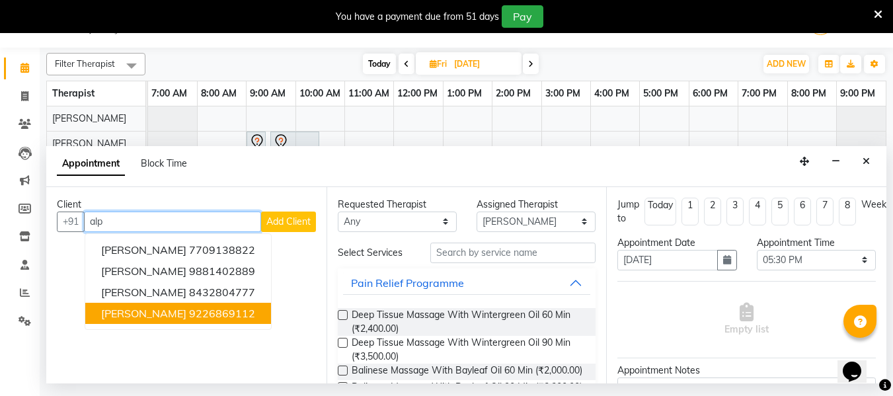
drag, startPoint x: 153, startPoint y: 317, endPoint x: 178, endPoint y: 305, distance: 27.2
click at [157, 315] on span "[PERSON_NAME]" at bounding box center [143, 313] width 85 height 13
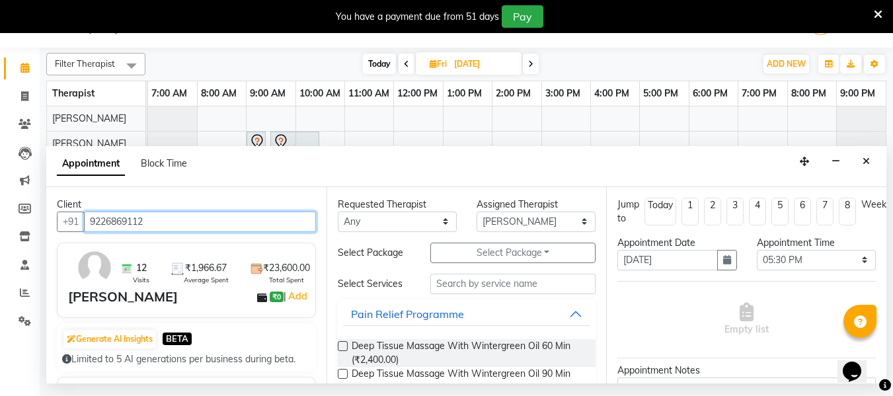
type input "9226869112"
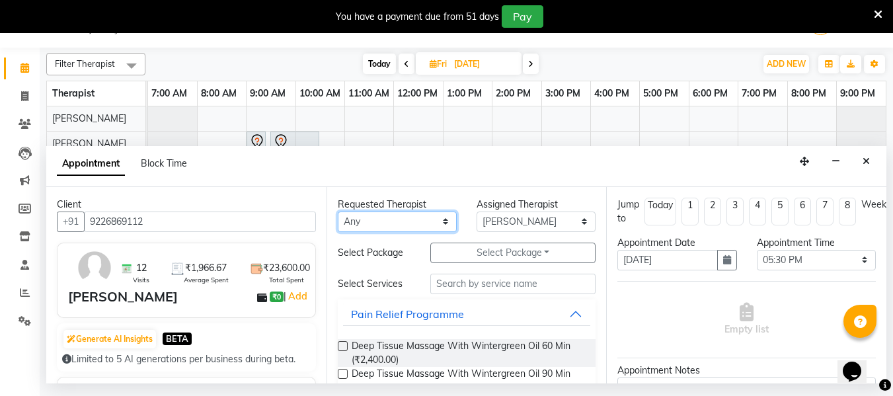
click at [379, 221] on select "Any Deval [PERSON_NAME] [PERSON_NAME]" at bounding box center [397, 222] width 119 height 20
click at [338, 212] on select "Any Deval [PERSON_NAME] [PERSON_NAME]" at bounding box center [397, 222] width 119 height 20
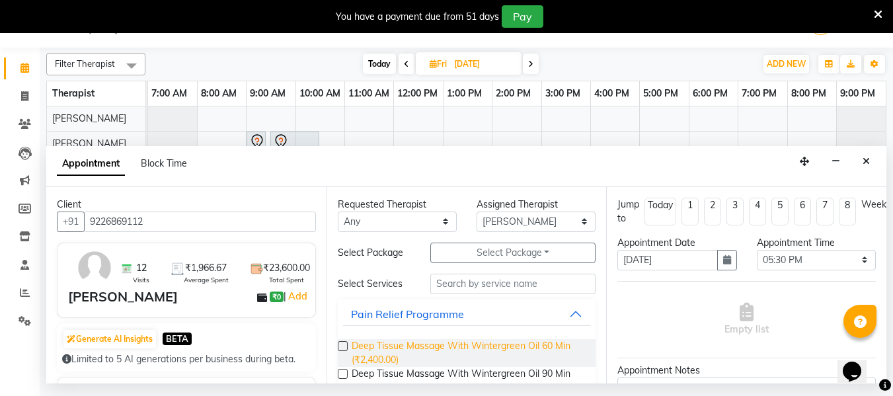
click at [407, 346] on span "Deep Tissue Massage With Wintergreen Oil 60 Min (₹2,400.00)" at bounding box center [469, 353] width 234 height 28
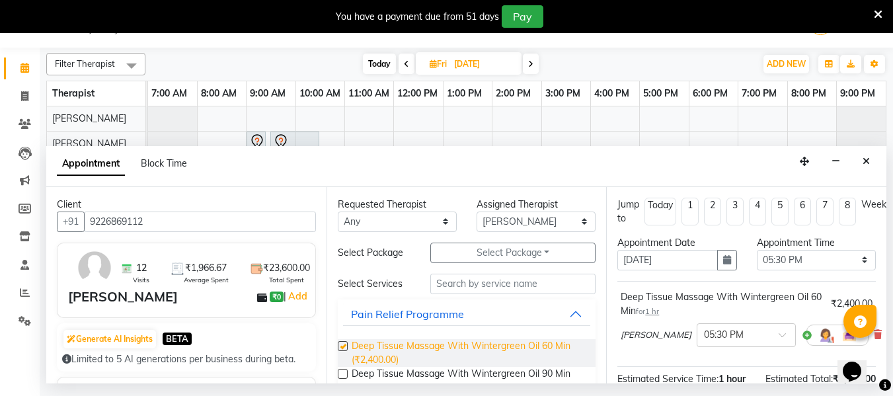
checkbox input "false"
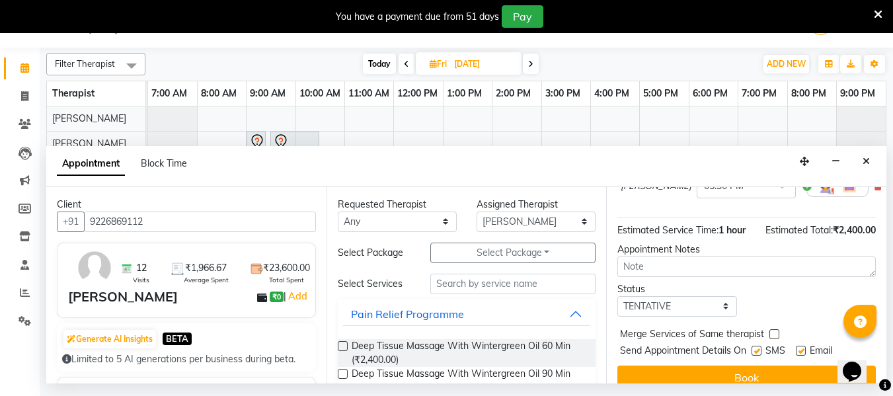
scroll to position [175, 0]
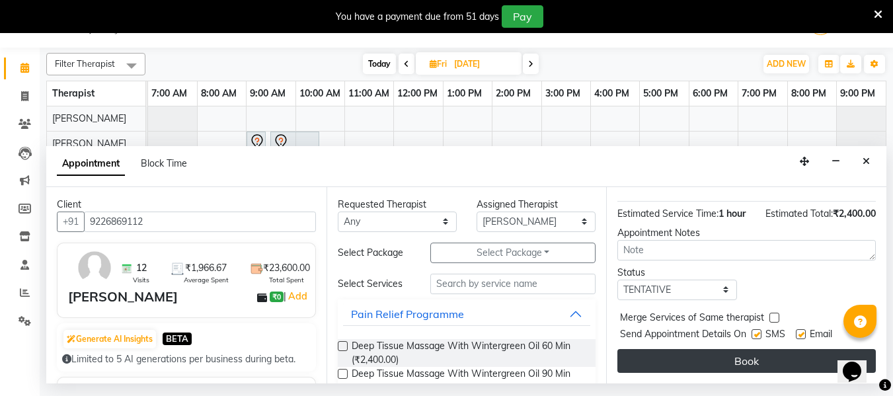
click at [737, 349] on button "Book" at bounding box center [746, 361] width 258 height 24
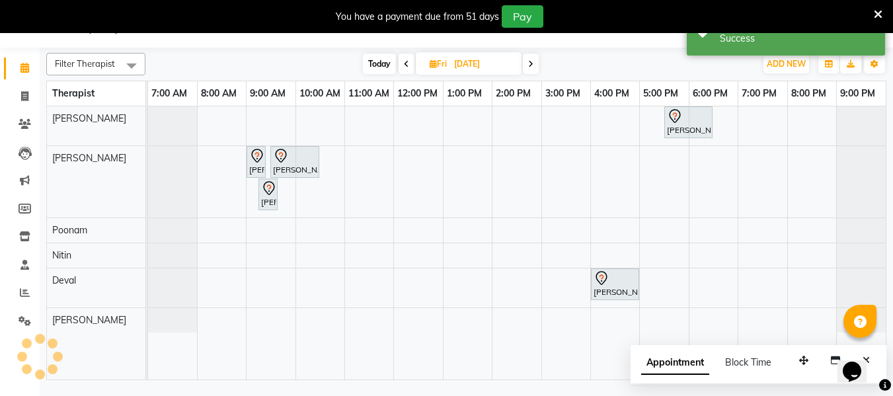
scroll to position [0, 0]
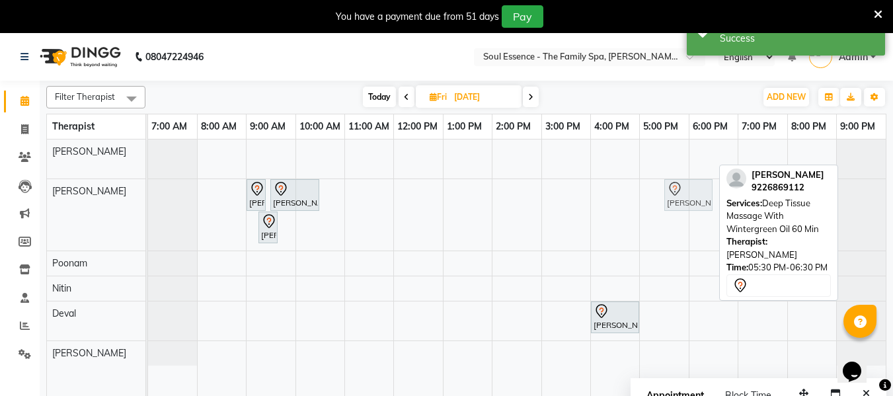
drag, startPoint x: 677, startPoint y: 157, endPoint x: 680, endPoint y: 180, distance: 24.0
click at [680, 180] on tbody "[PERSON_NAME], 05:30 PM-06:30 PM, Deep Tissue Massage With Wintergreen Oil 60 M…" at bounding box center [517, 252] width 738 height 226
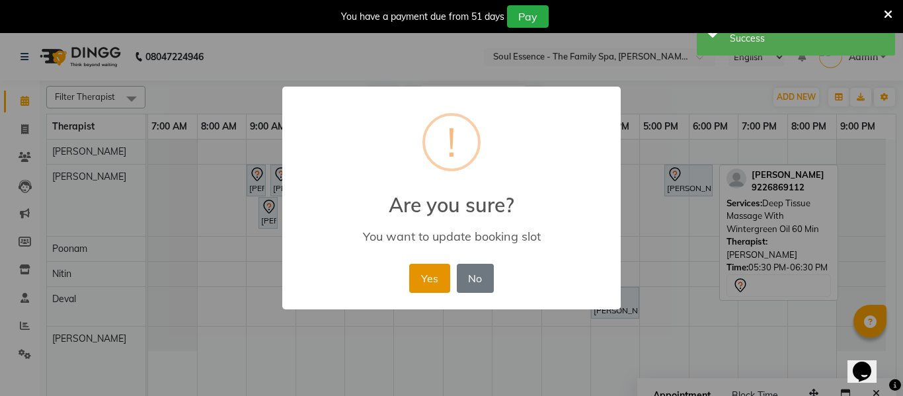
click at [427, 278] on button "Yes" at bounding box center [429, 278] width 40 height 29
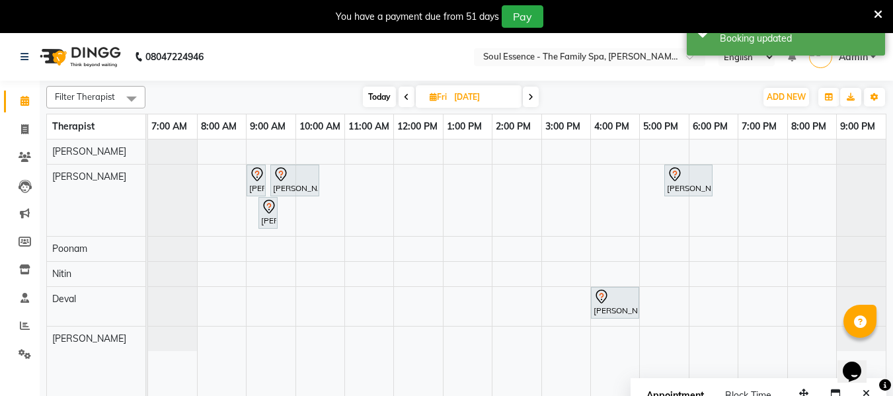
click at [683, 336] on div "[PERSON_NAME], 09:00 AM-09:15 AM, Full Arms Waxing [PERSON_NAME], 09:30 AM-10:3…" at bounding box center [517, 275] width 738 height 273
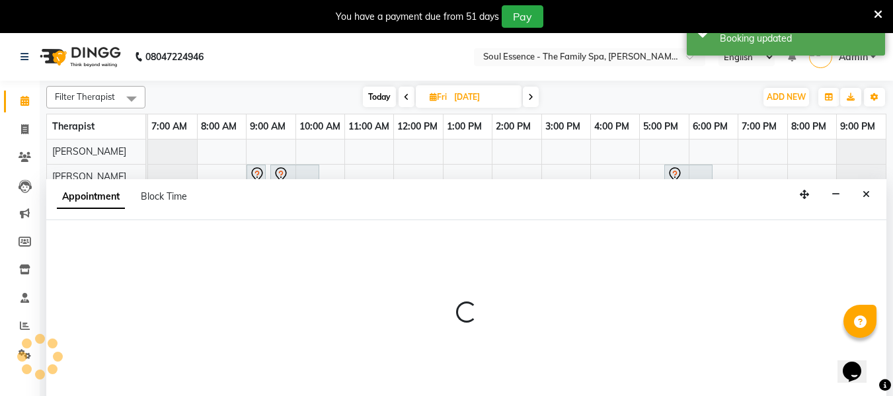
select select "37932"
select select "1020"
select select "tentative"
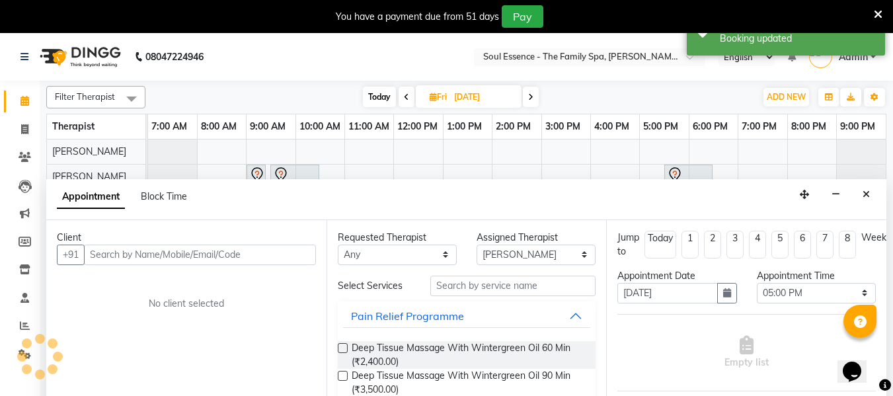
scroll to position [33, 0]
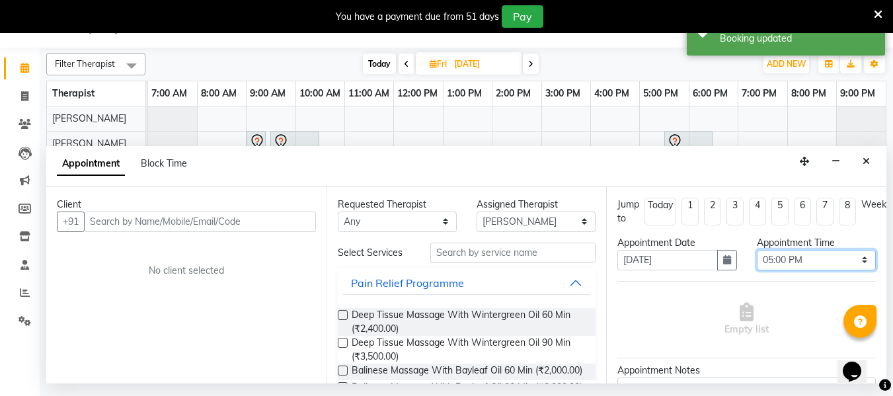
click at [776, 259] on select "Select 08:00 AM 08:15 AM 08:30 AM 08:45 AM 09:00 AM 09:15 AM 09:30 AM 09:45 AM …" at bounding box center [816, 260] width 119 height 20
select select "1050"
click at [757, 250] on select "Select 08:00 AM 08:15 AM 08:30 AM 08:45 AM 09:00 AM 09:15 AM 09:30 AM 09:45 AM …" at bounding box center [816, 260] width 119 height 20
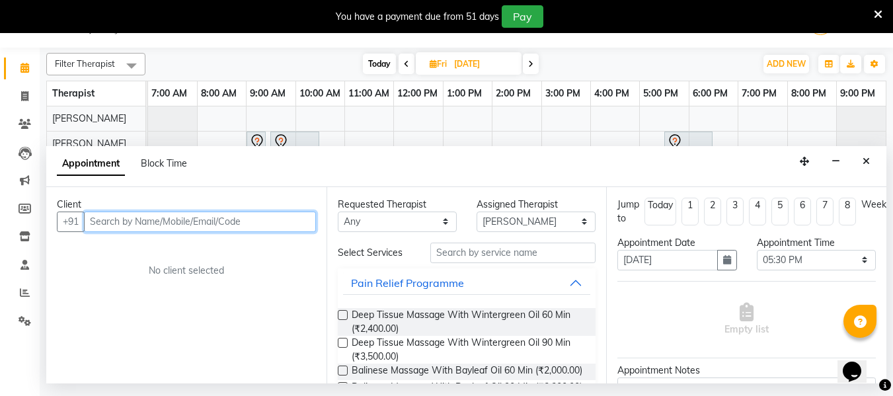
click at [108, 221] on input "text" at bounding box center [200, 222] width 232 height 20
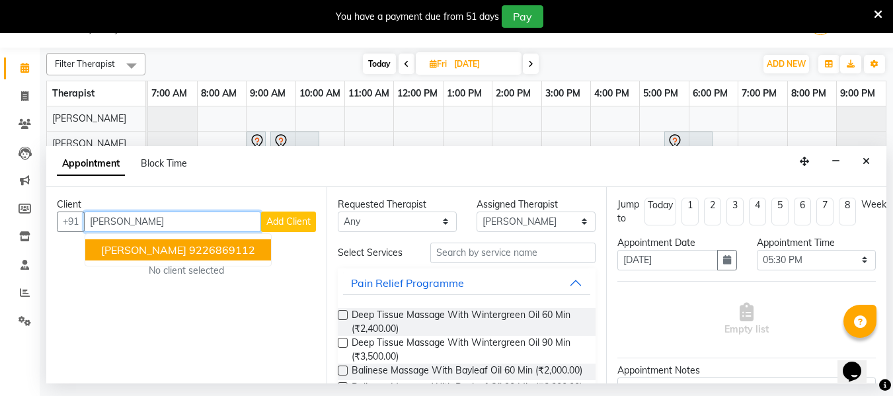
click at [165, 247] on span "[PERSON_NAME]" at bounding box center [143, 249] width 85 height 13
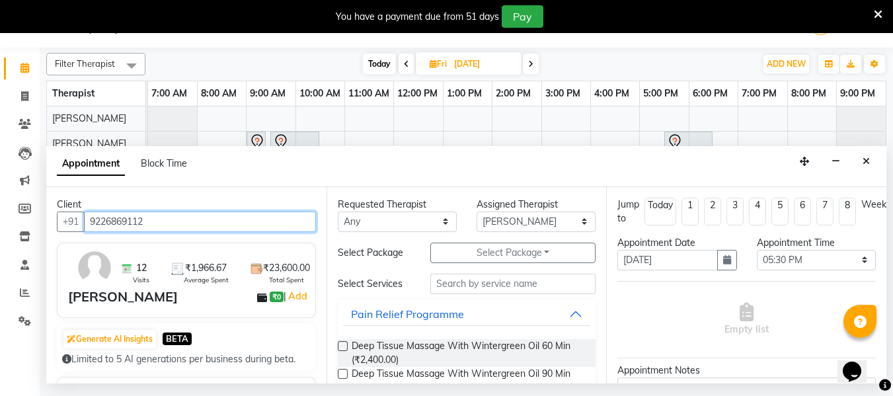
type input "9226869112"
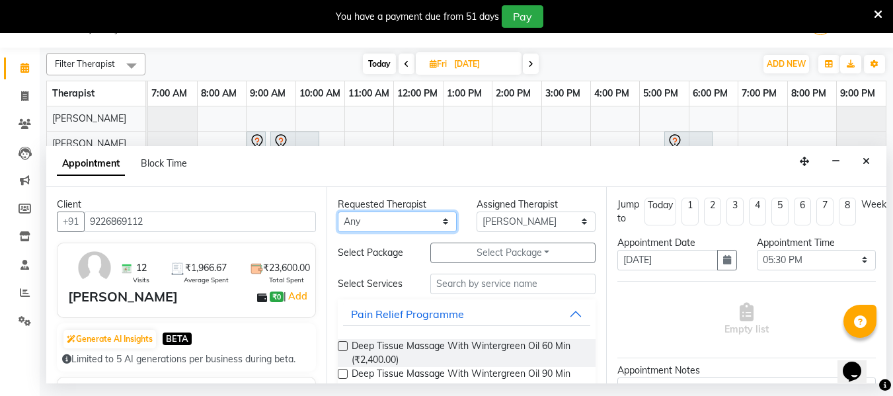
click at [369, 220] on select "Any Deval [PERSON_NAME] [PERSON_NAME]" at bounding box center [397, 222] width 119 height 20
click at [338, 212] on select "Any Deval [PERSON_NAME] [PERSON_NAME]" at bounding box center [397, 222] width 119 height 20
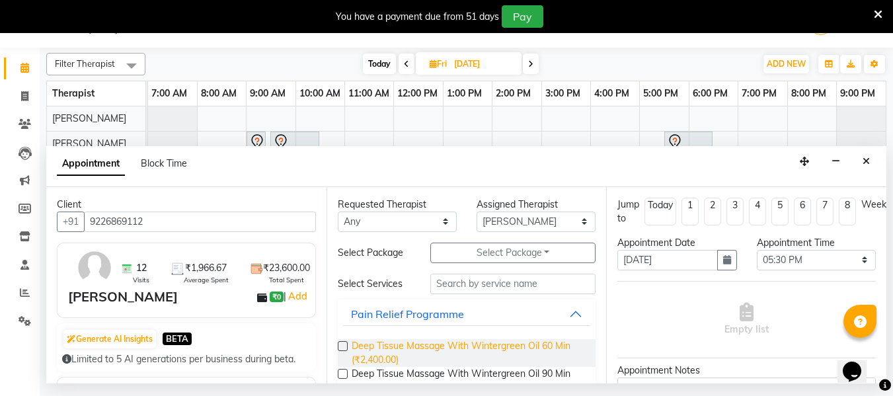
click at [392, 345] on span "Deep Tissue Massage With Wintergreen Oil 60 Min (₹2,400.00)" at bounding box center [469, 353] width 234 height 28
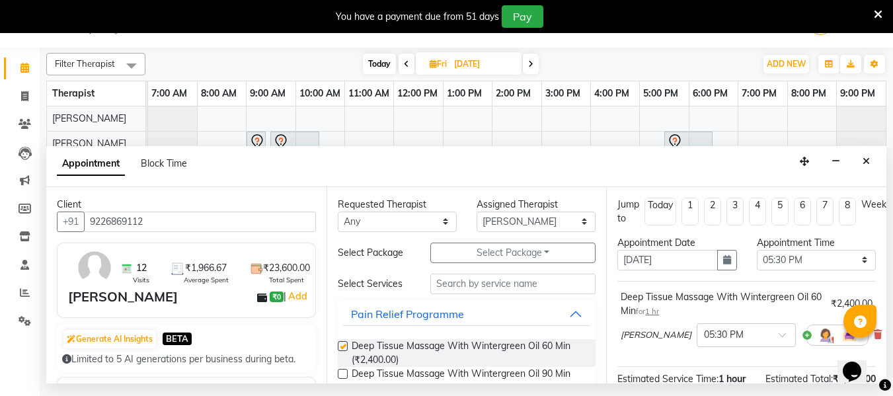
checkbox input "false"
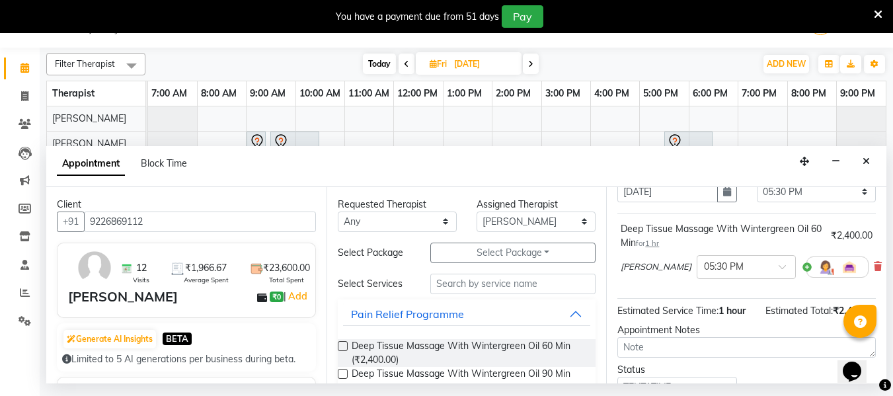
scroll to position [175, 0]
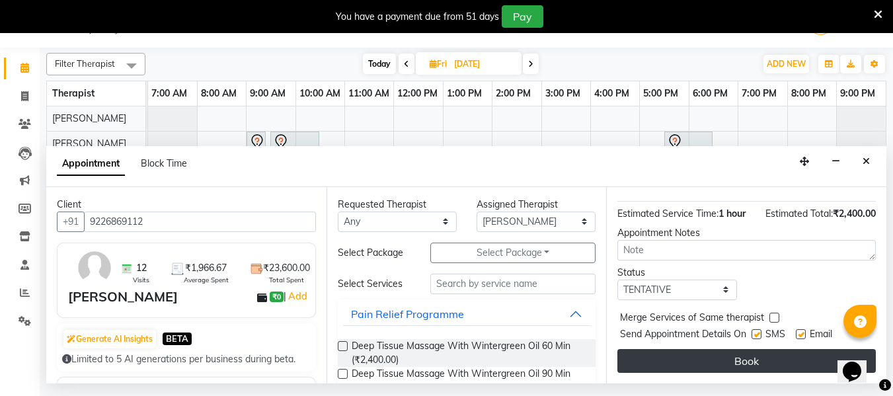
click at [760, 352] on button "Book" at bounding box center [746, 361] width 258 height 24
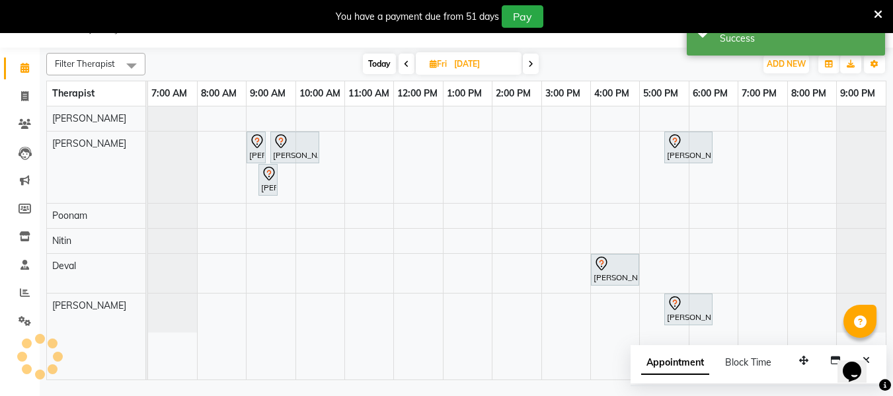
scroll to position [0, 0]
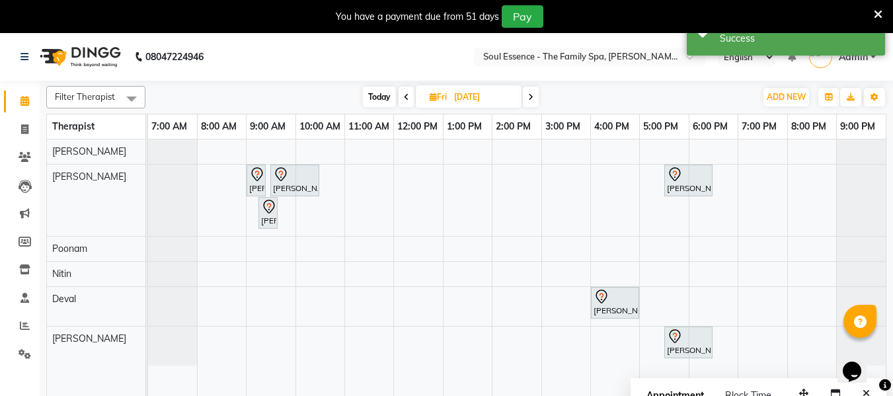
click at [404, 93] on icon at bounding box center [406, 97] width 5 height 8
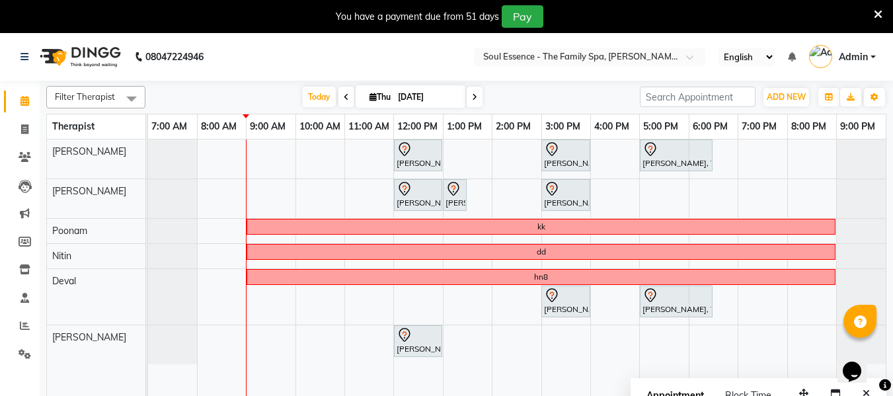
click at [472, 95] on icon at bounding box center [474, 97] width 5 height 8
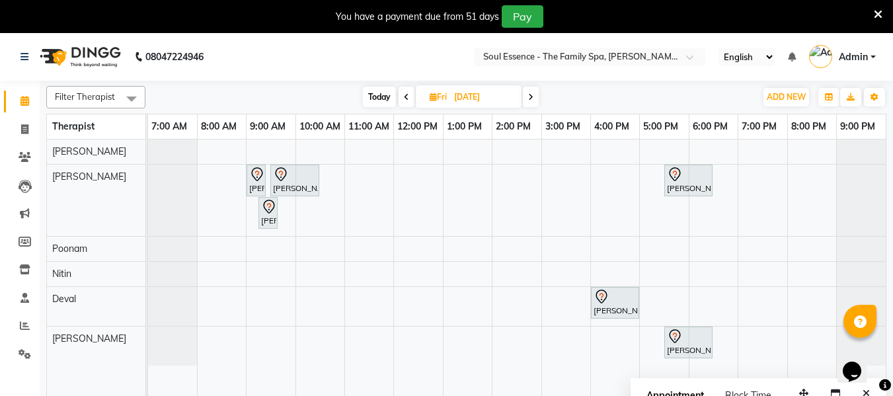
click at [534, 93] on span at bounding box center [531, 97] width 16 height 20
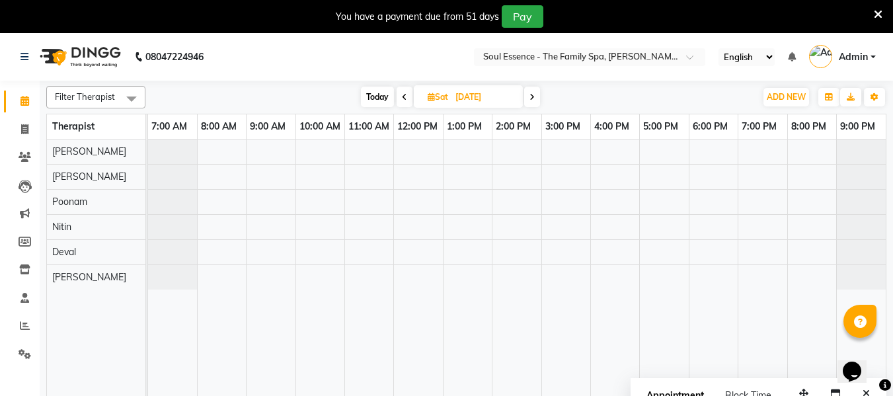
click at [403, 94] on icon at bounding box center [404, 97] width 5 height 8
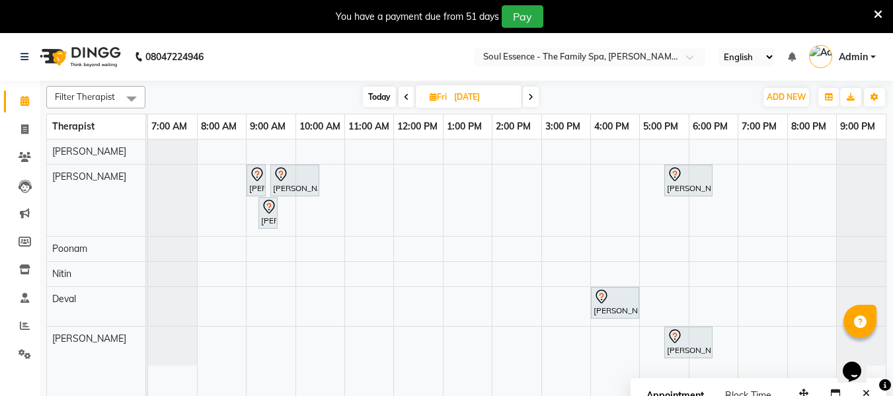
click at [404, 94] on icon at bounding box center [406, 97] width 5 height 8
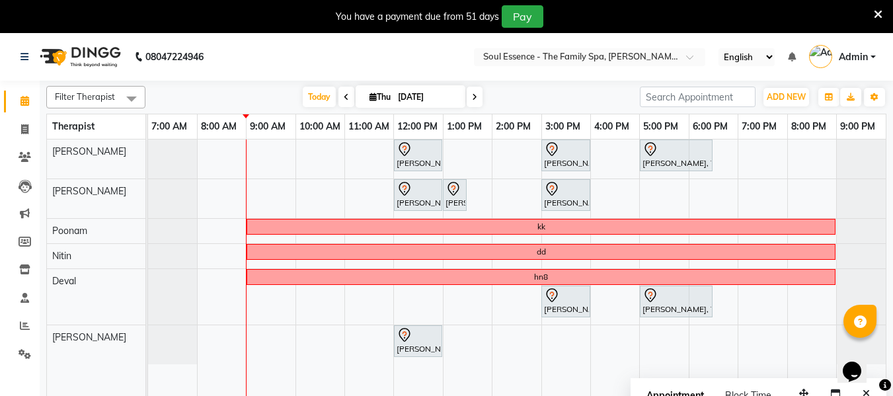
click at [478, 98] on span at bounding box center [475, 97] width 16 height 20
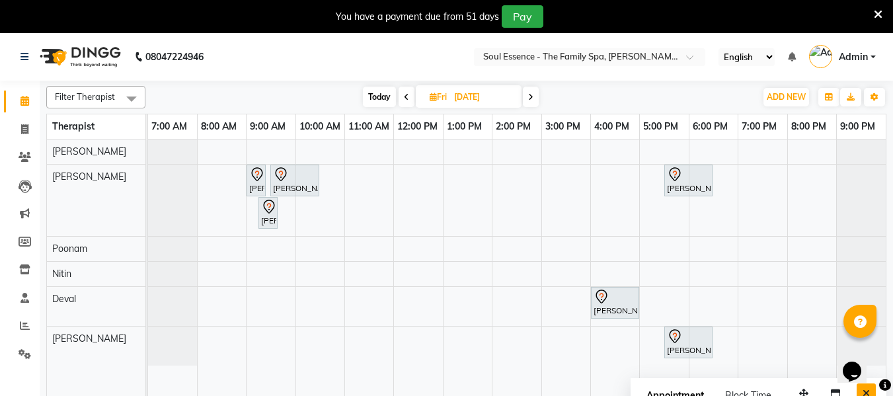
click at [869, 391] on icon "Close" at bounding box center [866, 393] width 7 height 9
click at [407, 93] on icon at bounding box center [406, 97] width 5 height 8
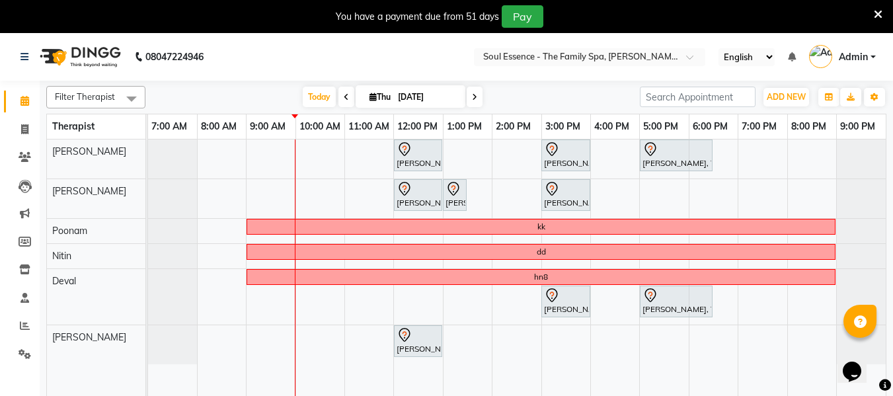
click at [473, 98] on icon at bounding box center [474, 97] width 5 height 8
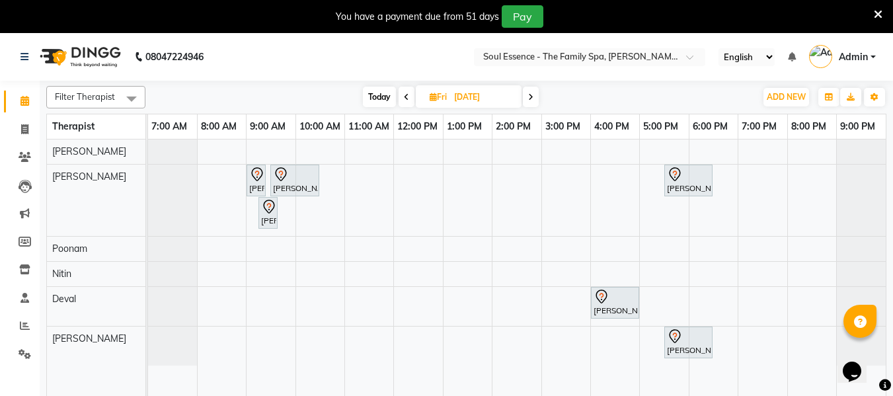
click at [407, 99] on icon at bounding box center [406, 97] width 5 height 8
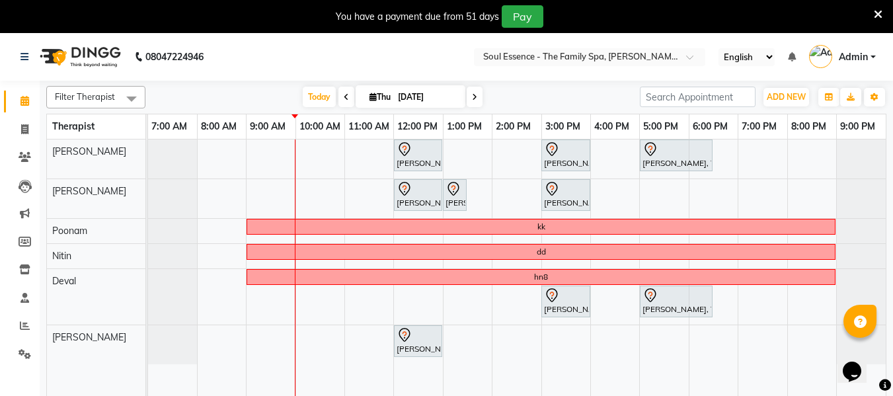
click at [469, 97] on span at bounding box center [475, 97] width 16 height 20
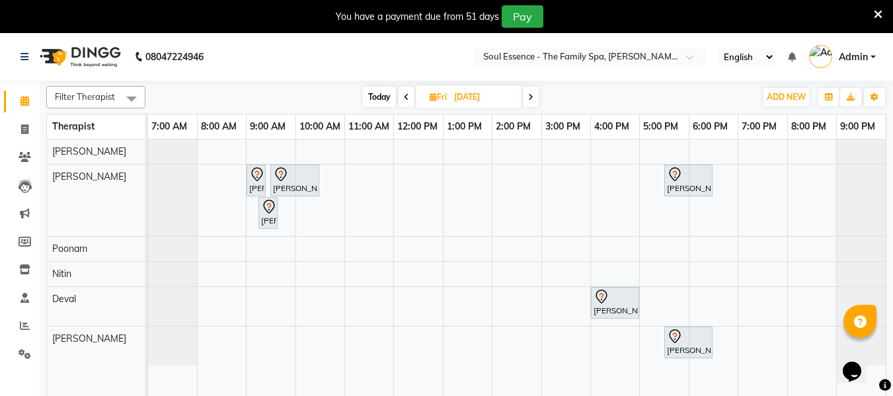
click at [534, 98] on span at bounding box center [531, 97] width 16 height 20
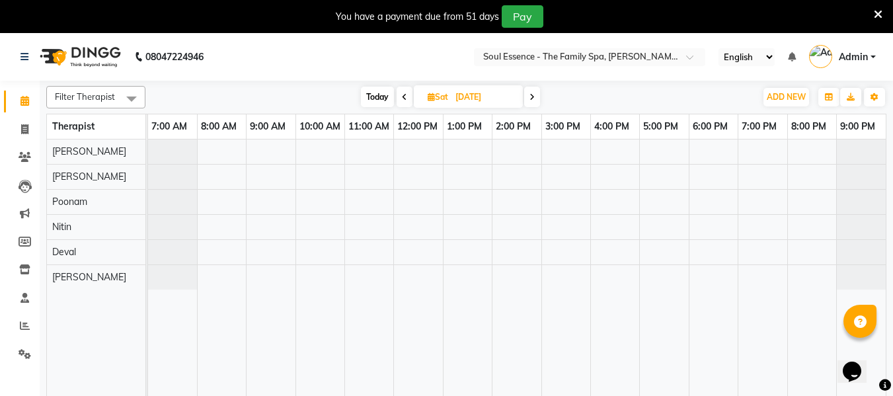
click at [406, 93] on icon at bounding box center [404, 97] width 5 height 8
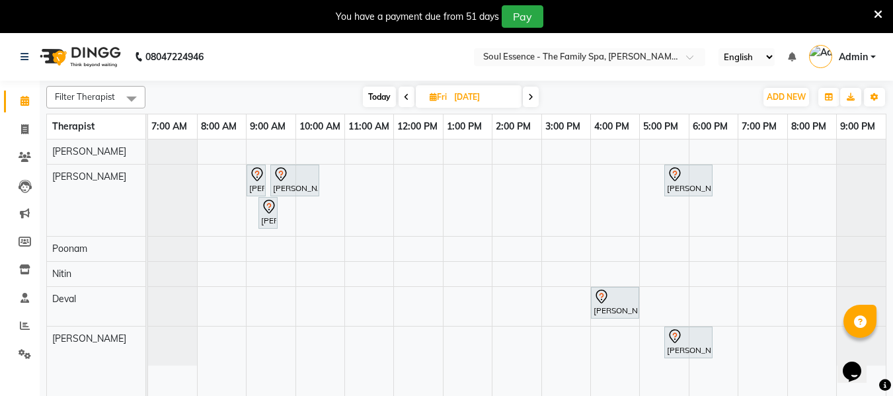
click at [407, 95] on icon at bounding box center [406, 97] width 5 height 8
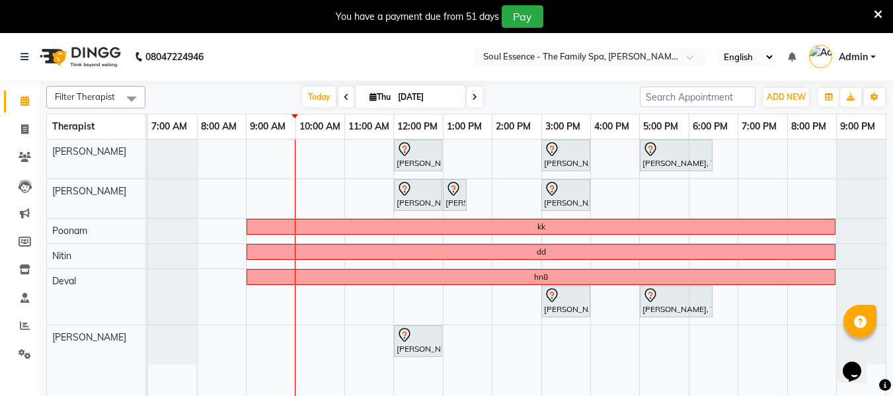
click at [473, 96] on icon at bounding box center [474, 97] width 5 height 8
type input "[DATE]"
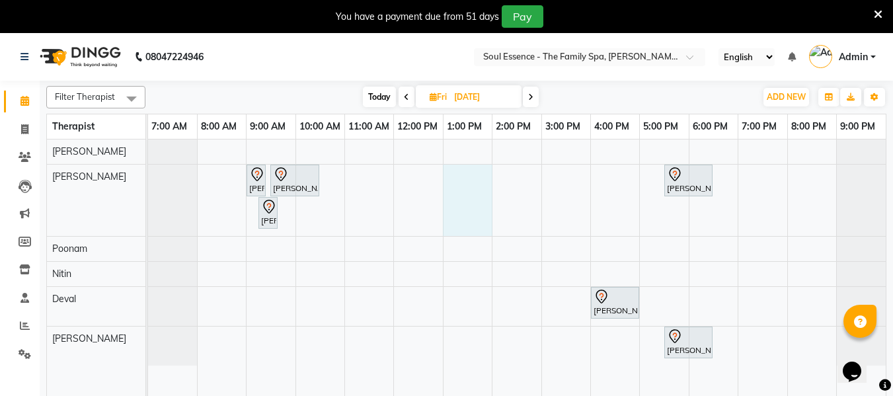
click at [457, 193] on div "[PERSON_NAME], 09:00 AM-09:15 AM, Full Arms Waxing [PERSON_NAME], 09:30 AM-10:3…" at bounding box center [517, 275] width 738 height 273
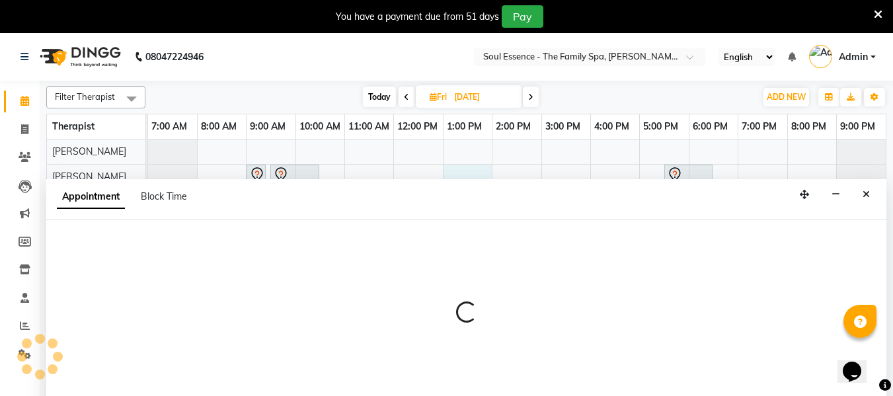
scroll to position [33, 0]
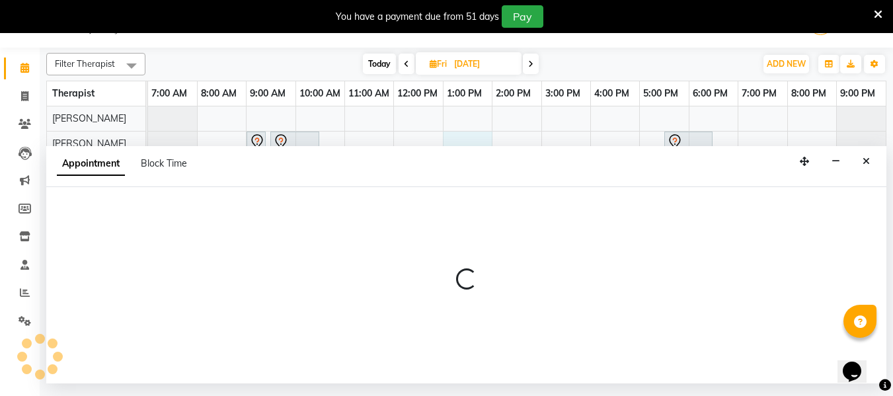
select select "12594"
select select "780"
select select "tentative"
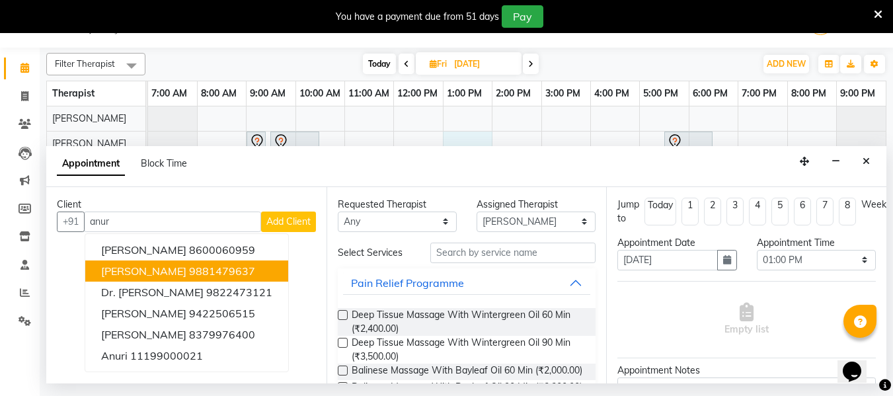
click at [201, 264] on ngb-highlight "9881479637" at bounding box center [222, 270] width 66 height 13
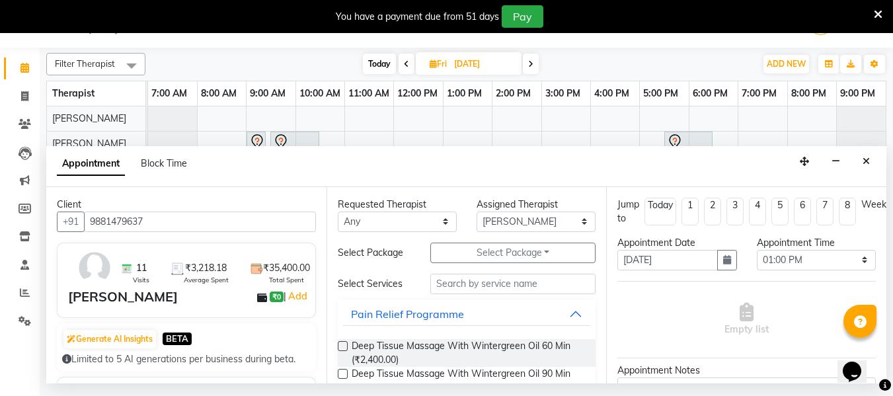
type input "9881479637"
drag, startPoint x: 370, startPoint y: 218, endPoint x: 371, endPoint y: 230, distance: 11.9
click at [371, 219] on select "Any Deval [PERSON_NAME] [PERSON_NAME]" at bounding box center [397, 222] width 119 height 20
click at [338, 212] on select "Any Deval [PERSON_NAME] [PERSON_NAME]" at bounding box center [397, 222] width 119 height 20
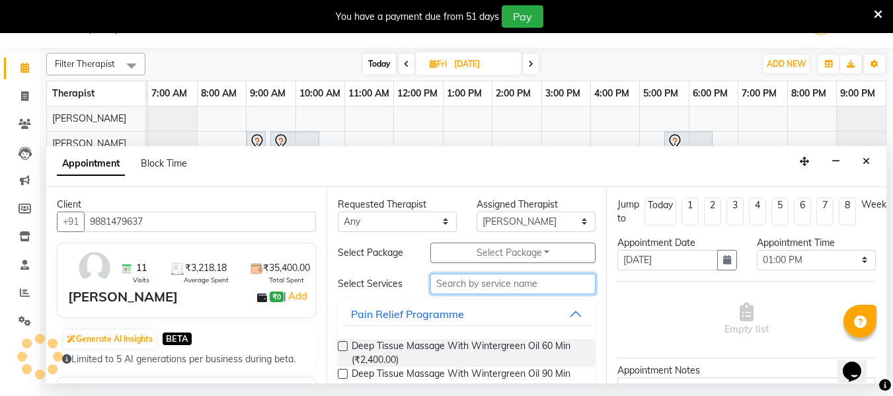
click at [454, 286] on input "text" at bounding box center [512, 284] width 165 height 20
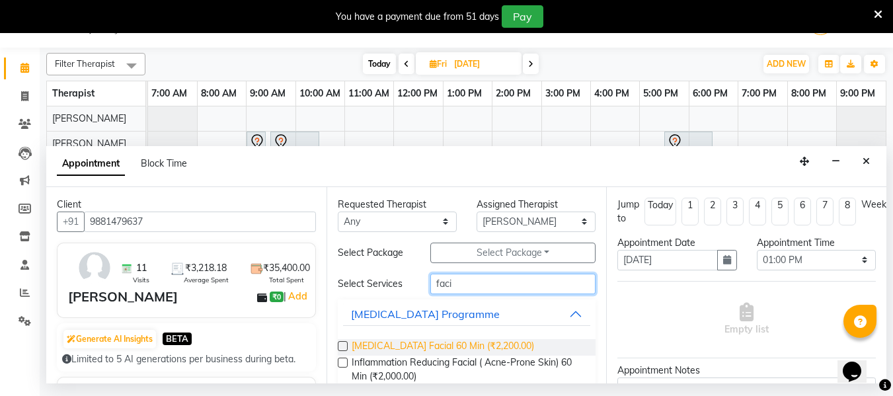
type input "faci"
click at [434, 341] on span "[MEDICAL_DATA] Facial 60 Min (₹2,200.00)" at bounding box center [443, 347] width 182 height 17
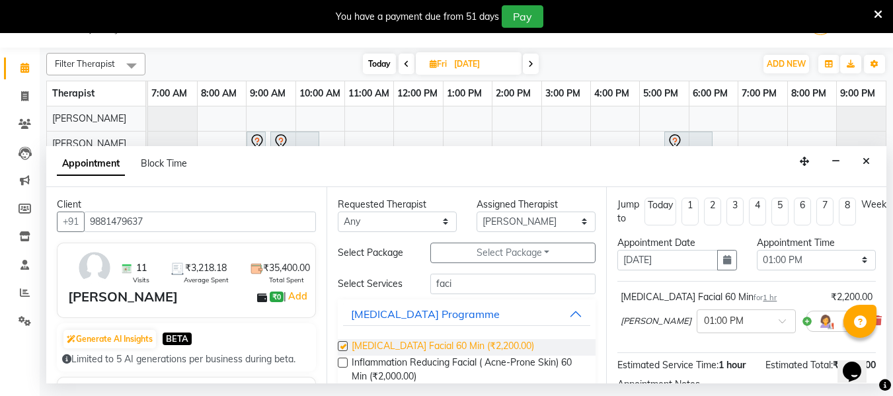
checkbox input "false"
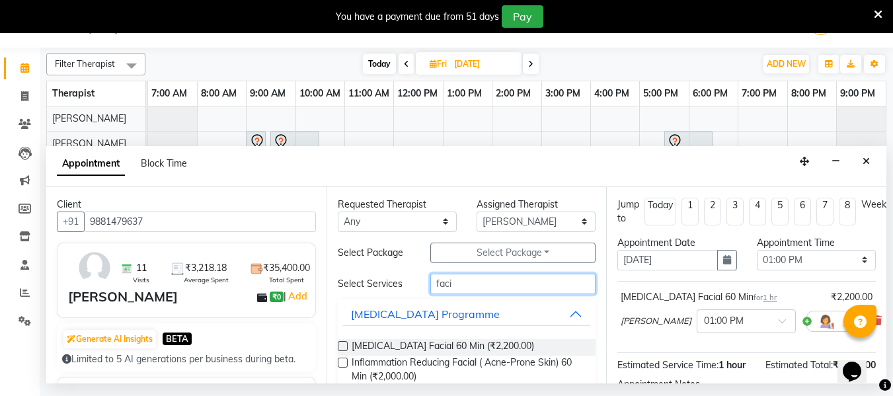
click at [454, 286] on input "faci" at bounding box center [512, 284] width 165 height 20
type input "f"
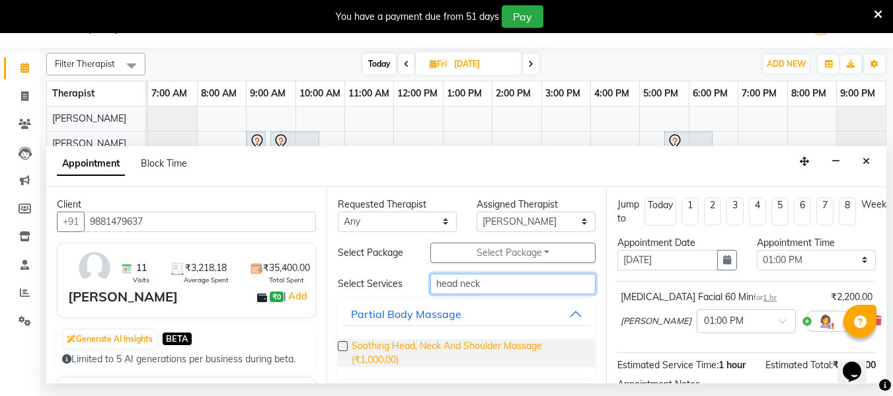
type input "head neck"
click at [458, 347] on span "Soothing Head, Neck And Shoulder Massage (₹1,000.00)" at bounding box center [469, 353] width 234 height 28
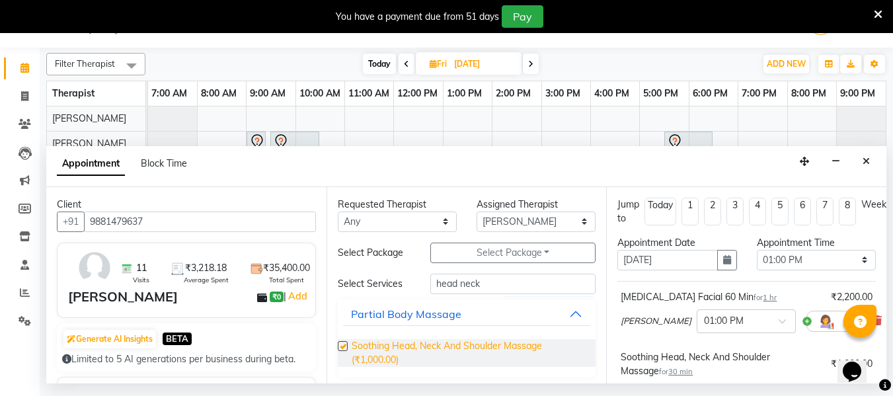
checkbox input "false"
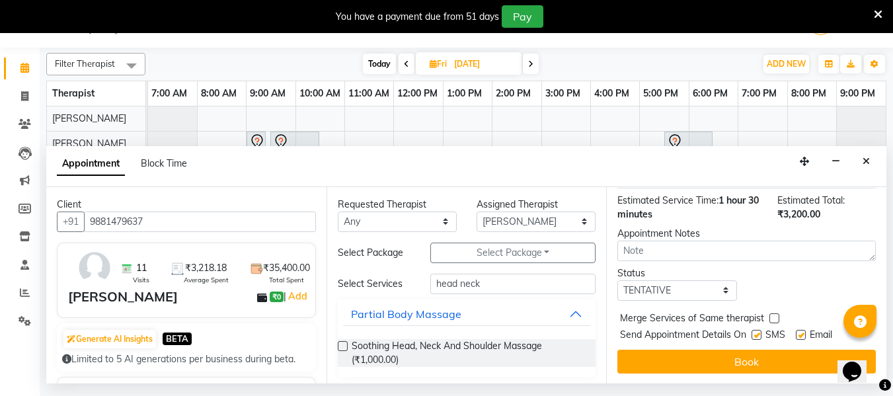
scroll to position [253, 0]
click at [756, 329] on label at bounding box center [757, 334] width 10 height 10
click at [756, 331] on input "checkbox" at bounding box center [756, 335] width 9 height 9
checkbox input "false"
drag, startPoint x: 801, startPoint y: 323, endPoint x: 796, endPoint y: 337, distance: 15.3
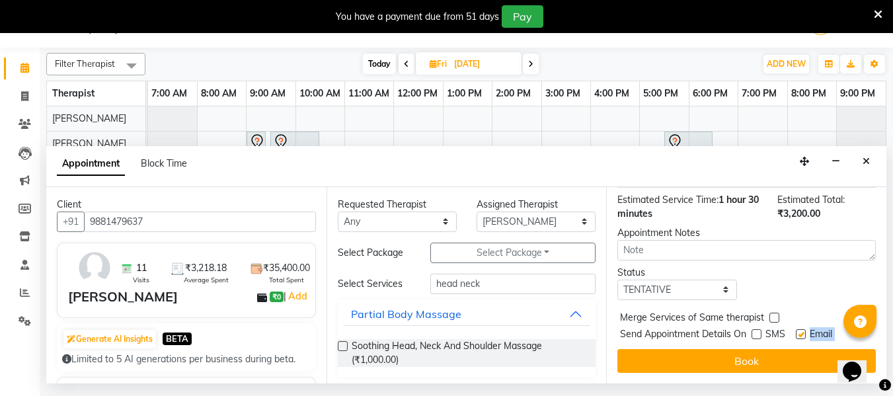
click at [796, 337] on div "Jump to [DATE] 1 2 3 4 5 6 7 8 Weeks Appointment Date [DATE] Appointment Time S…" at bounding box center [746, 285] width 280 height 196
click at [800, 329] on label at bounding box center [801, 334] width 10 height 10
click at [800, 331] on input "checkbox" at bounding box center [800, 335] width 9 height 9
checkbox input "false"
click at [788, 349] on button "Book" at bounding box center [746, 361] width 258 height 24
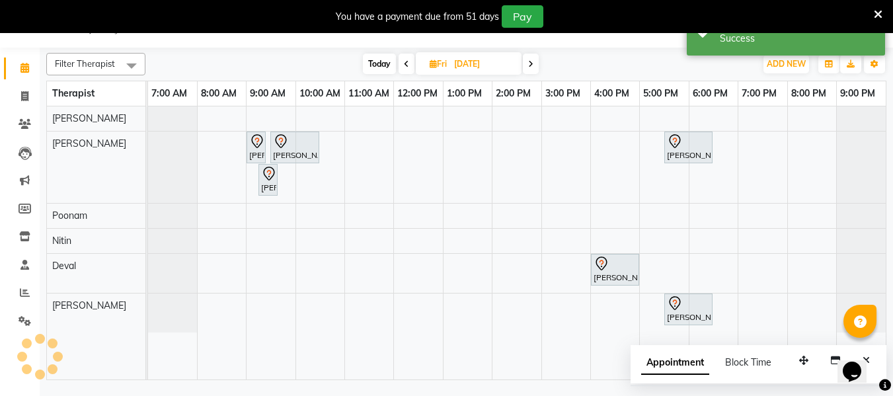
scroll to position [0, 0]
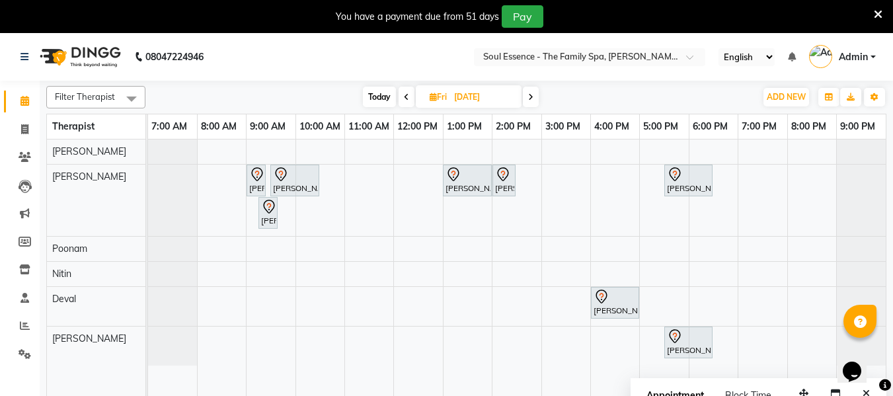
click at [850, 301] on div at bounding box center [861, 306] width 50 height 39
click at [875, 219] on div at bounding box center [861, 200] width 50 height 71
click at [404, 100] on icon at bounding box center [406, 97] width 5 height 8
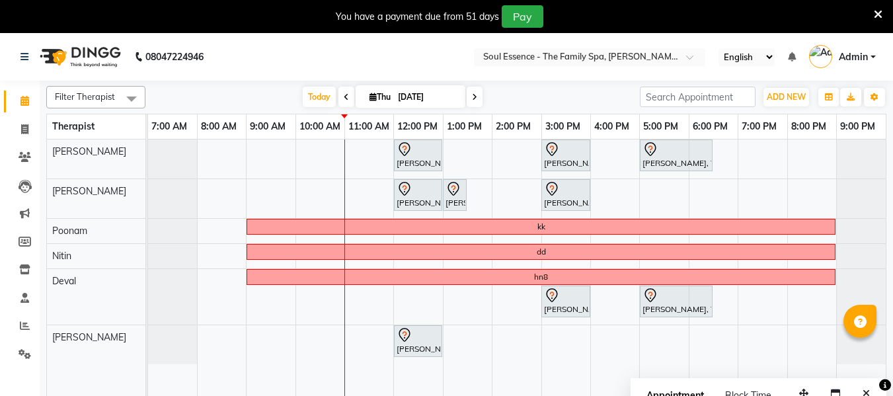
click at [338, 100] on span at bounding box center [346, 97] width 16 height 20
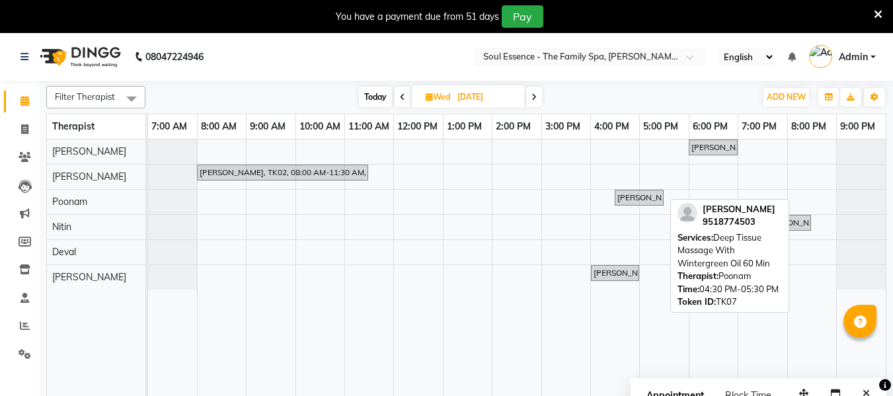
click at [632, 204] on link "[PERSON_NAME], TK07, 04:30 PM-05:30 PM, Deep Tissue Massage With Wintergreen Oi…" at bounding box center [639, 198] width 49 height 16
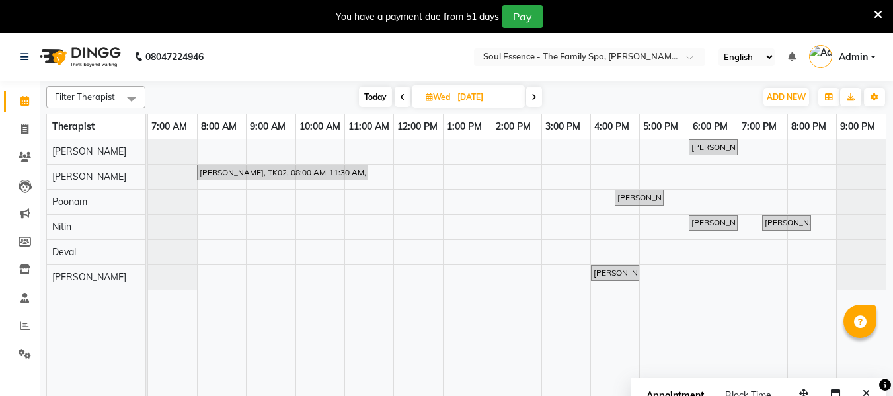
click at [541, 95] on span at bounding box center [534, 97] width 16 height 20
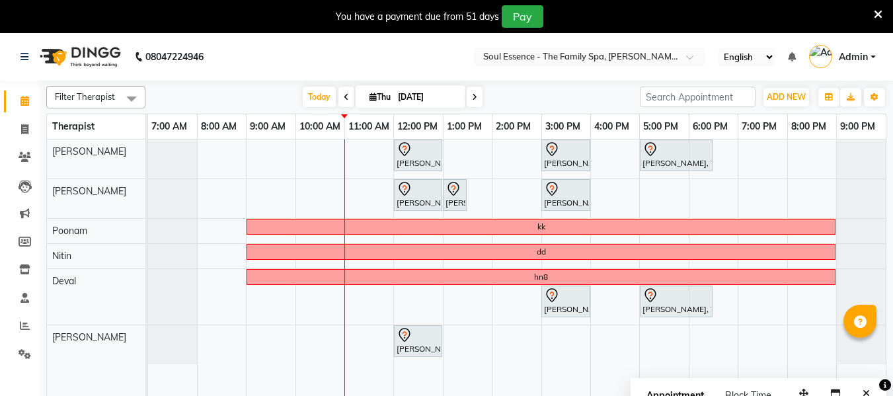
click at [478, 102] on span at bounding box center [475, 97] width 16 height 20
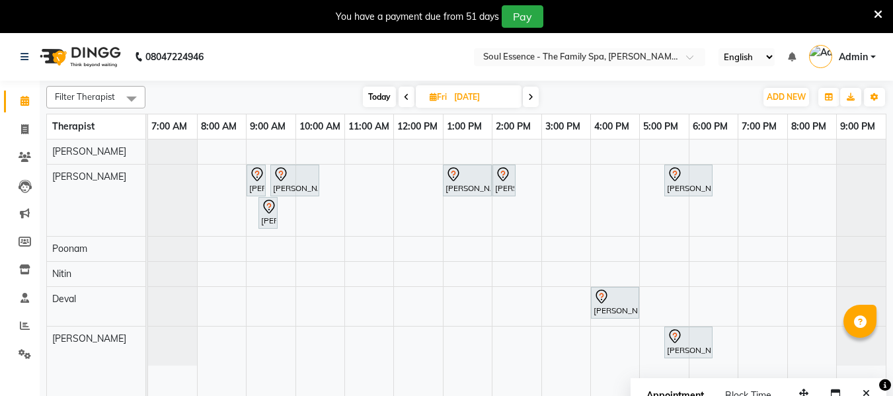
click at [408, 93] on icon at bounding box center [406, 97] width 5 height 8
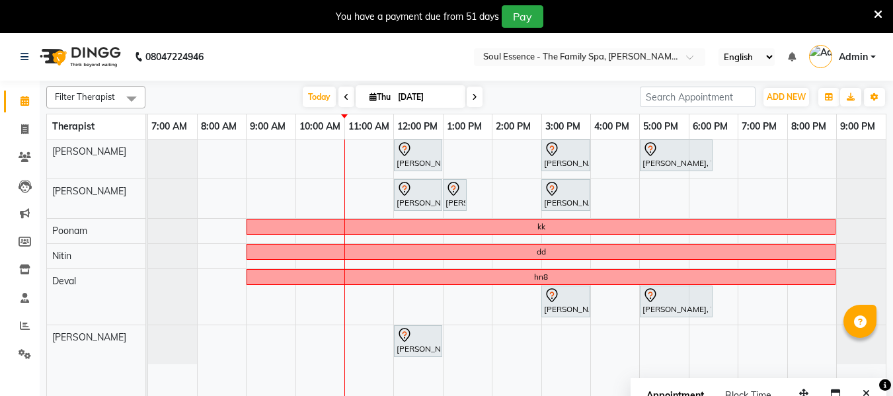
click at [473, 94] on icon at bounding box center [474, 97] width 5 height 8
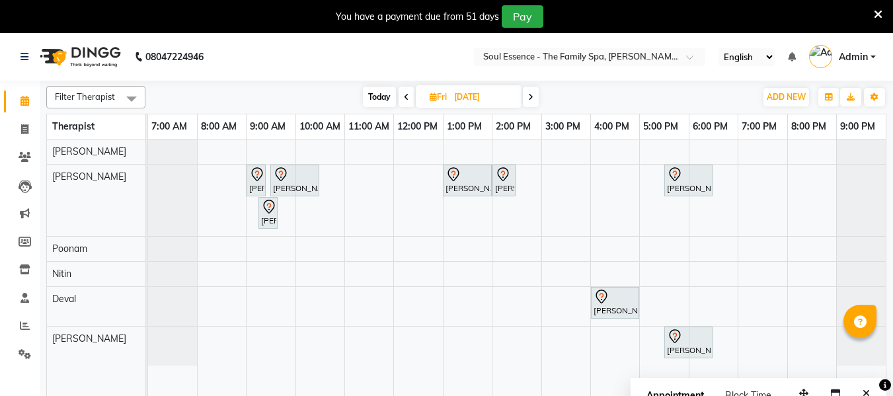
click at [406, 100] on icon at bounding box center [406, 97] width 5 height 8
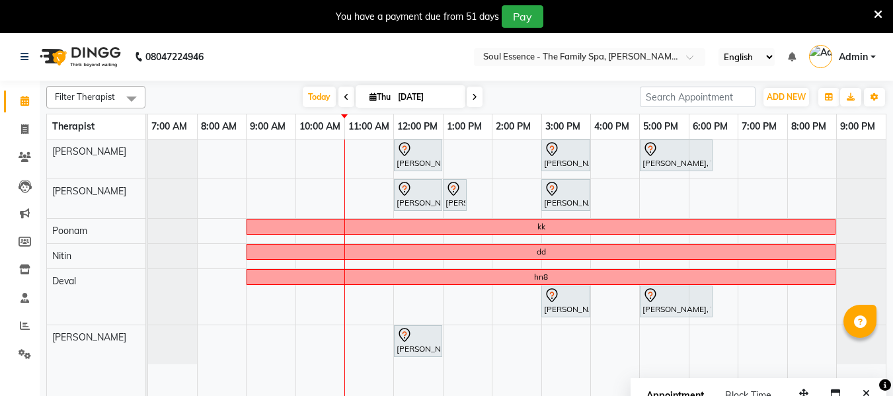
click at [473, 97] on icon at bounding box center [474, 97] width 5 height 8
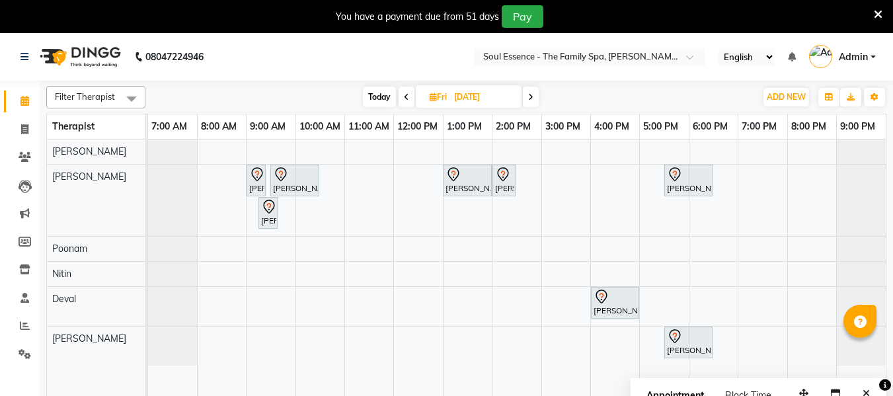
click at [408, 98] on icon at bounding box center [406, 97] width 5 height 8
type input "[DATE]"
